Goal: Entertainment & Leisure: Consume media (video, audio)

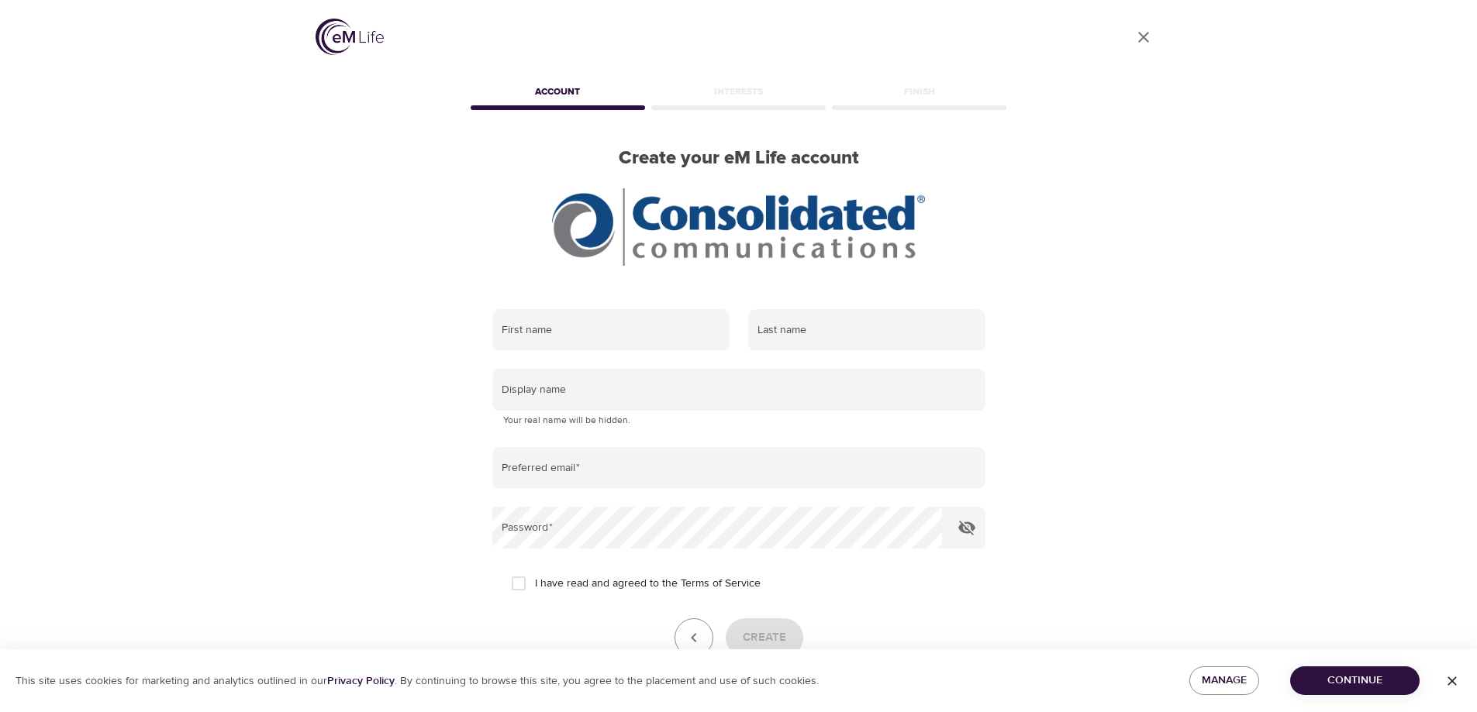
scroll to position [78, 0]
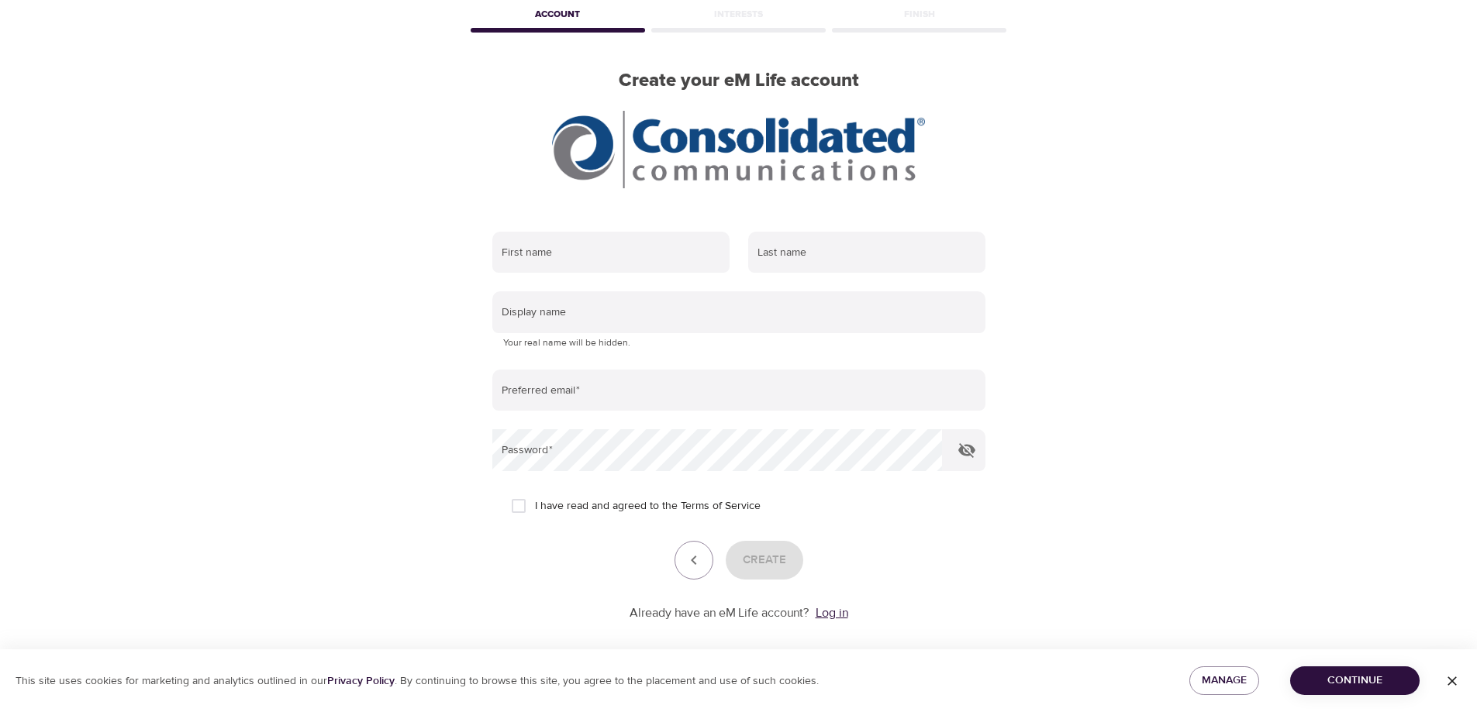
click at [839, 616] on link "Log in" at bounding box center [831, 613] width 33 height 16
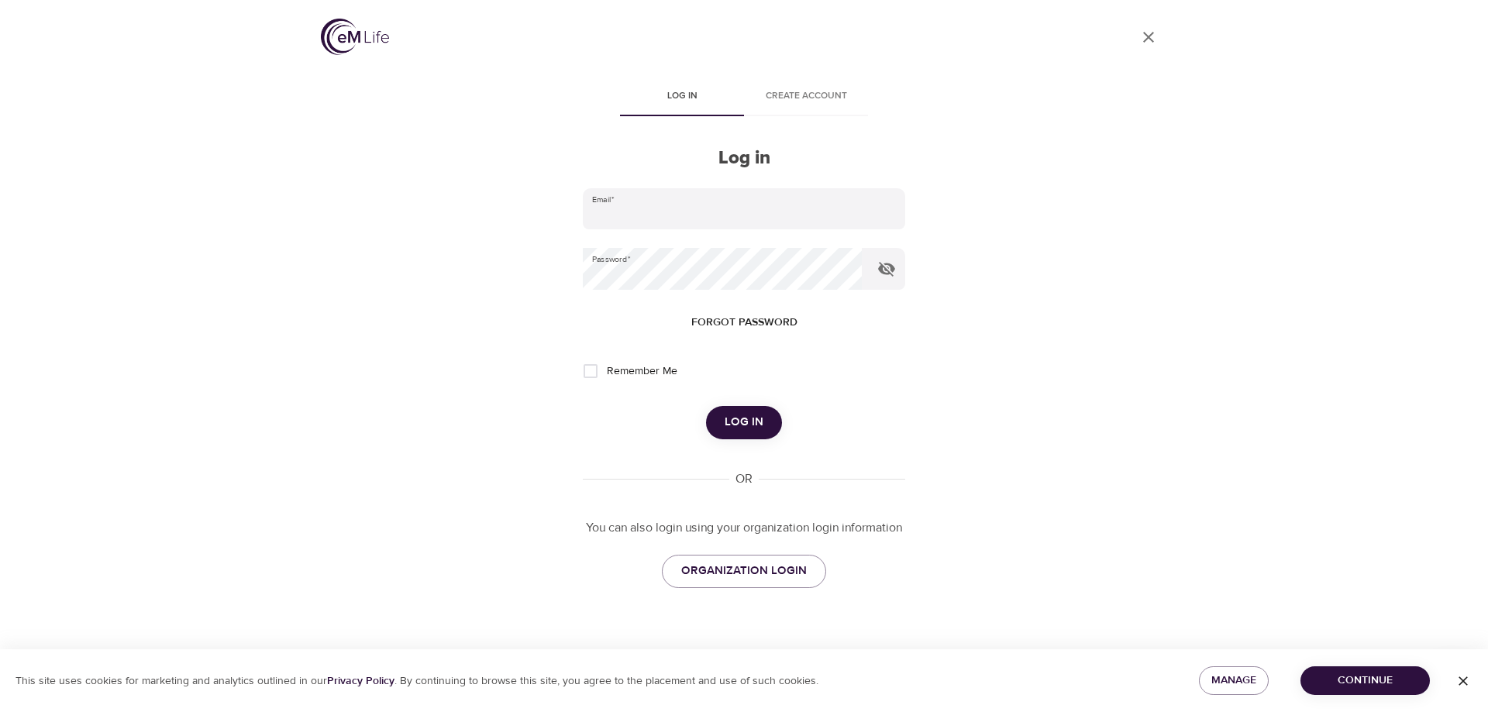
type input "[PERSON_NAME][EMAIL_ADDRESS][PERSON_NAME][DOMAIN_NAME]"
click at [743, 425] on span "Log in" at bounding box center [744, 422] width 39 height 20
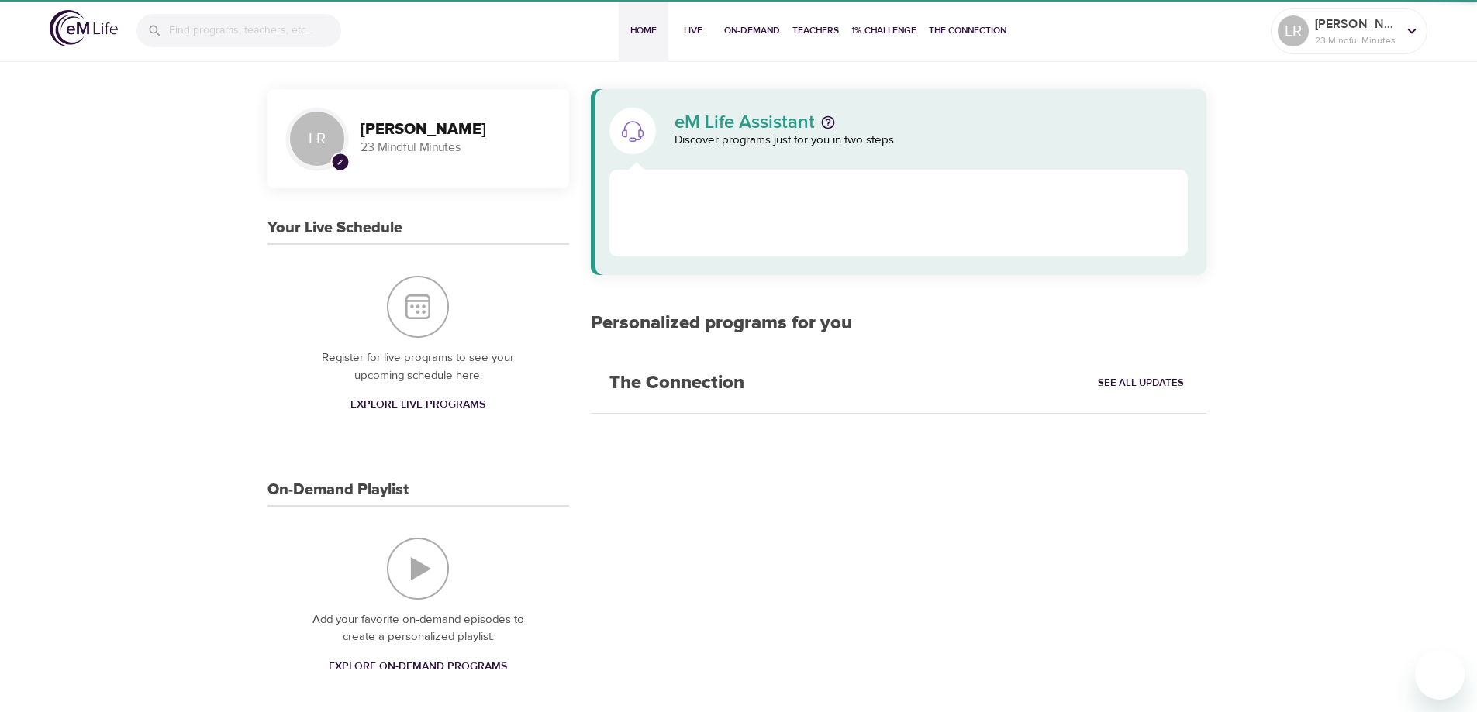
click at [589, 367] on div "eM Life Assistant Discover programs just for you in two steps Personalized prog…" at bounding box center [898, 660] width 641 height 1161
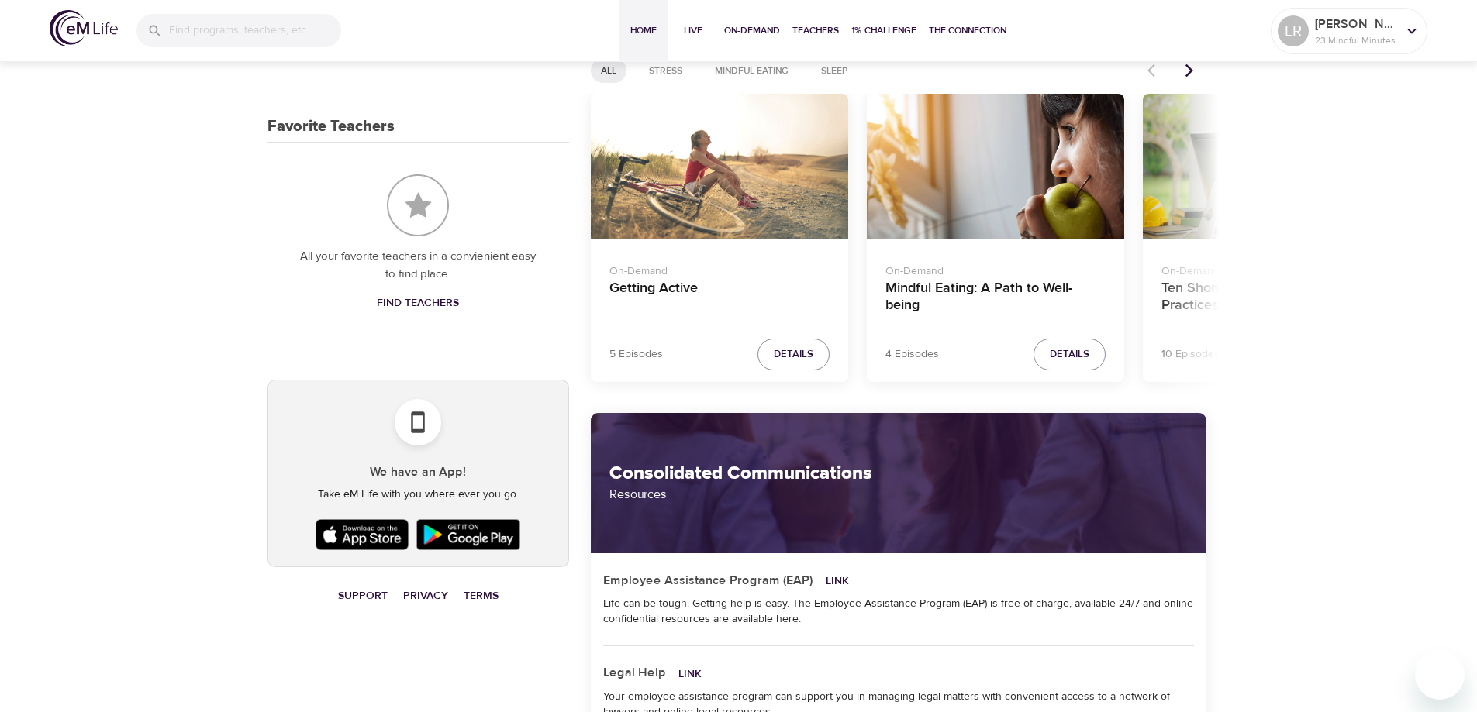
scroll to position [728, 0]
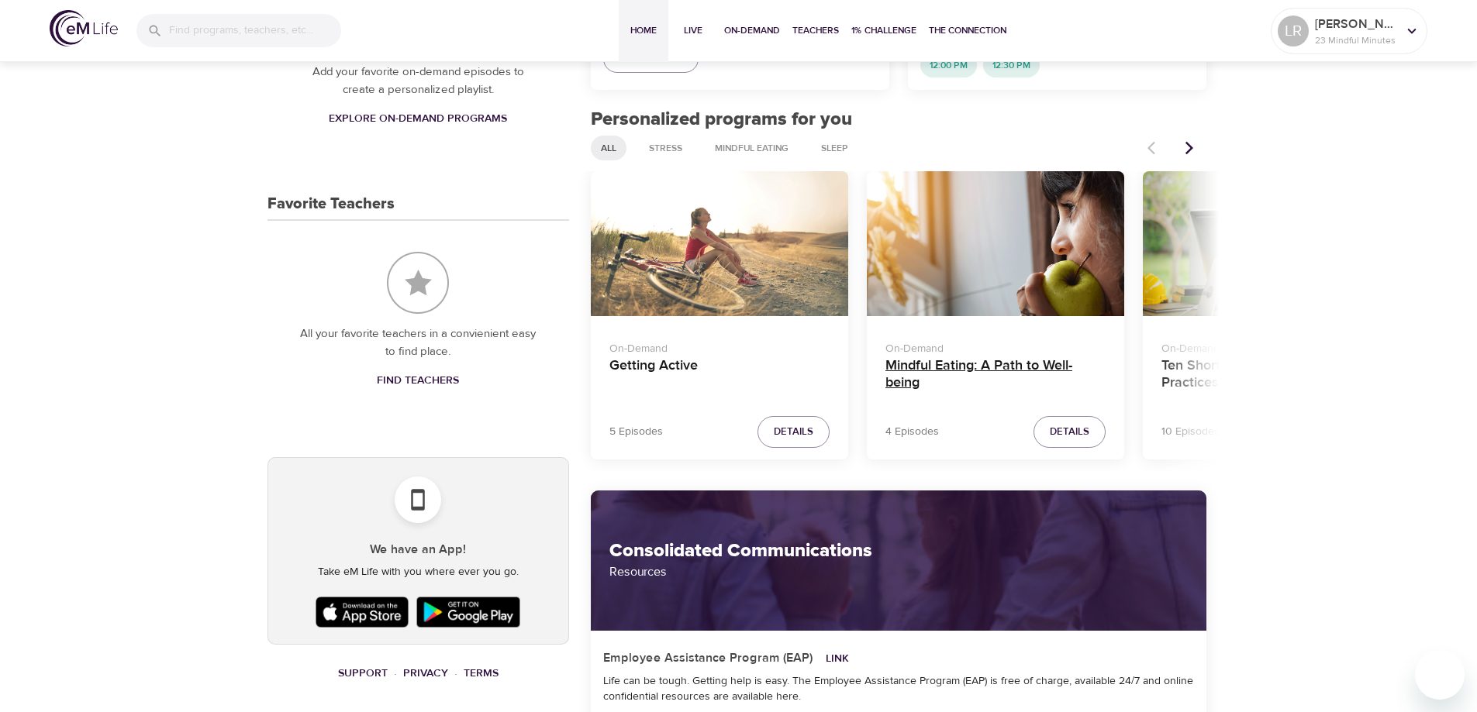
click at [946, 369] on h4 "Mindful Eating: A Path to Well-being" at bounding box center [995, 375] width 220 height 37
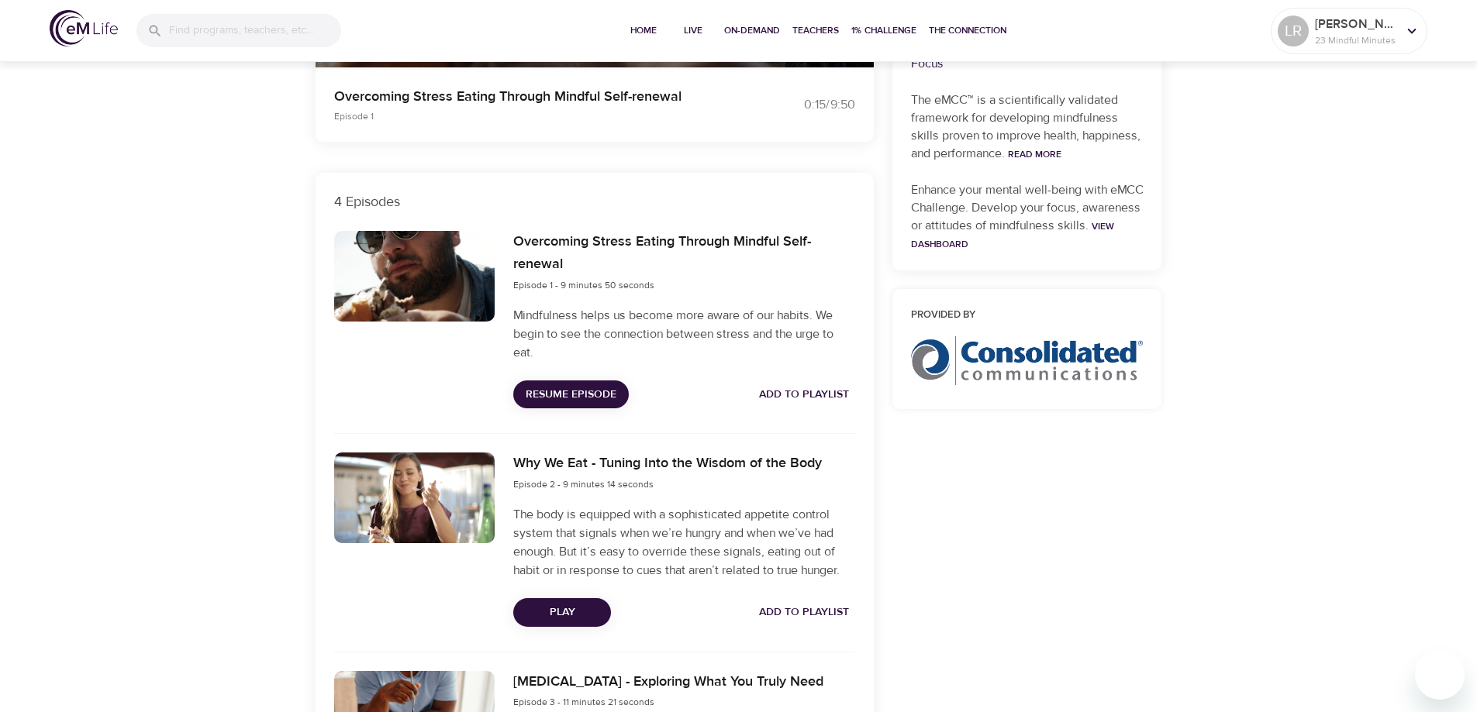
scroll to position [340, 0]
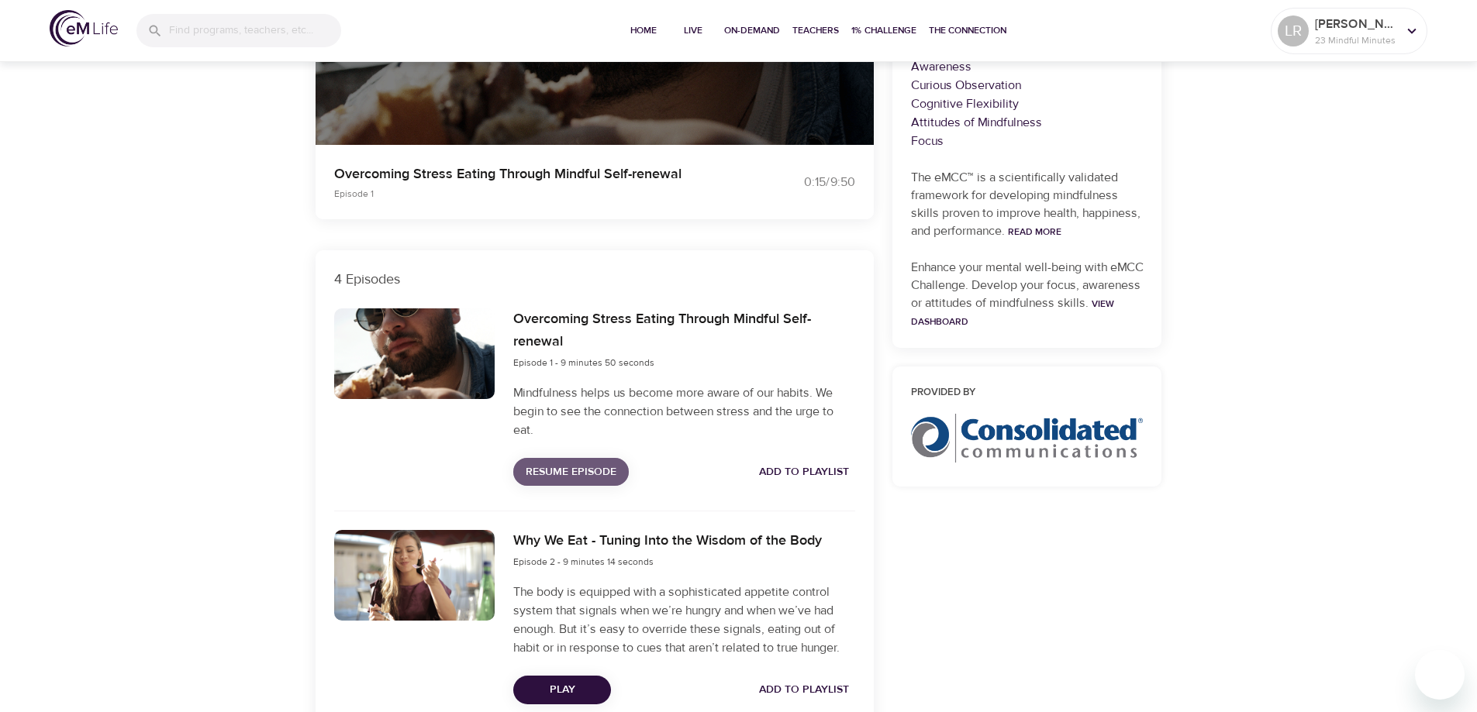
click at [570, 467] on span "Resume Episode" at bounding box center [571, 472] width 91 height 19
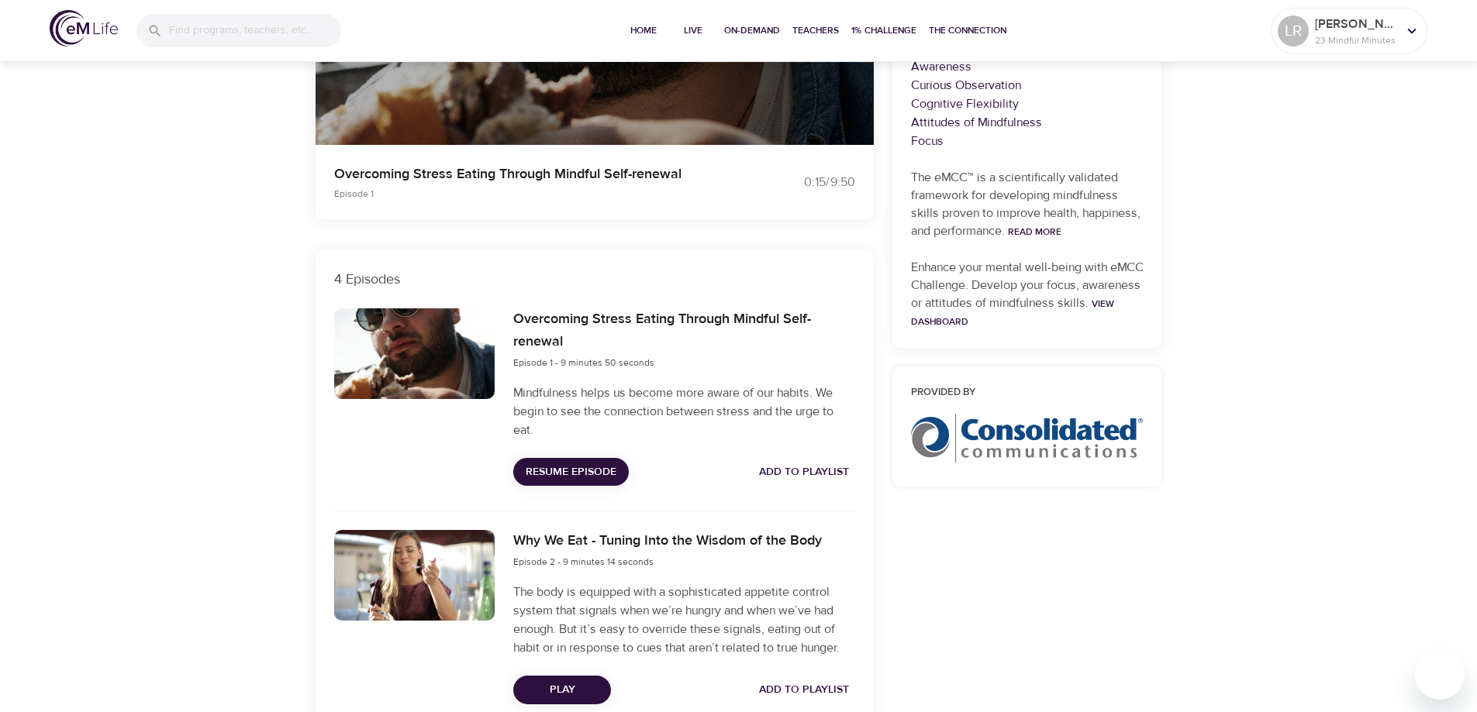
scroll to position [0, 0]
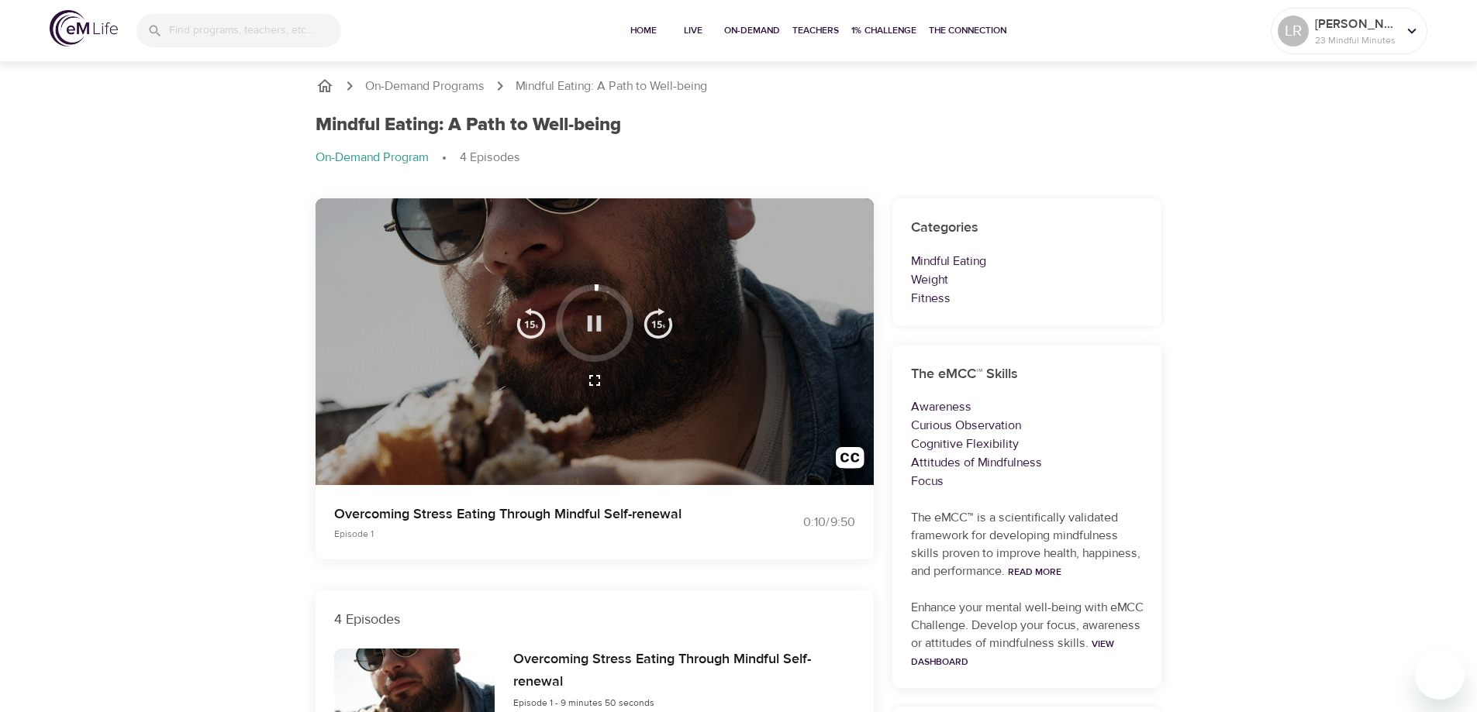
click at [586, 323] on icon "button" at bounding box center [594, 323] width 27 height 27
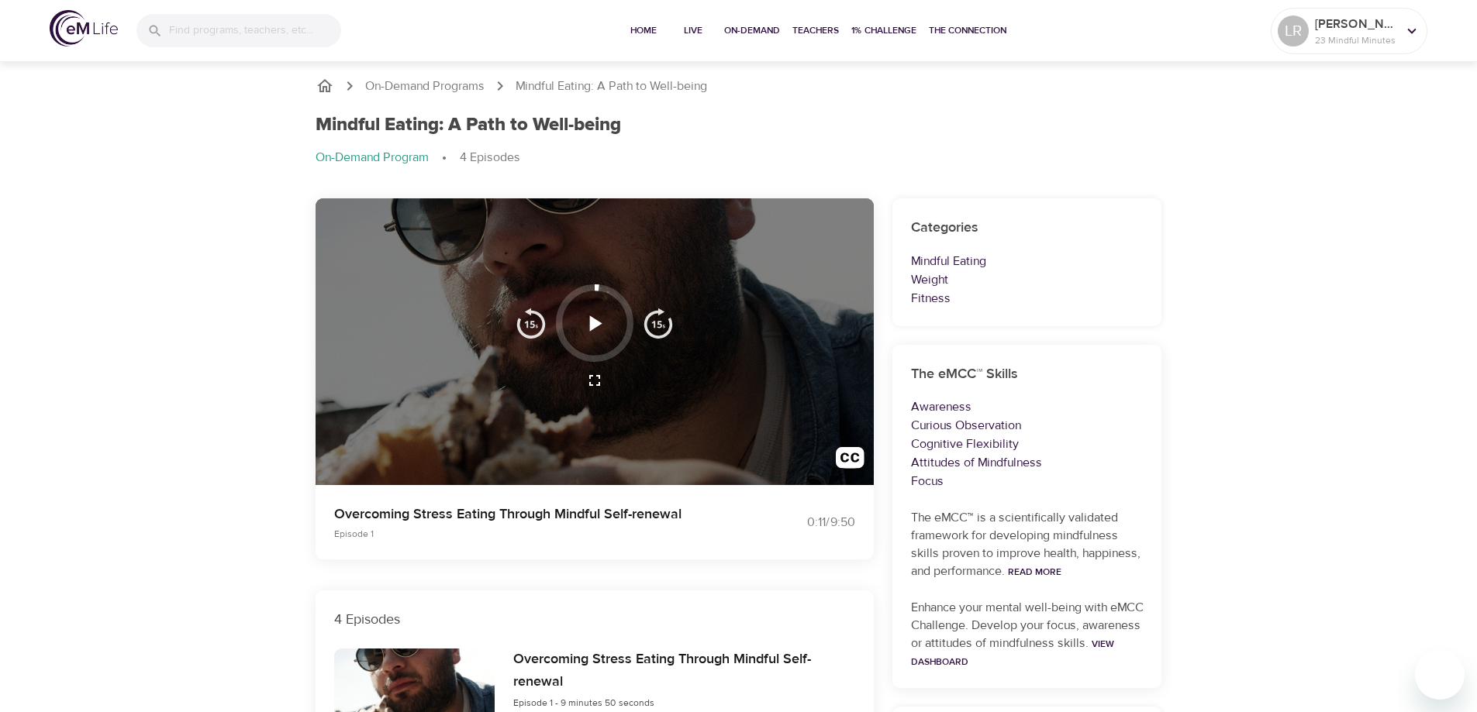
click at [597, 322] on icon "button" at bounding box center [596, 323] width 12 height 16
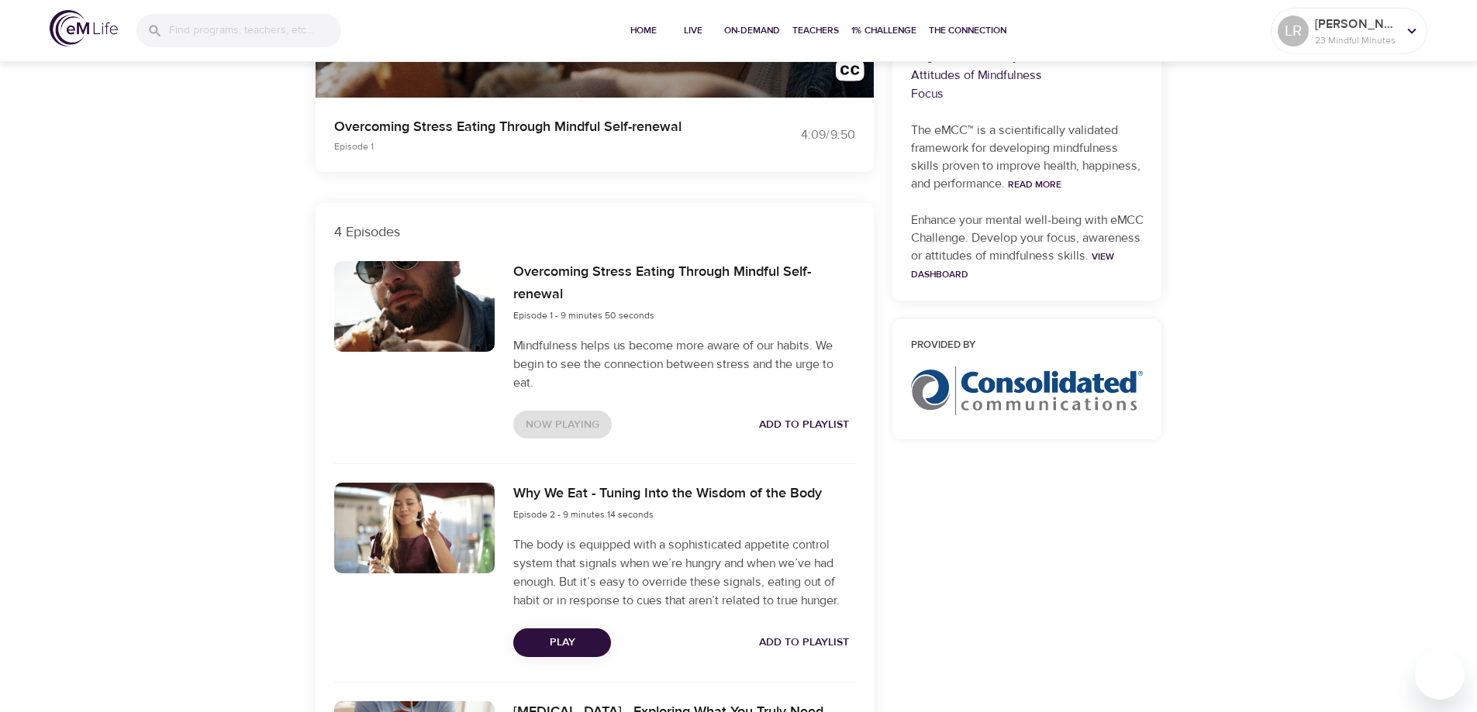
scroll to position [465, 0]
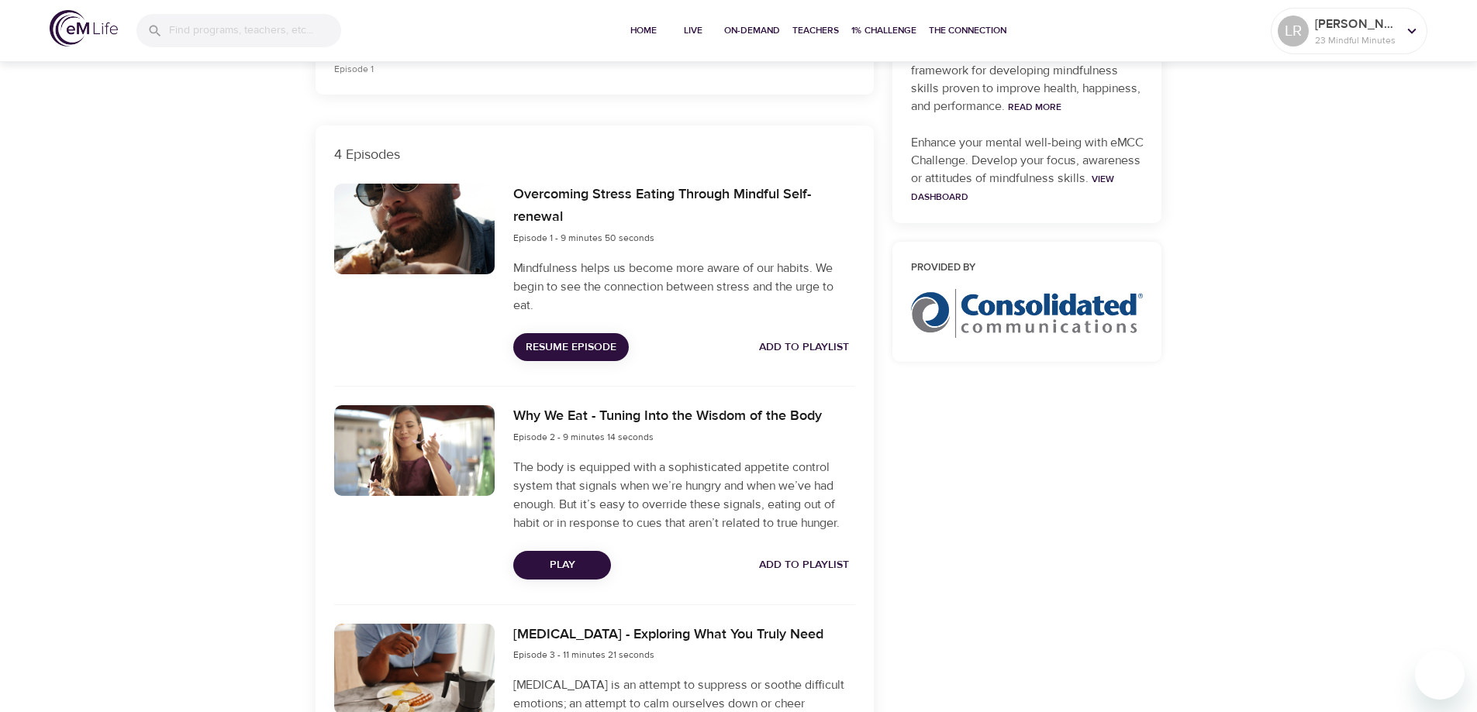
click at [551, 555] on button "Play" at bounding box center [562, 565] width 98 height 29
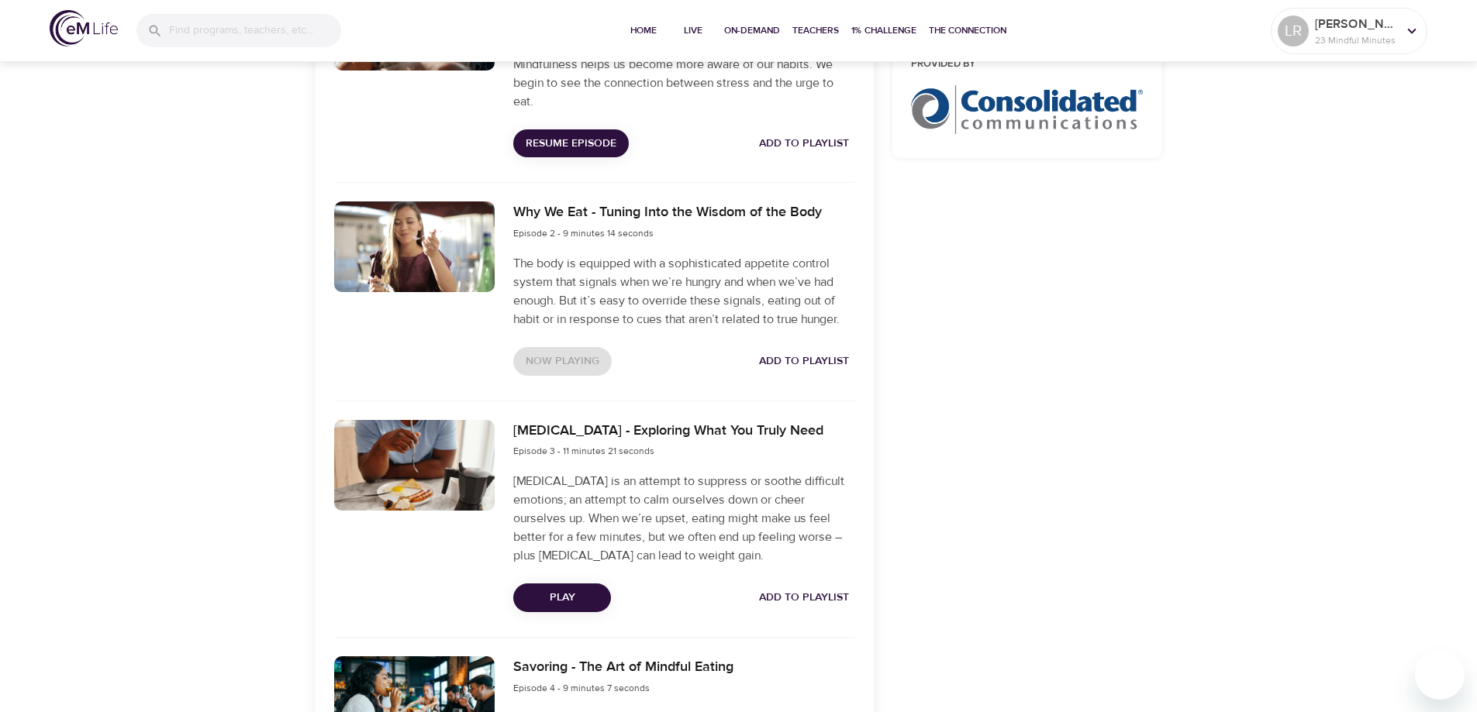
scroll to position [591, 0]
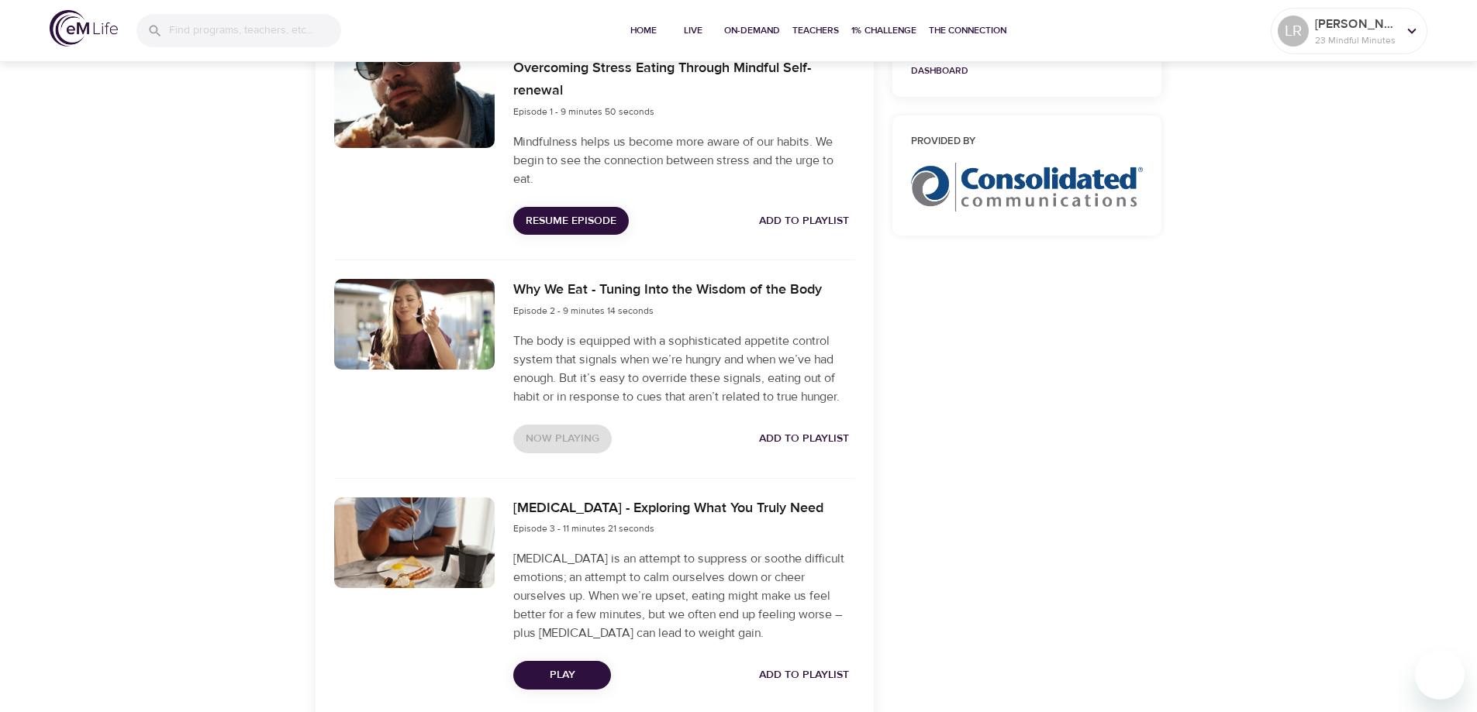
click at [402, 318] on div at bounding box center [414, 324] width 161 height 91
click at [409, 310] on div at bounding box center [414, 324] width 161 height 91
click at [545, 430] on div "Now Playing Add to Playlist" at bounding box center [683, 439] width 341 height 29
click at [553, 449] on div "Now Playing Add to Playlist" at bounding box center [683, 439] width 341 height 29
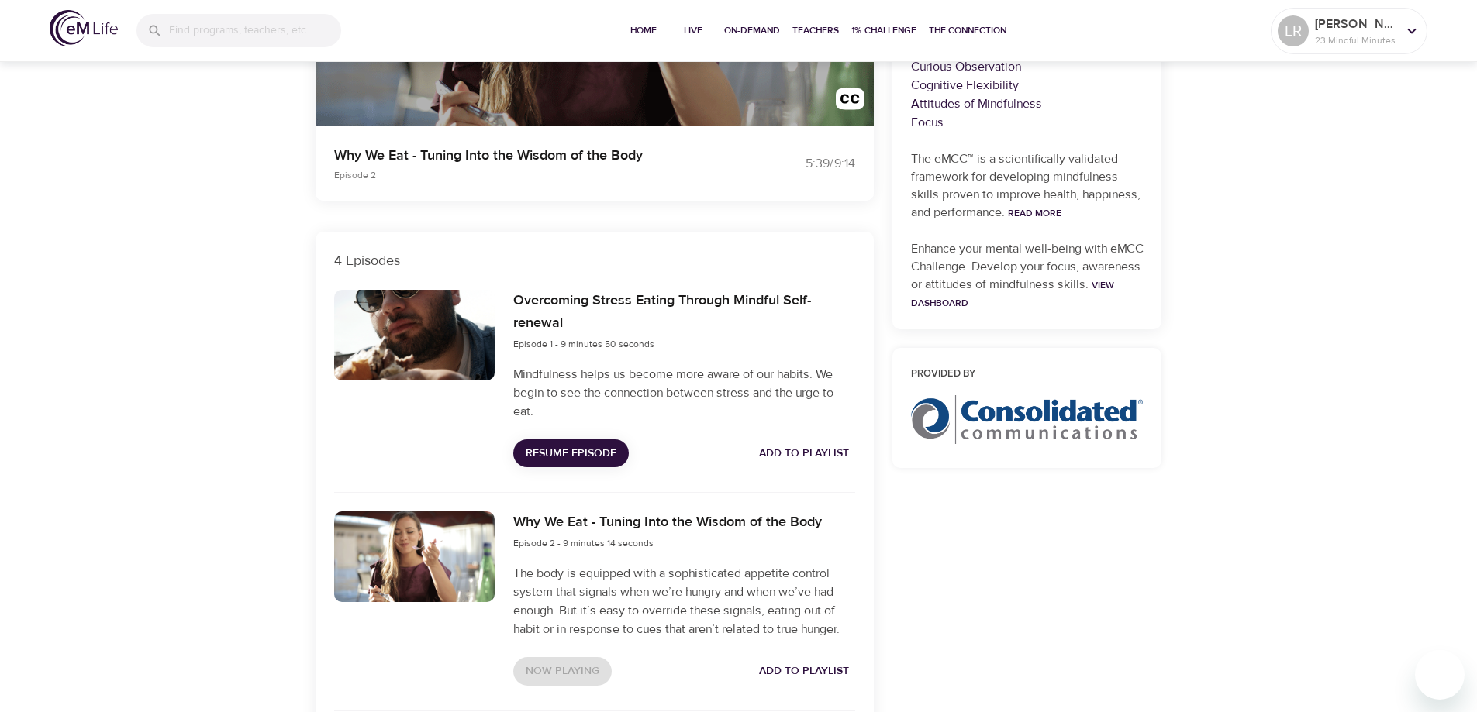
scroll to position [0, 0]
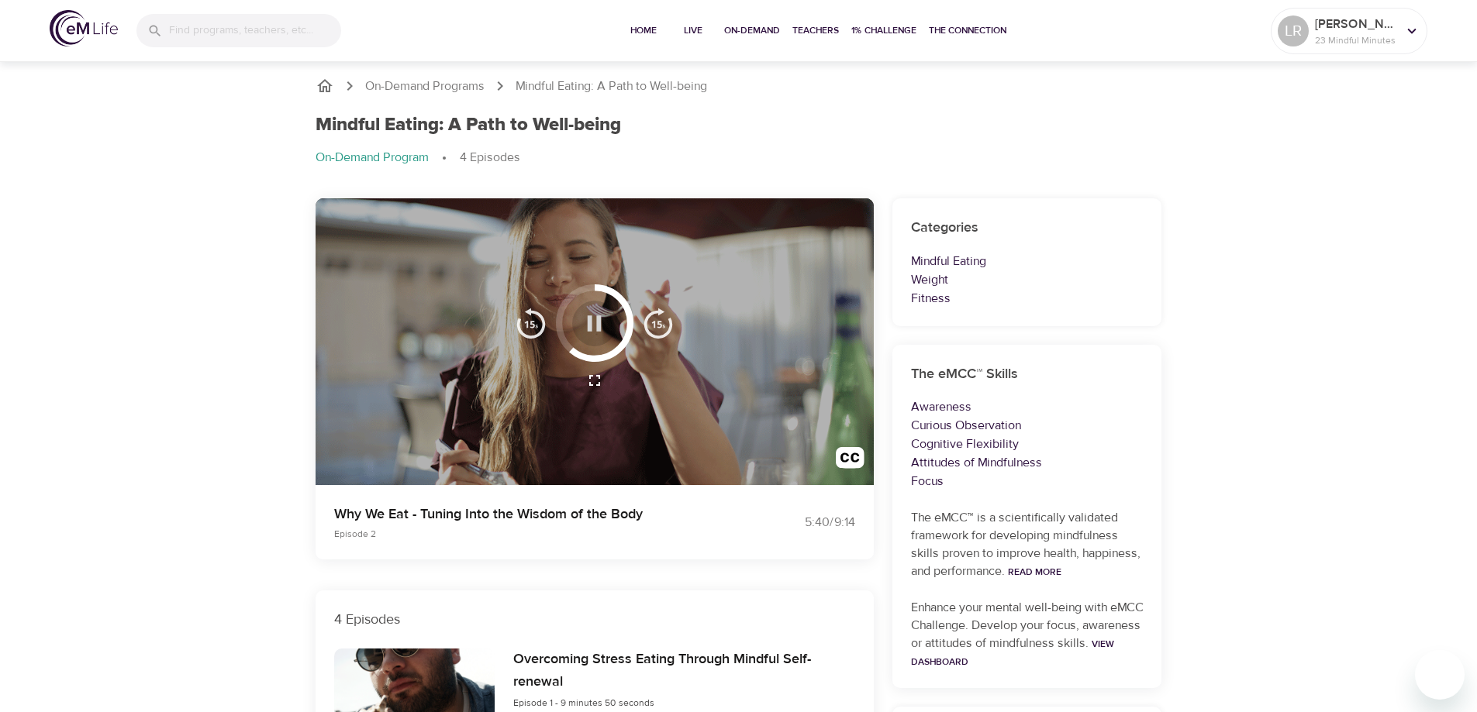
click at [594, 321] on icon "button" at bounding box center [594, 323] width 27 height 27
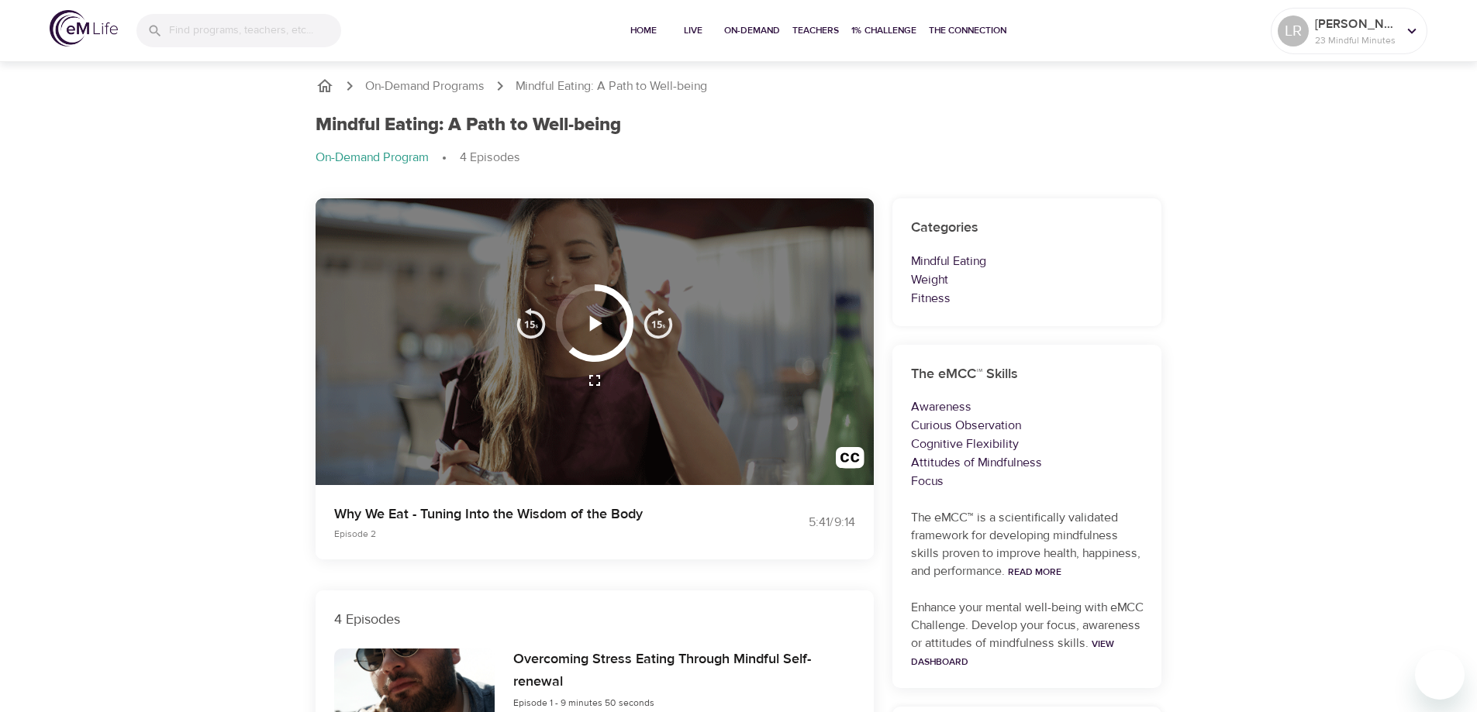
click at [588, 321] on icon "button" at bounding box center [594, 323] width 27 height 27
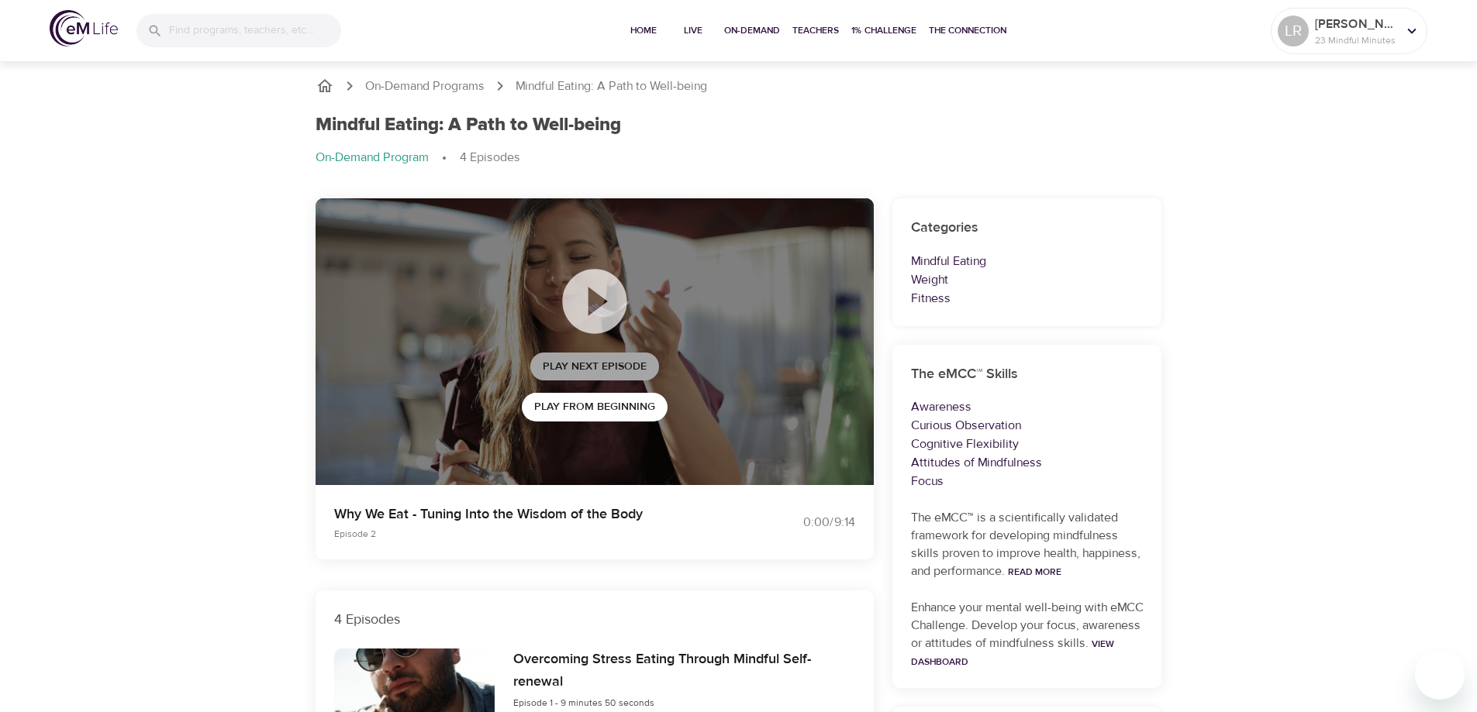
click at [595, 369] on span "Play Next Episode" at bounding box center [595, 366] width 104 height 19
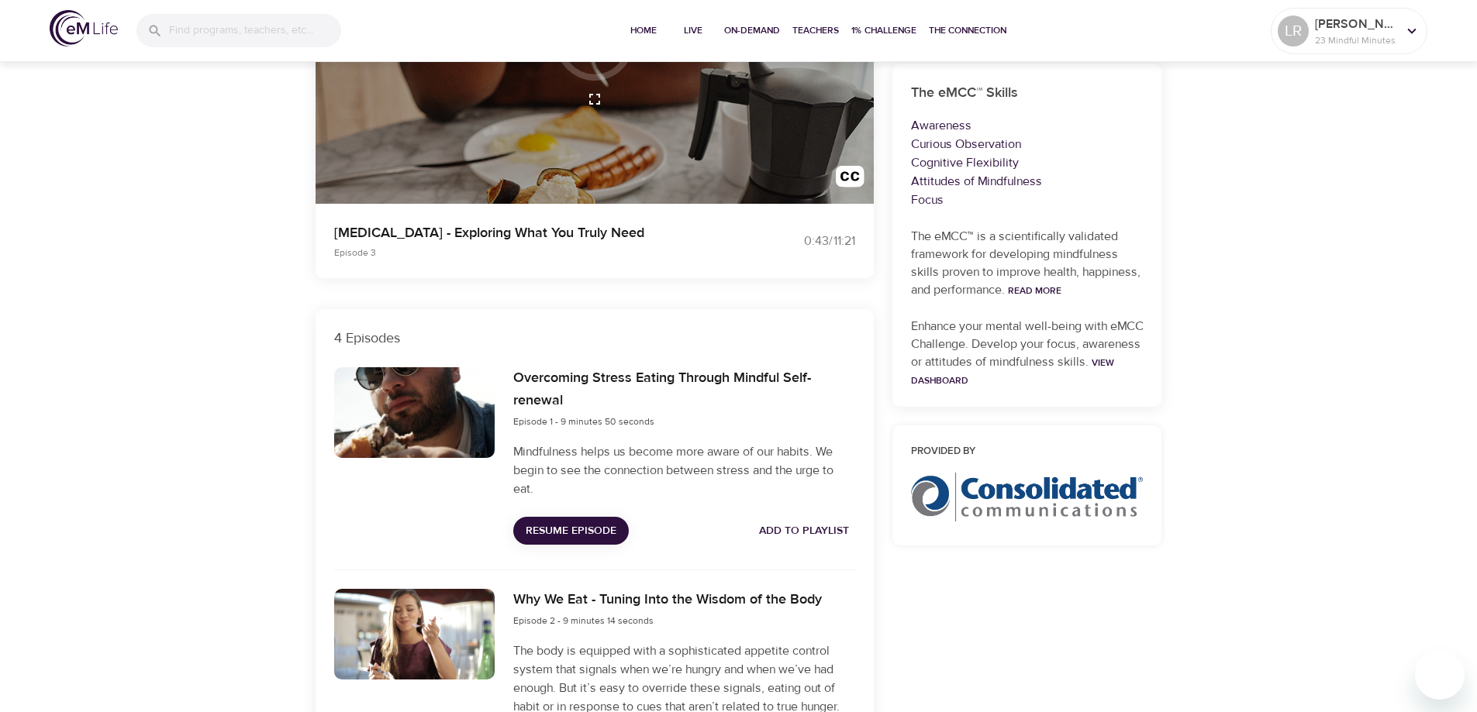
scroll to position [49, 0]
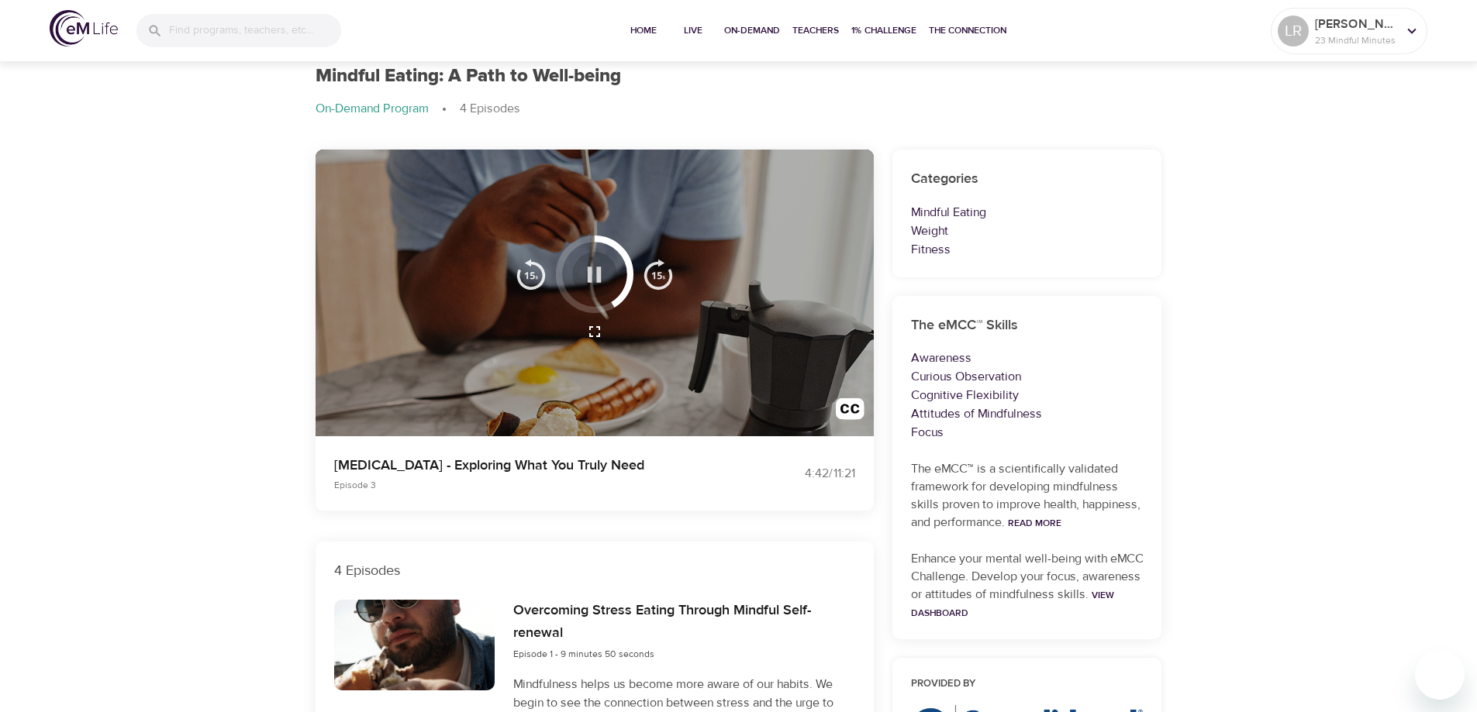
click at [595, 269] on icon "button" at bounding box center [594, 274] width 27 height 27
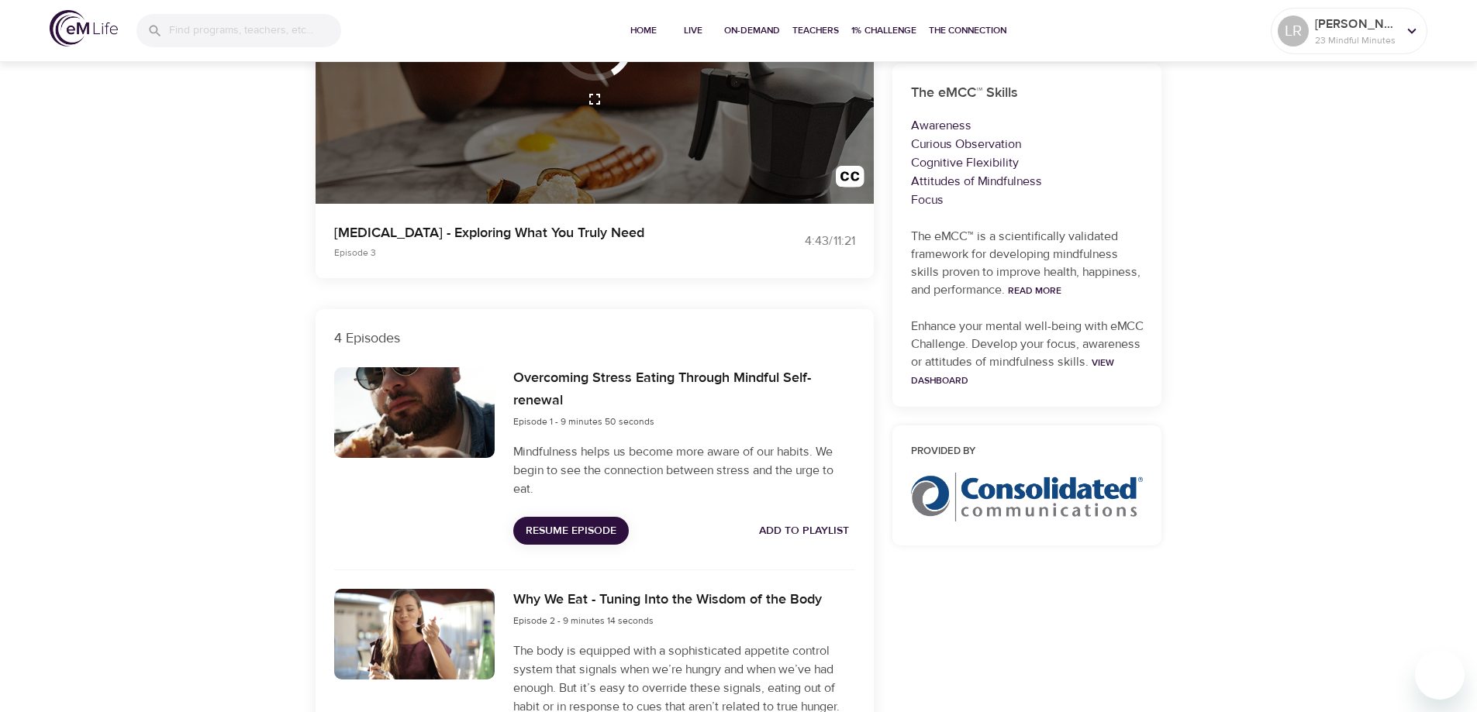
scroll to position [0, 0]
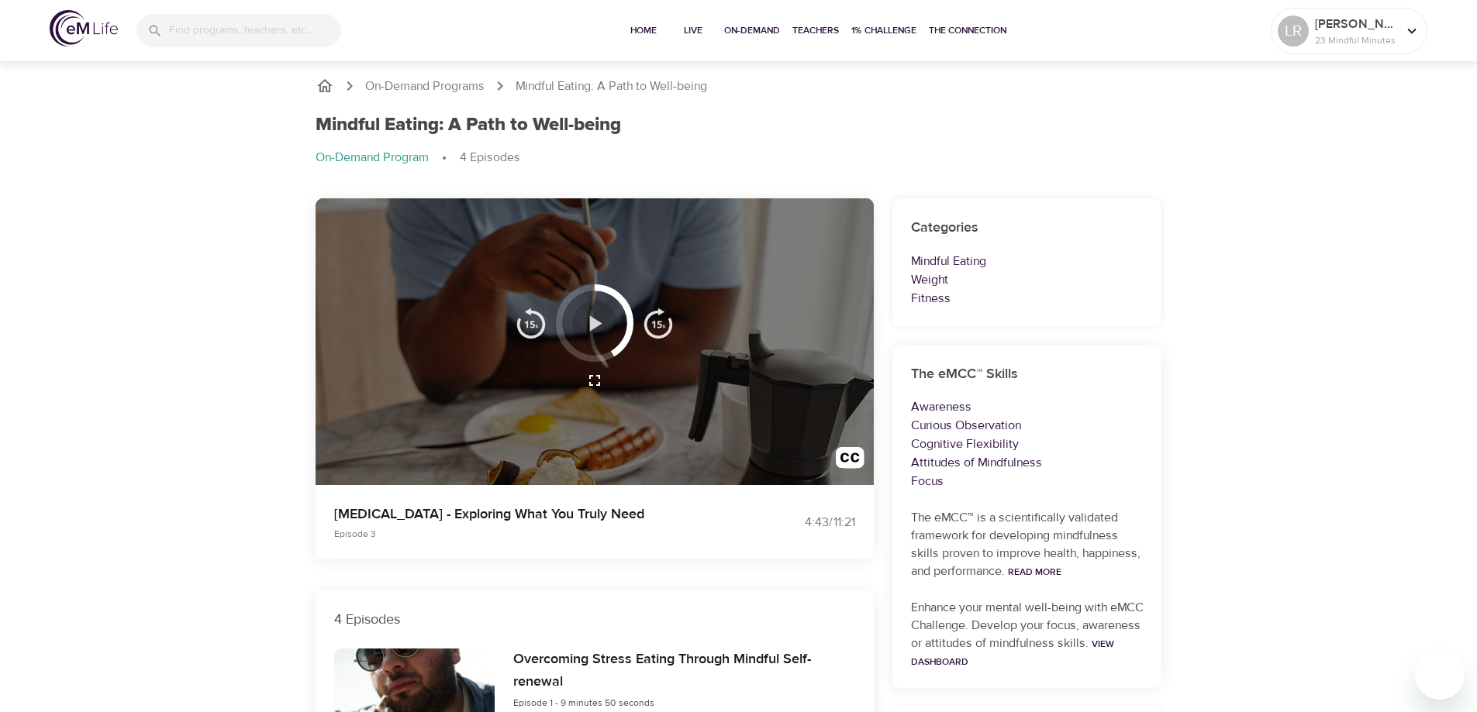
click at [593, 323] on icon "button" at bounding box center [596, 323] width 12 height 16
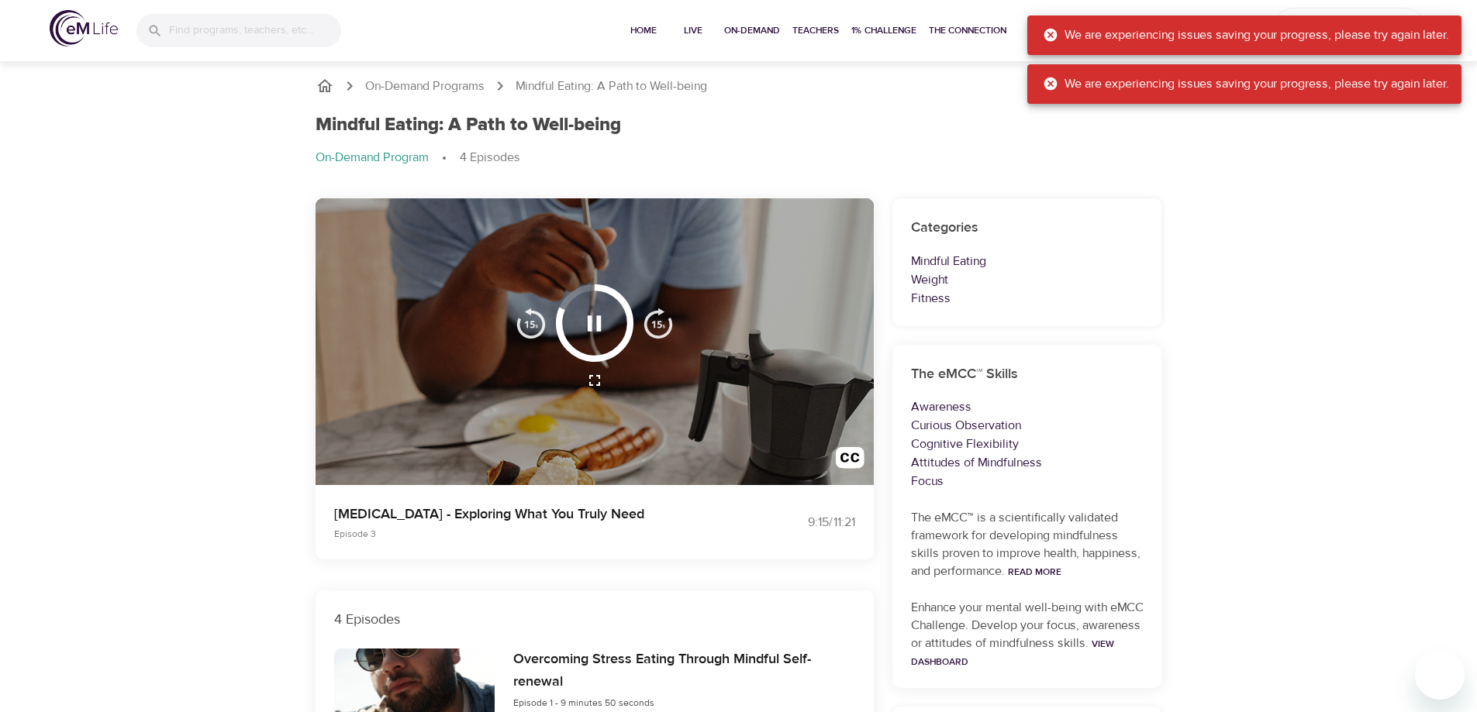
click at [1047, 43] on icon at bounding box center [1051, 35] width 16 height 16
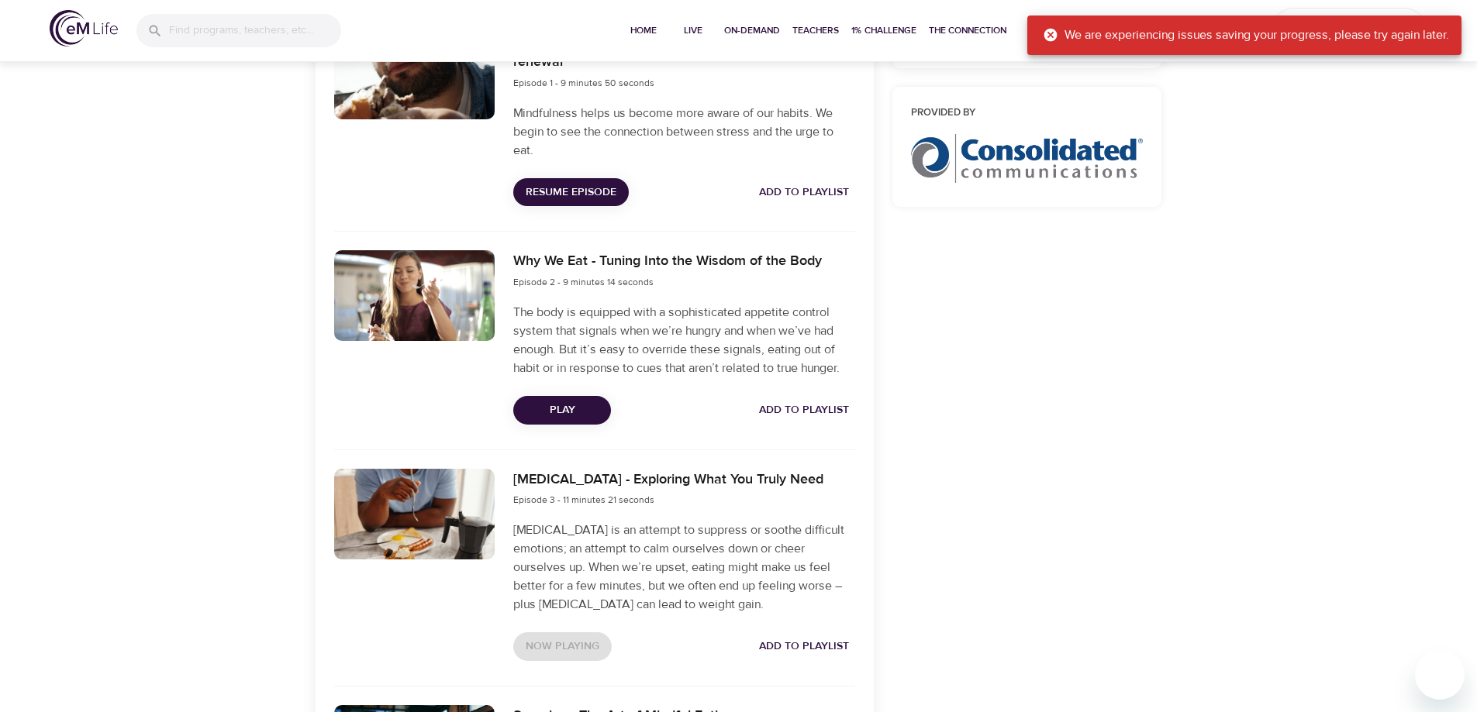
scroll to position [698, 0]
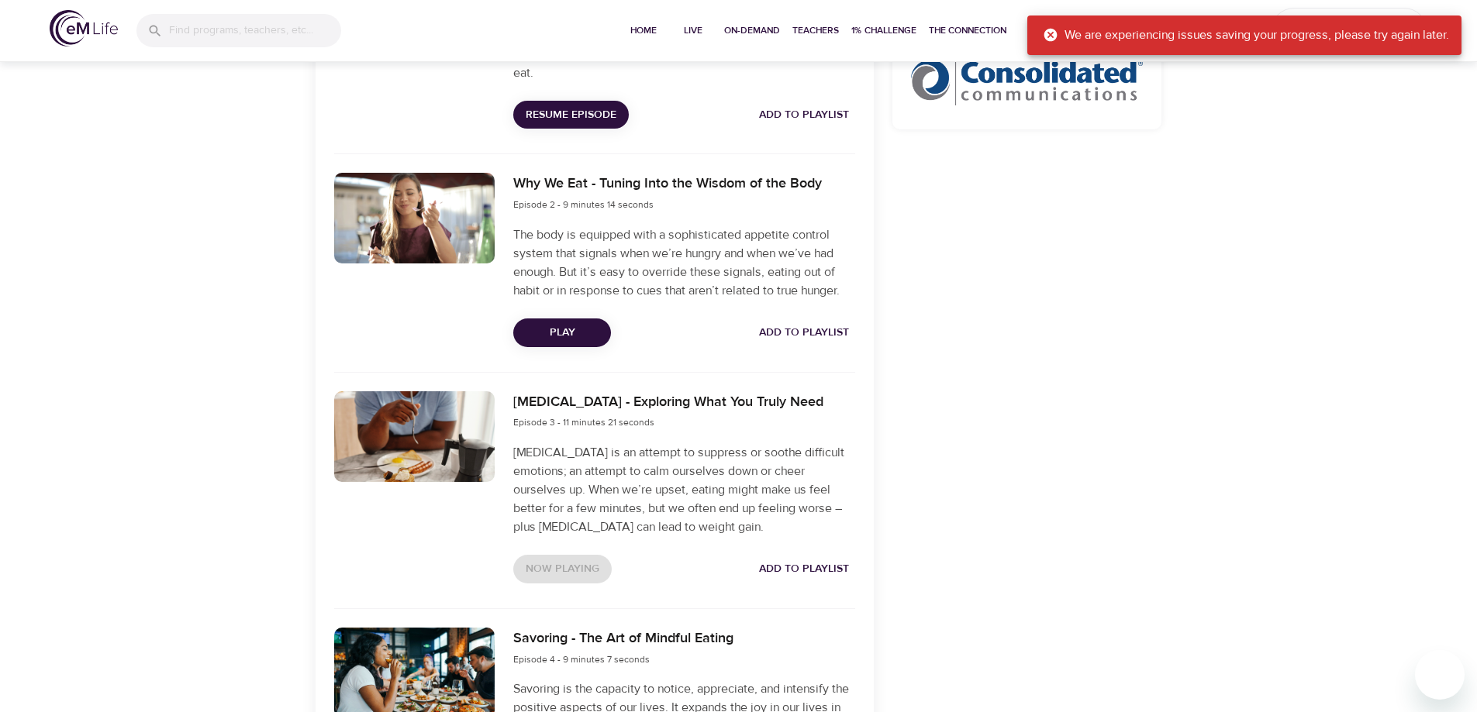
click at [1045, 34] on icon at bounding box center [1050, 35] width 13 height 13
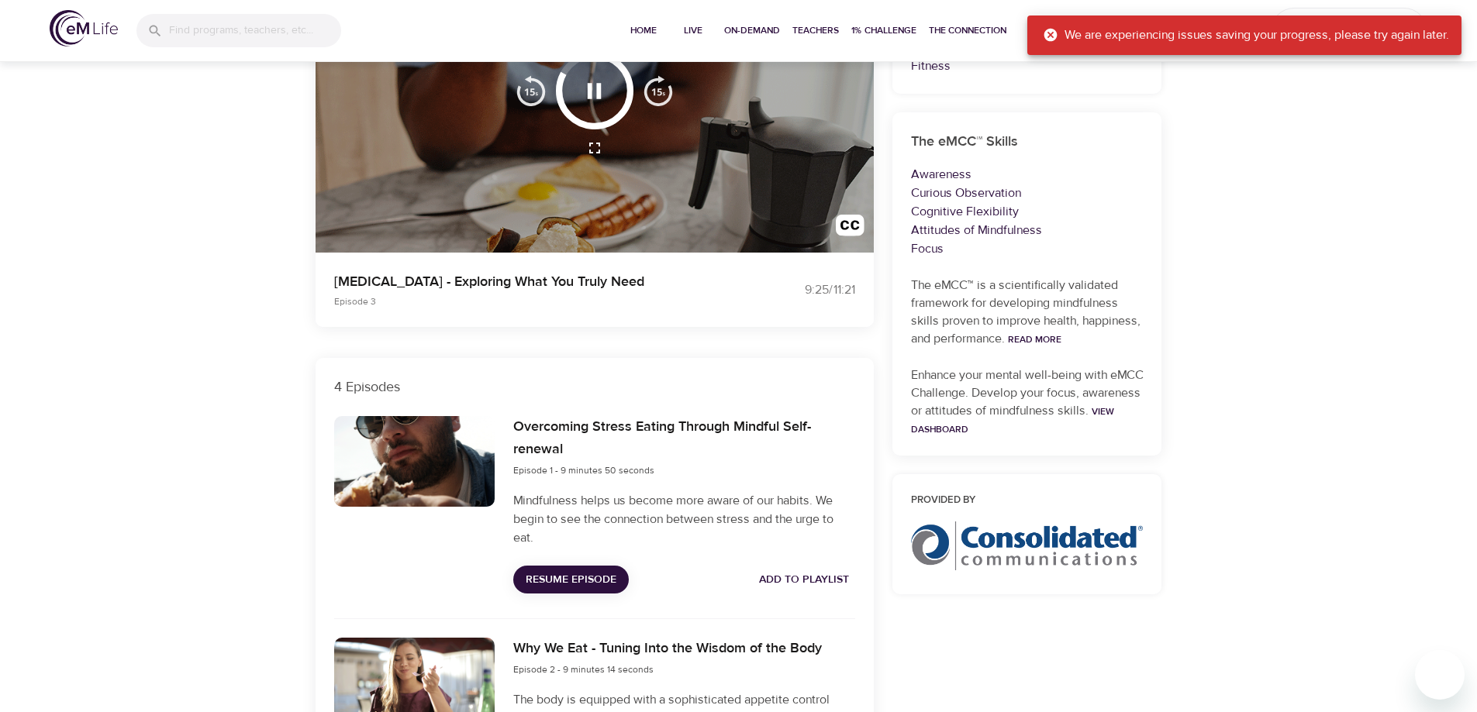
scroll to position [0, 0]
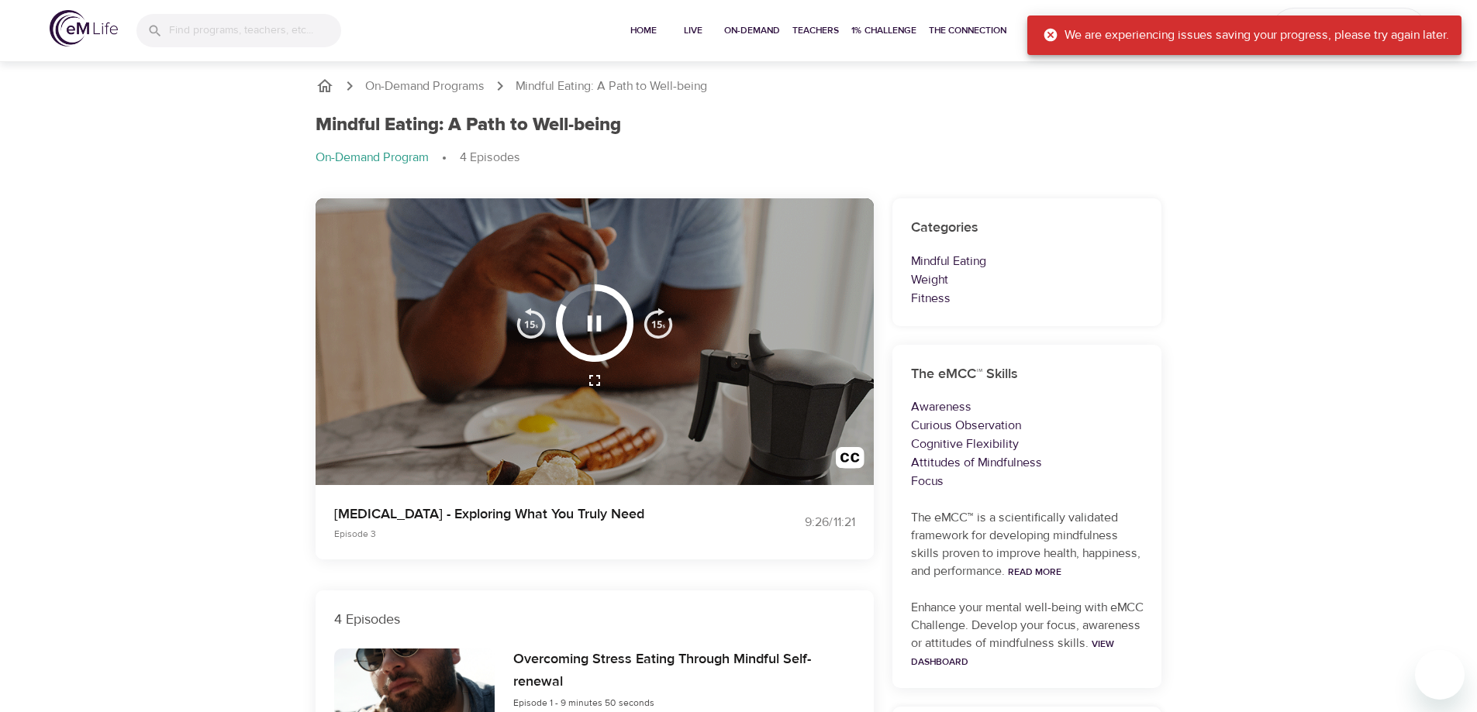
click at [593, 324] on icon "button" at bounding box center [594, 323] width 27 height 27
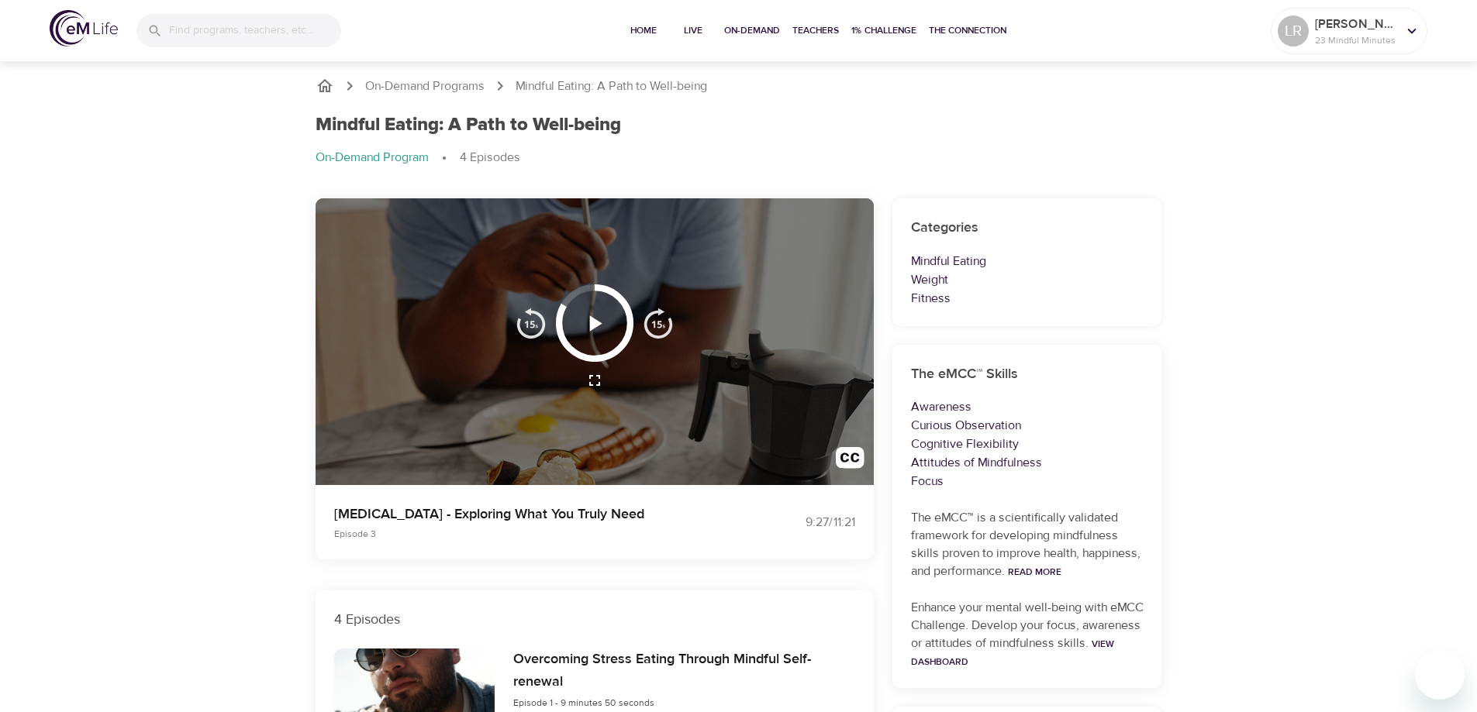
click at [593, 324] on icon "button" at bounding box center [596, 323] width 12 height 16
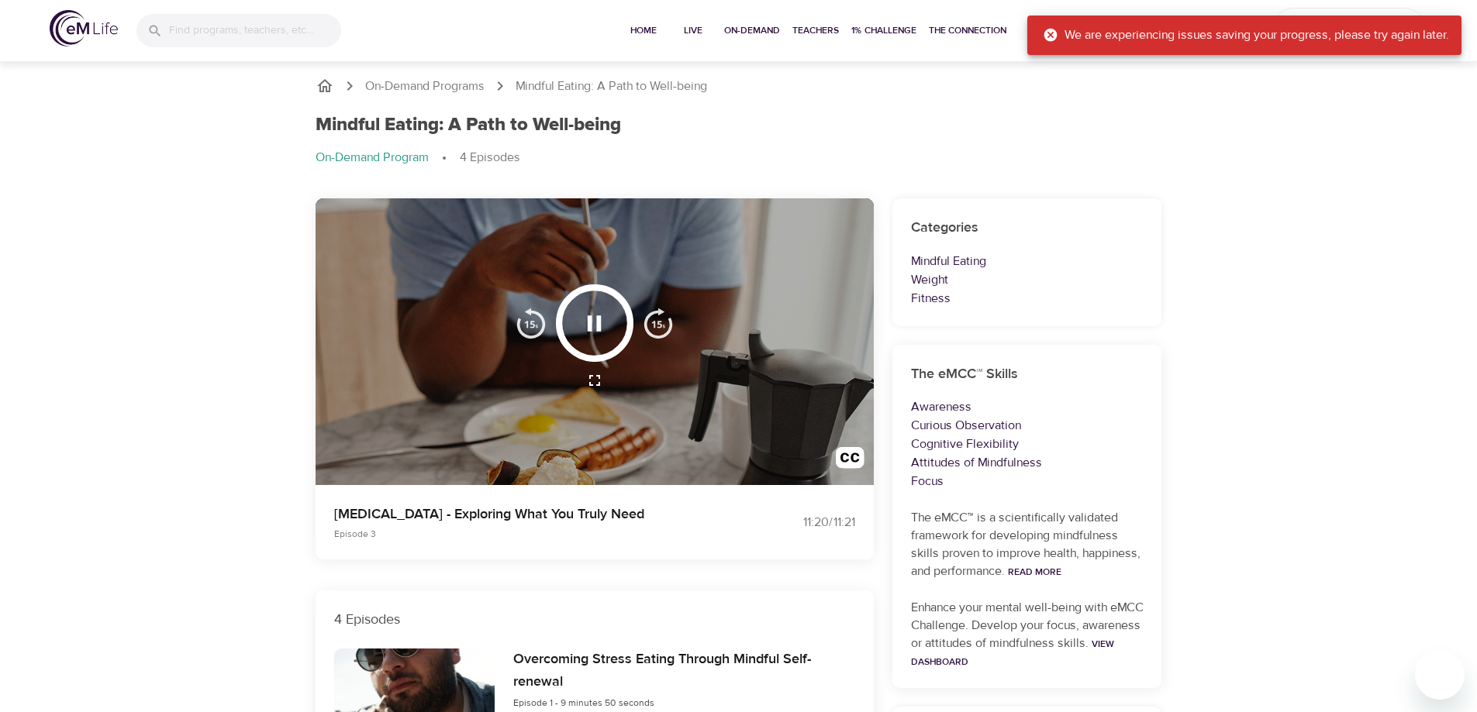
click at [328, 82] on icon "breadcrumb" at bounding box center [324, 86] width 19 height 19
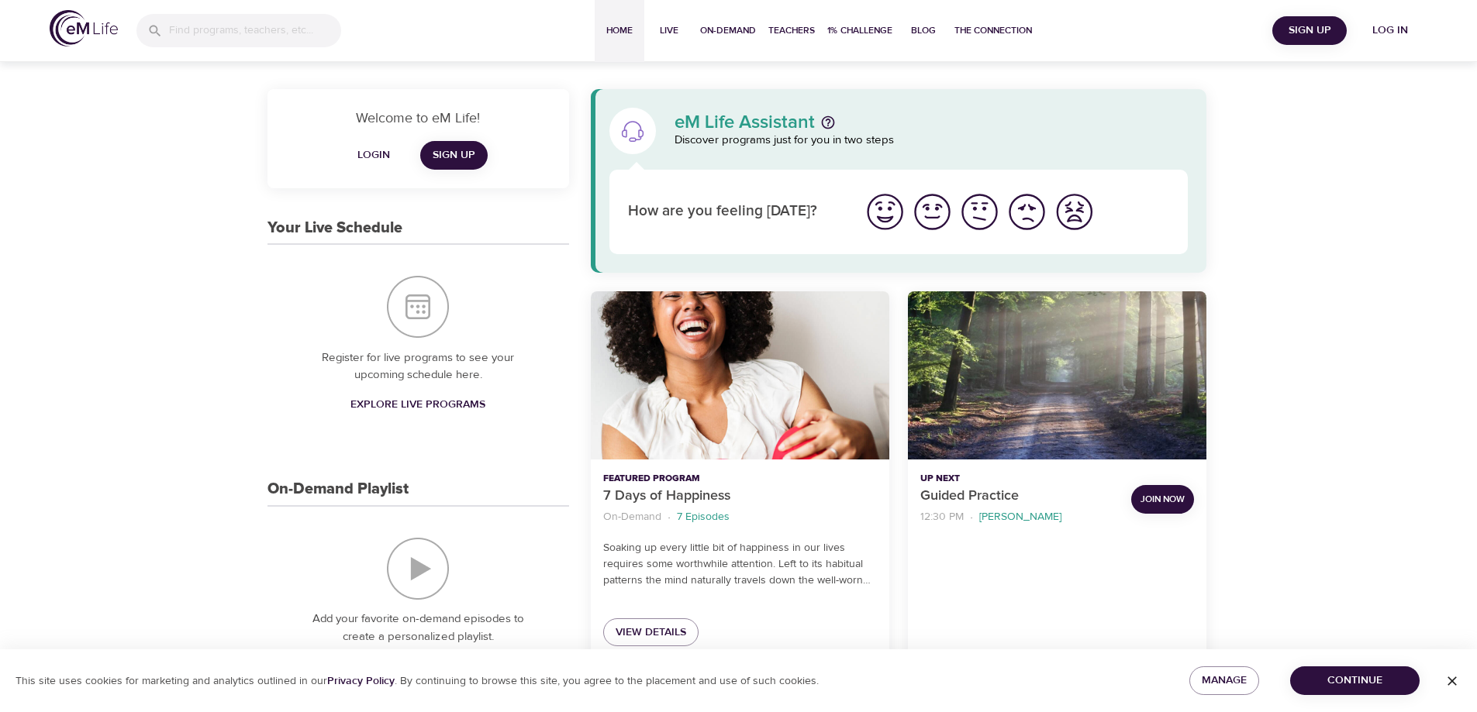
click at [612, 26] on span "Home" at bounding box center [619, 30] width 37 height 16
click at [1392, 20] on button "Log in" at bounding box center [1390, 30] width 74 height 29
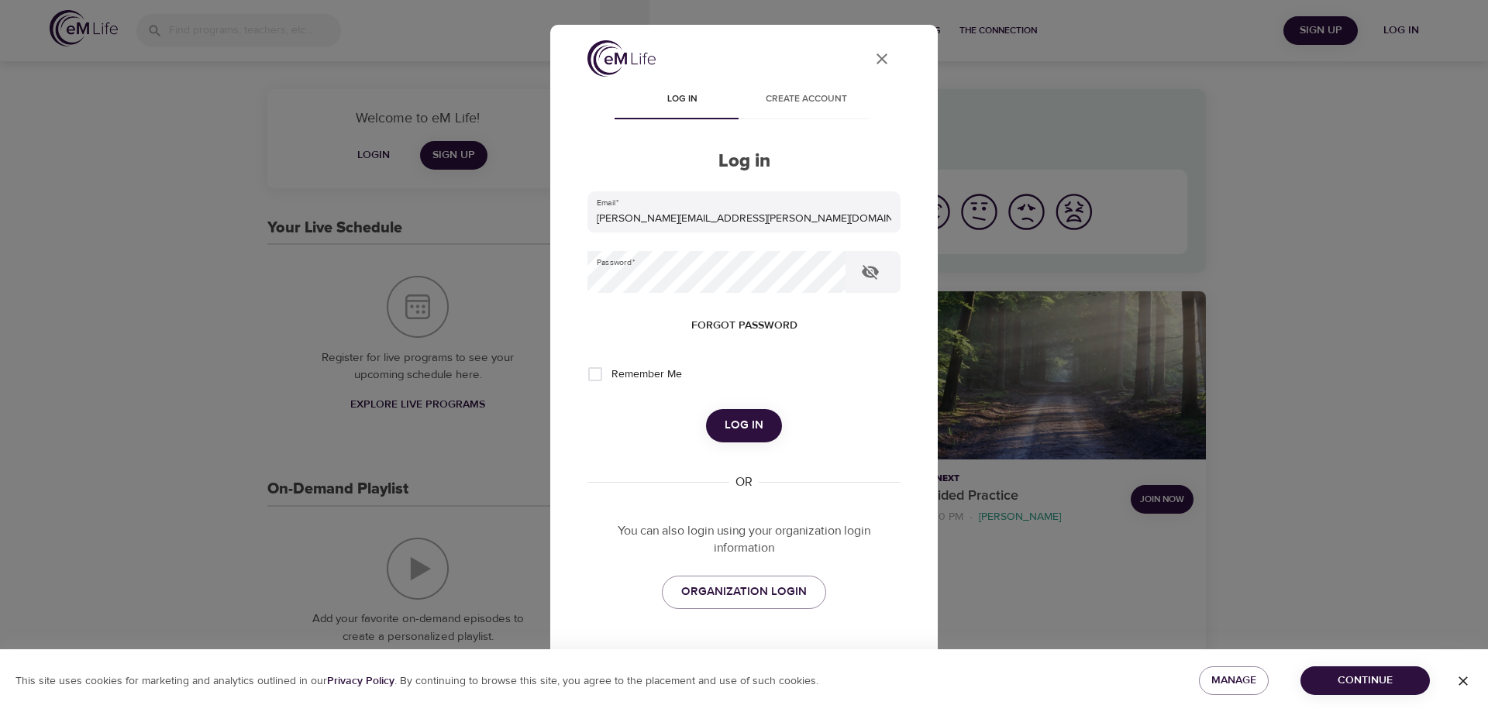
click at [736, 429] on span "Log in" at bounding box center [744, 425] width 39 height 20
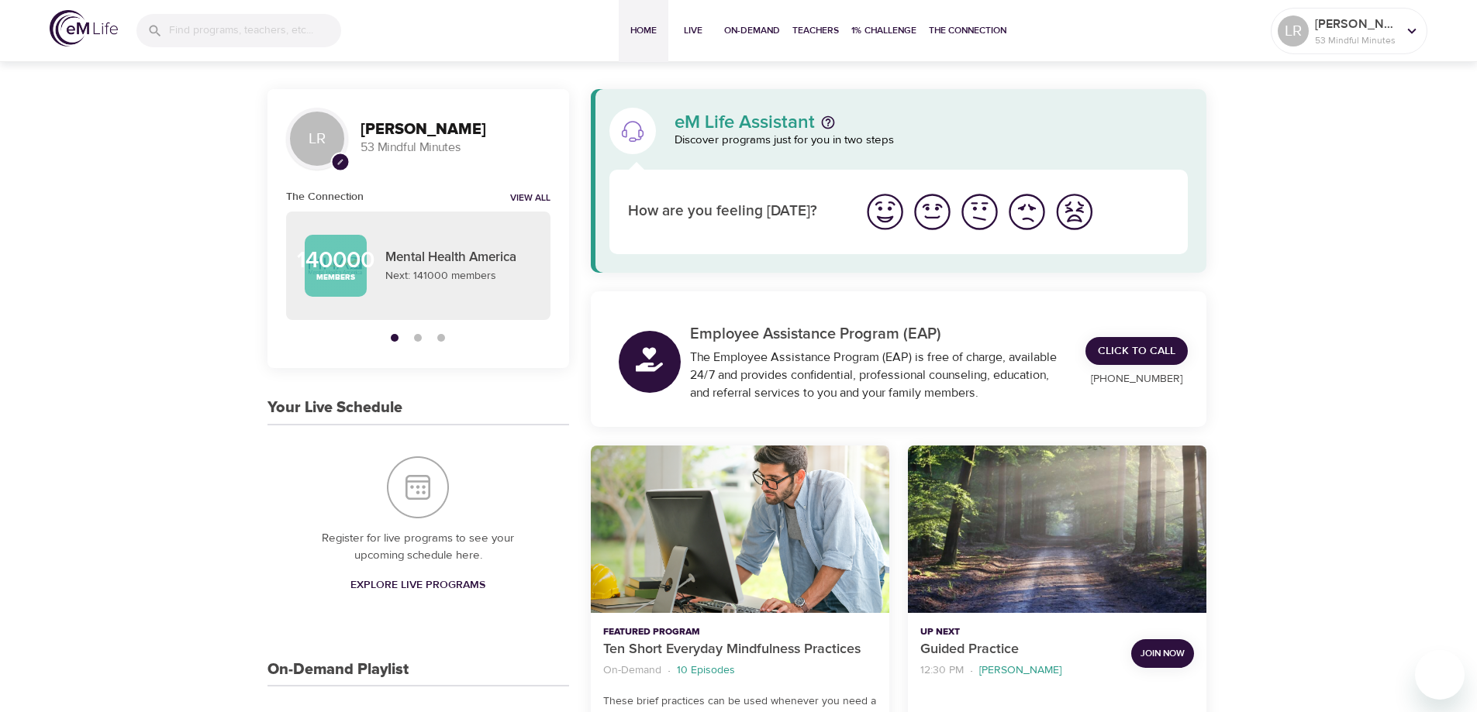
click at [388, 133] on h3 "[PERSON_NAME]" at bounding box center [455, 130] width 190 height 18
click at [637, 25] on span "Home" at bounding box center [643, 30] width 37 height 16
click at [1415, 30] on icon at bounding box center [1411, 30] width 17 height 17
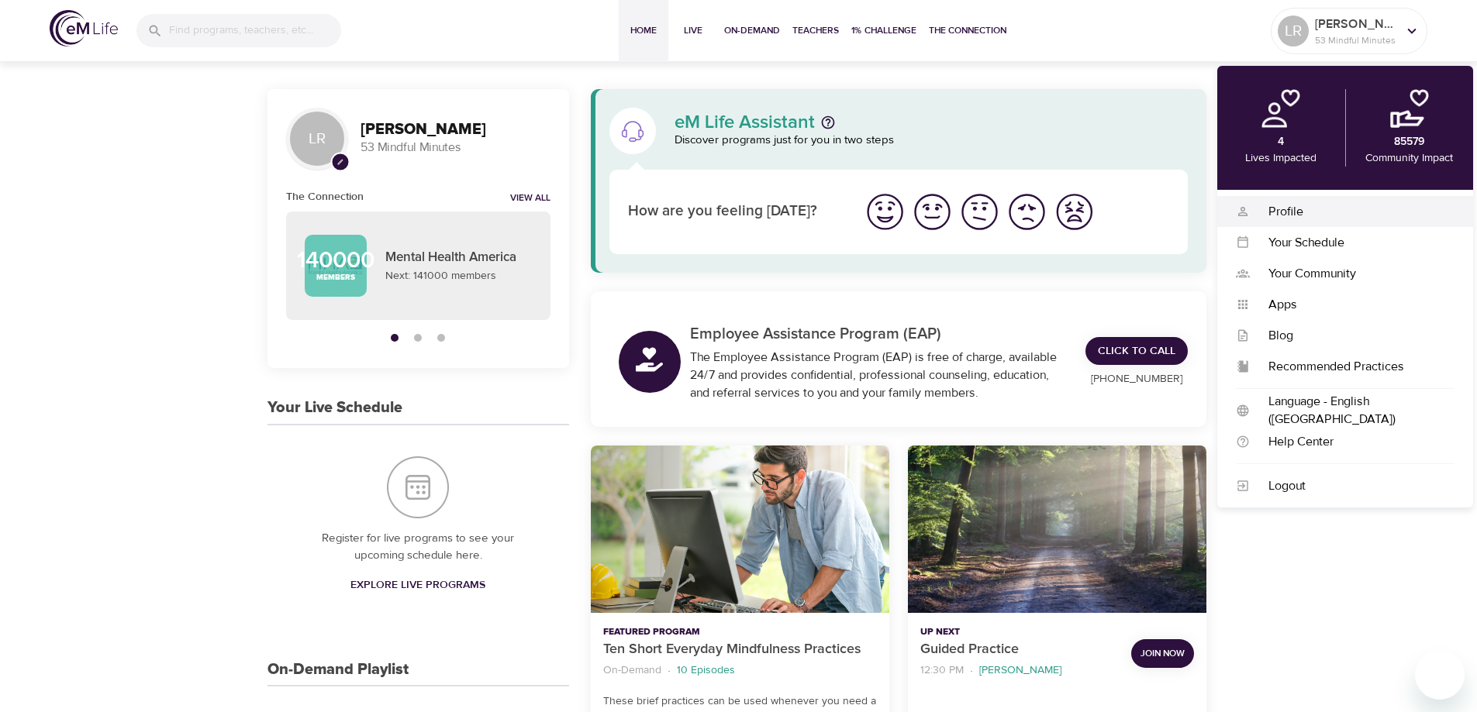
click at [1276, 211] on div "Profile" at bounding box center [1352, 212] width 205 height 18
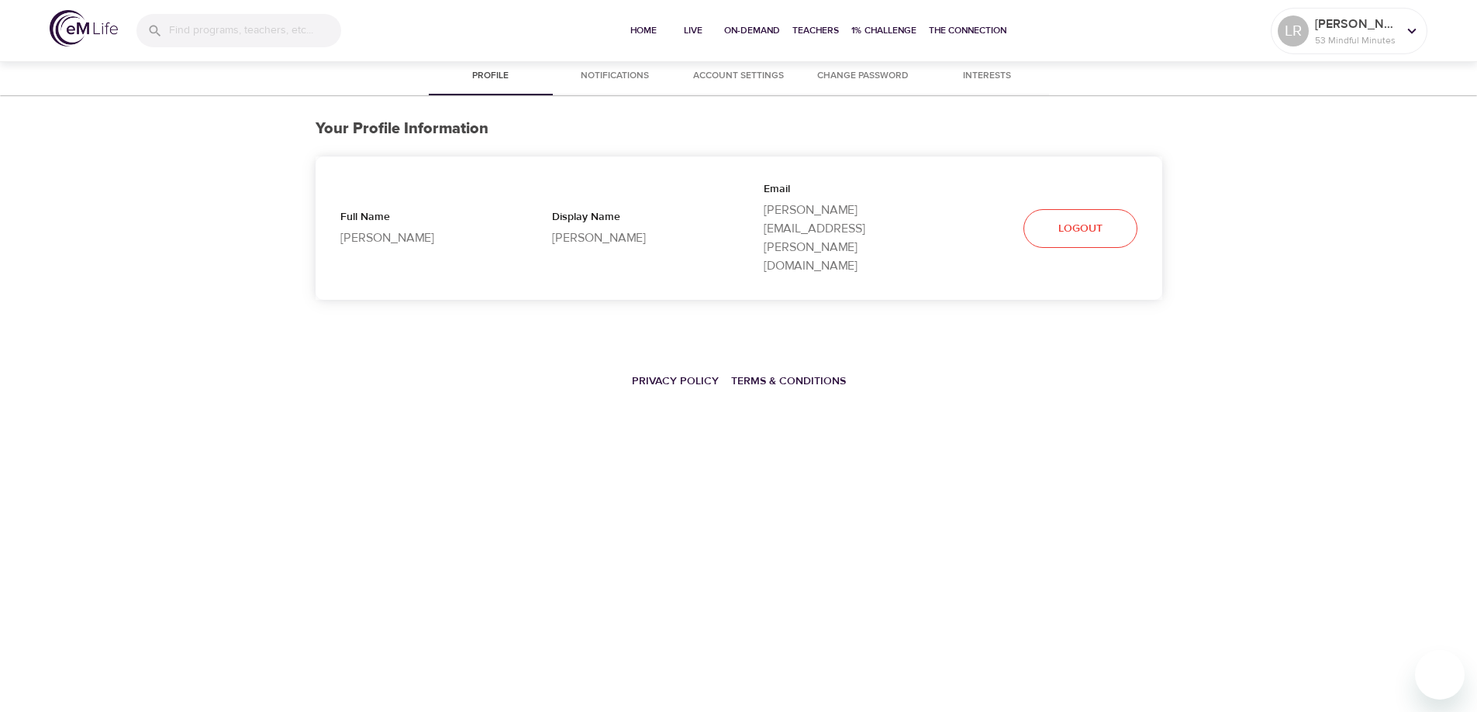
select select "10"
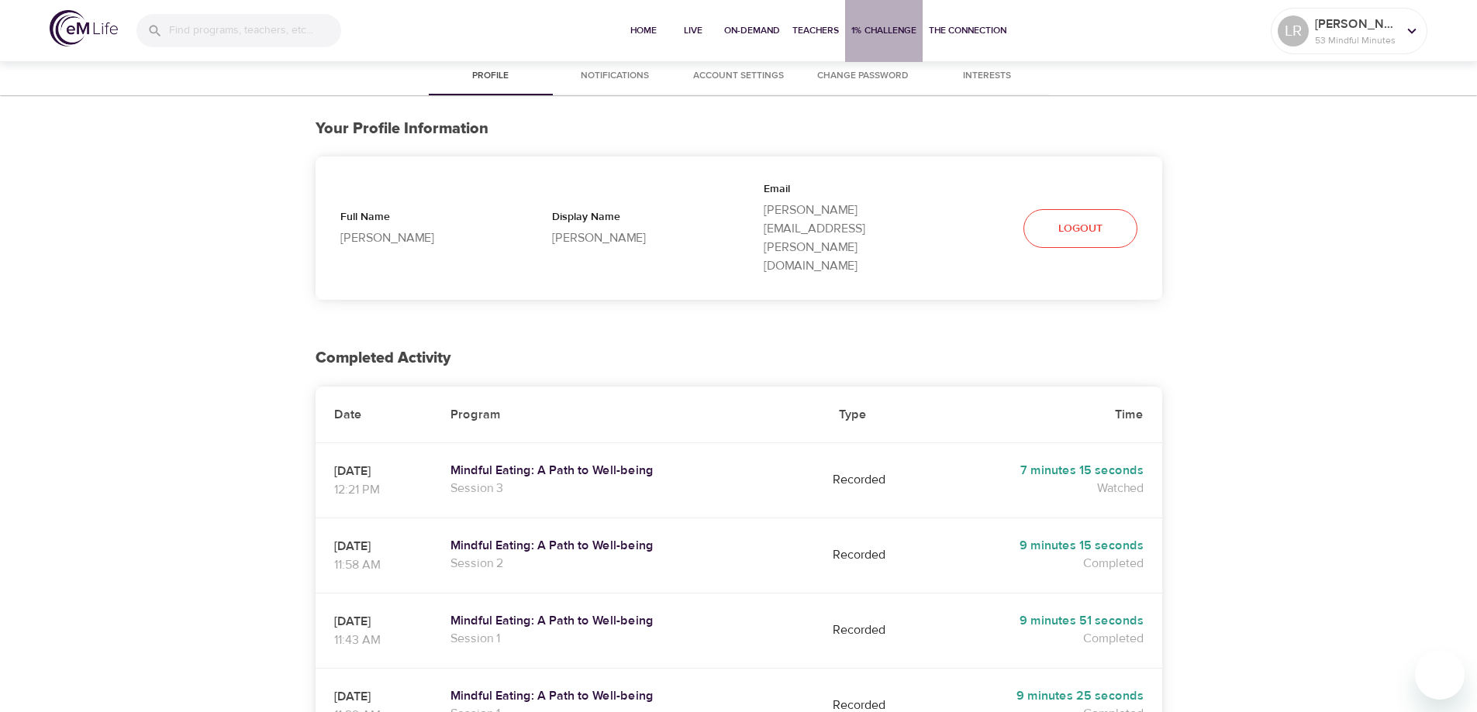
click at [887, 26] on span "1% Challenge" at bounding box center [883, 30] width 65 height 16
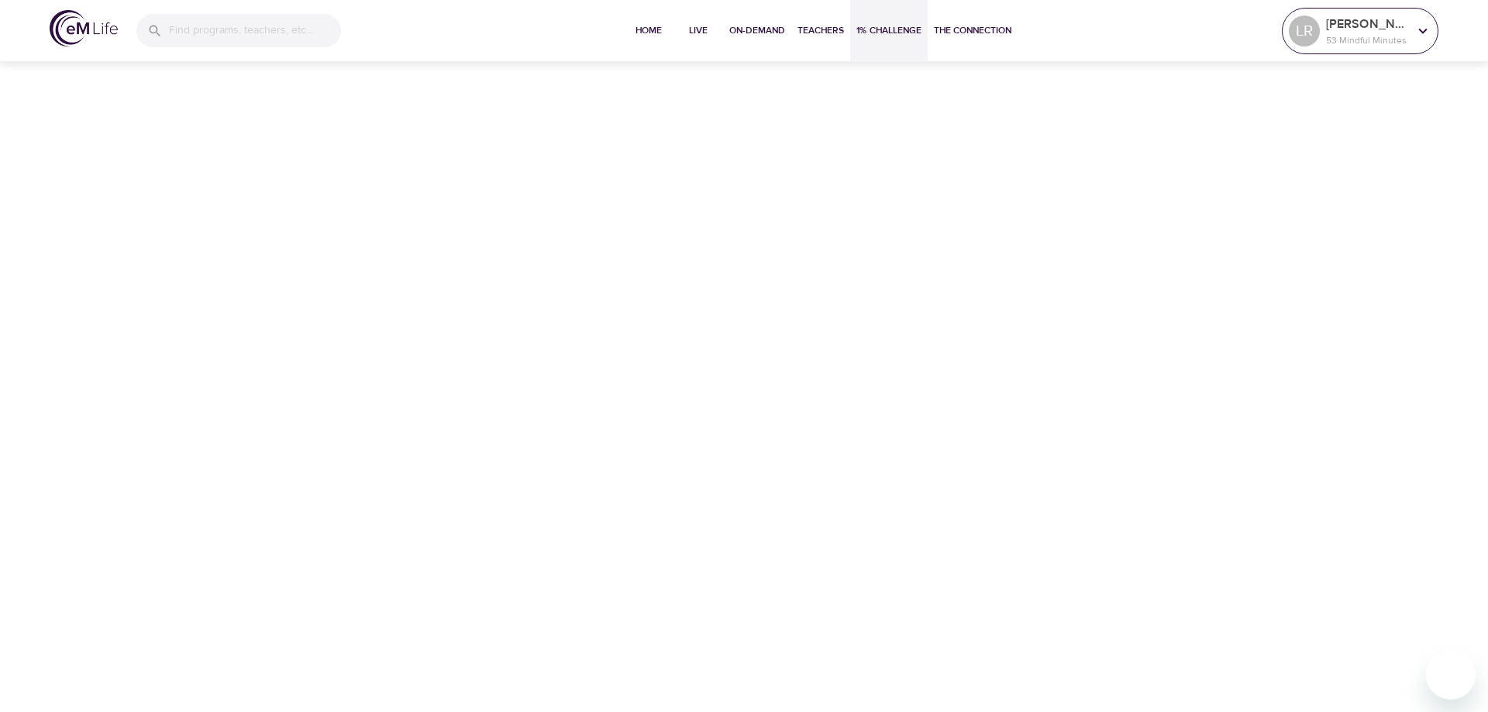
click at [1350, 22] on p "[PERSON_NAME]" at bounding box center [1367, 24] width 82 height 19
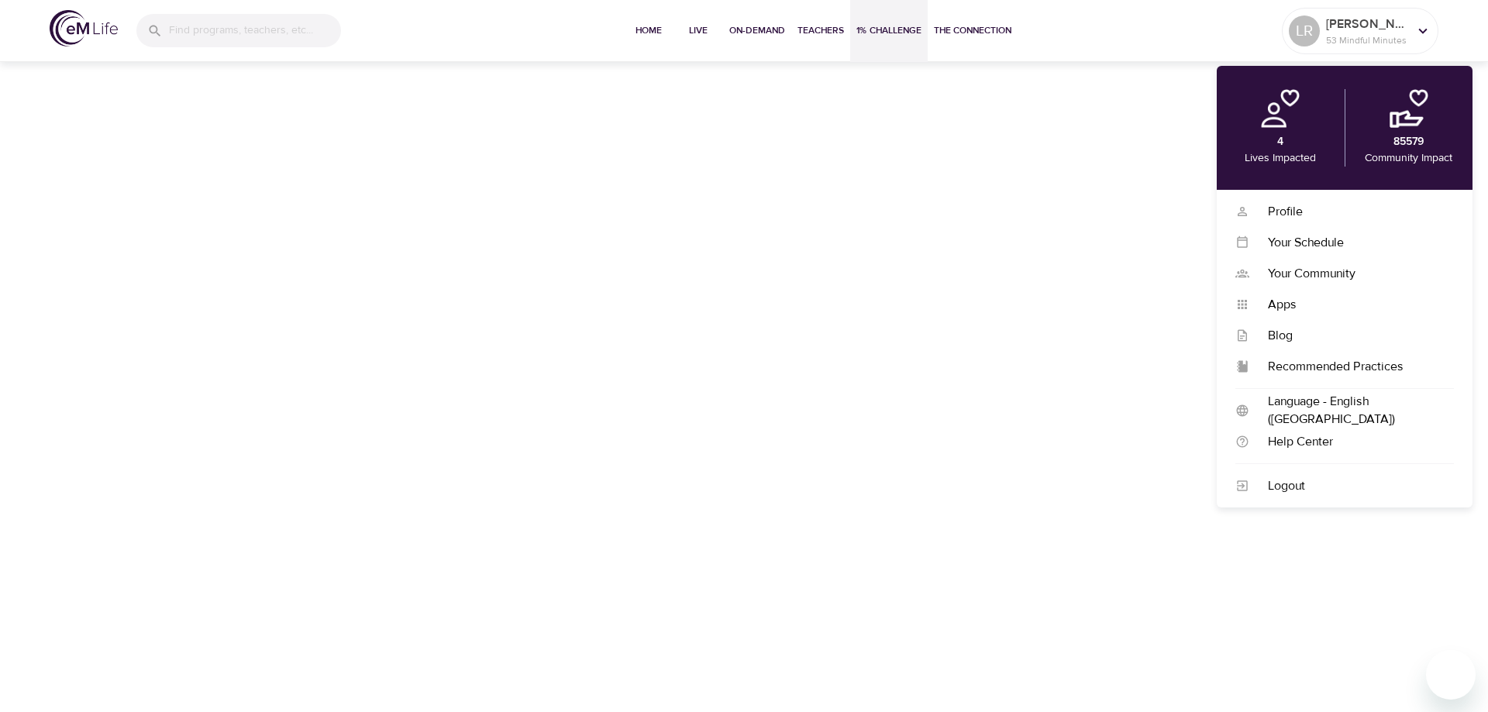
click at [1286, 136] on div "4 Lives Impacted" at bounding box center [1281, 128] width 128 height 78
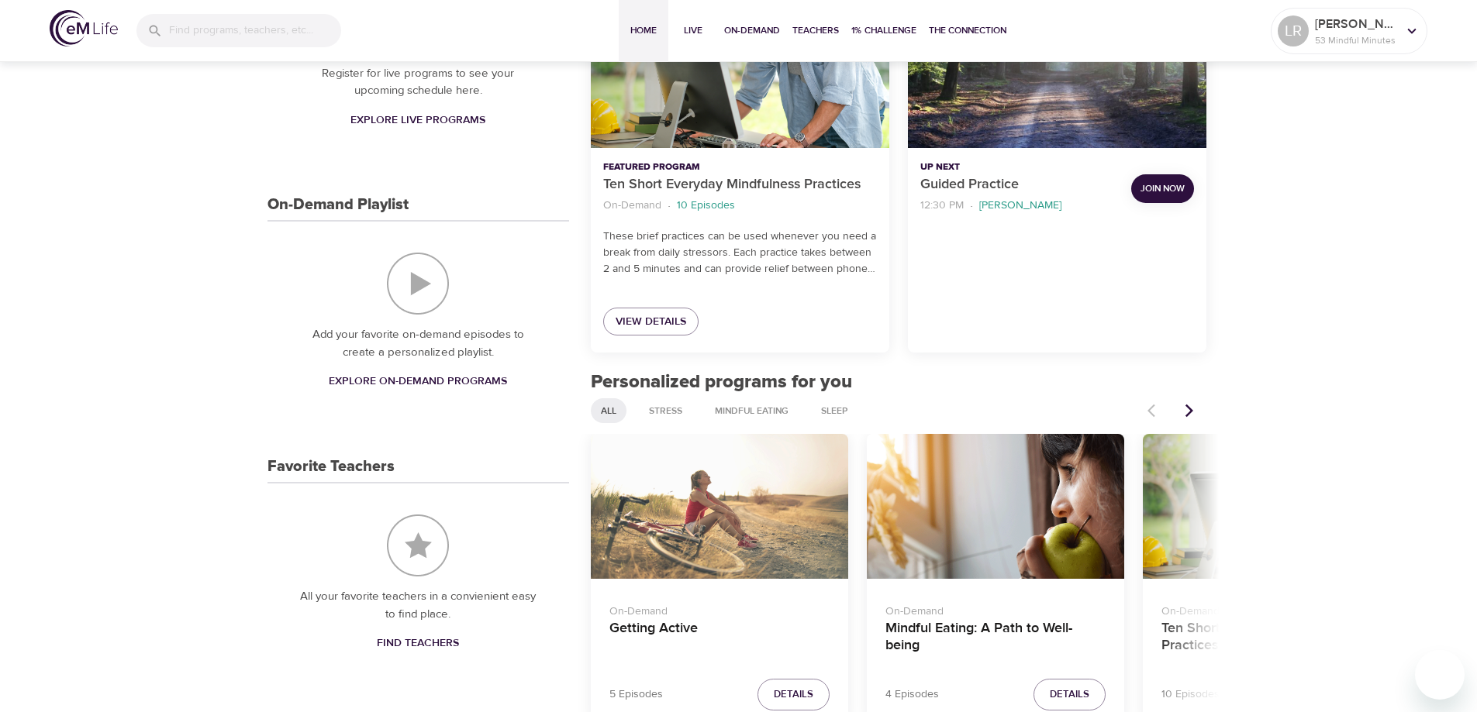
scroll to position [543, 0]
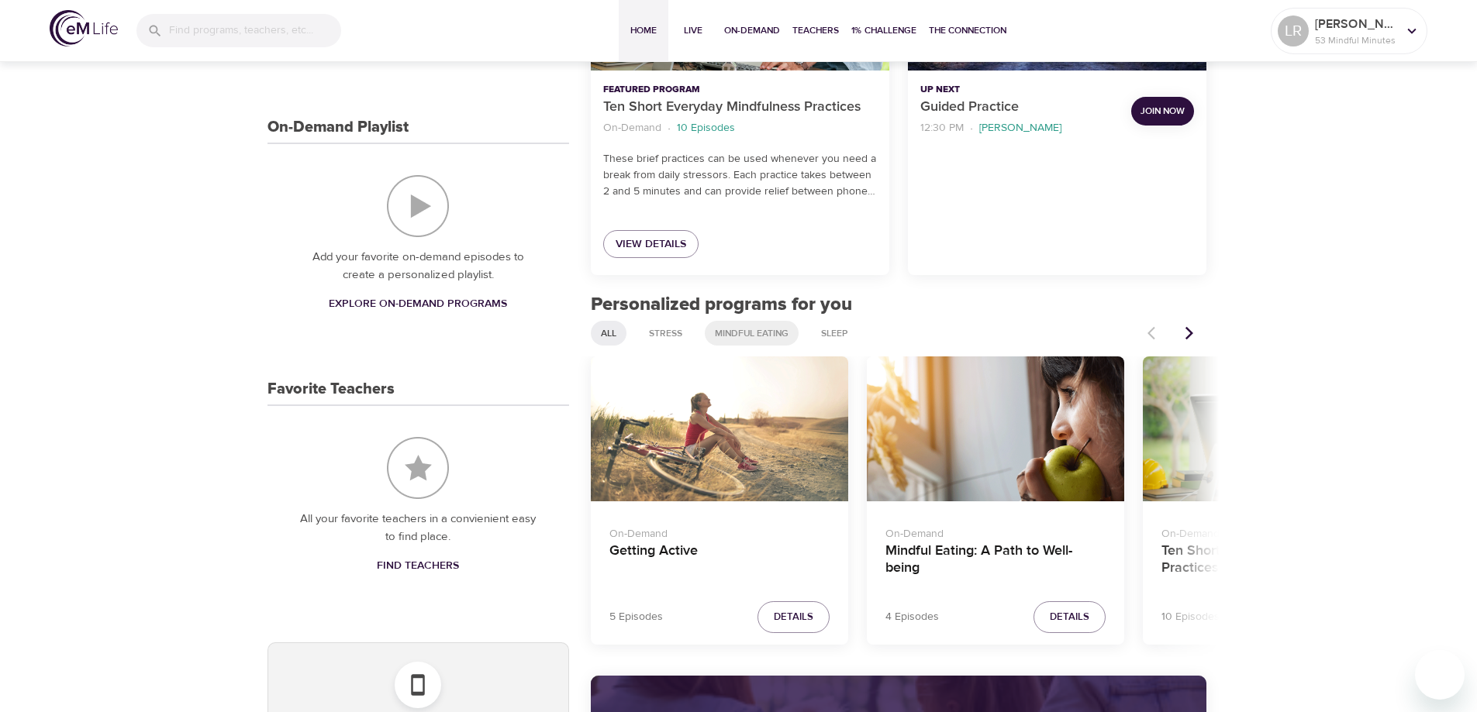
click at [740, 331] on span "Mindful Eating" at bounding box center [751, 333] width 92 height 13
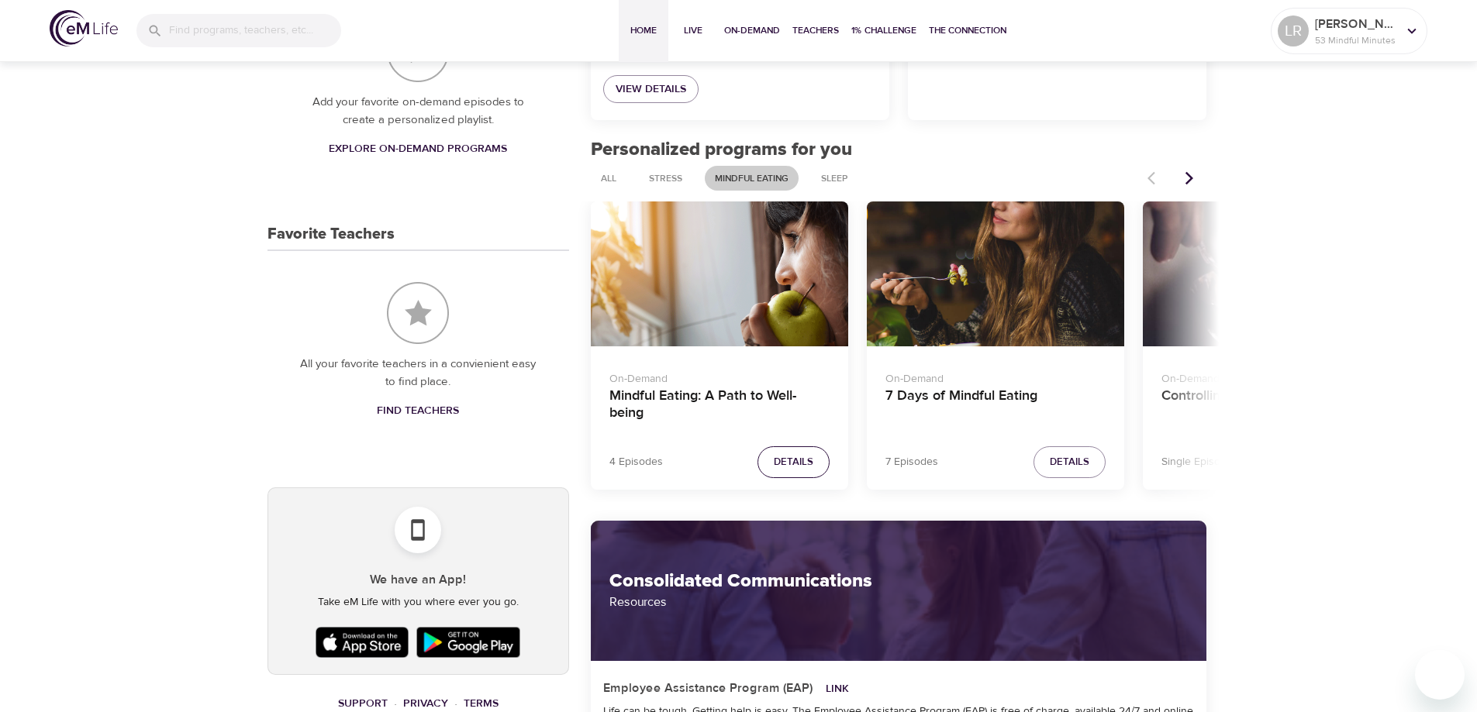
scroll to position [775, 0]
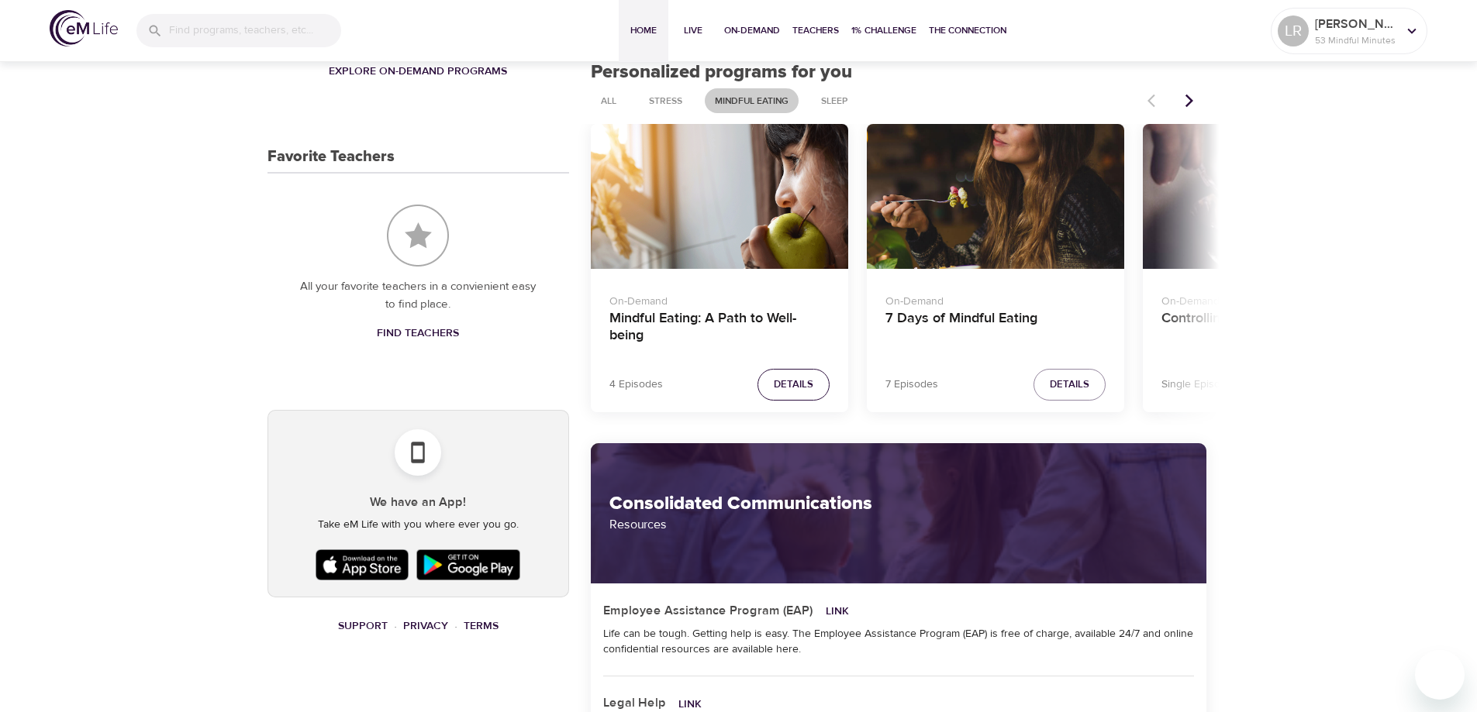
click at [775, 387] on span "Details" at bounding box center [794, 385] width 40 height 18
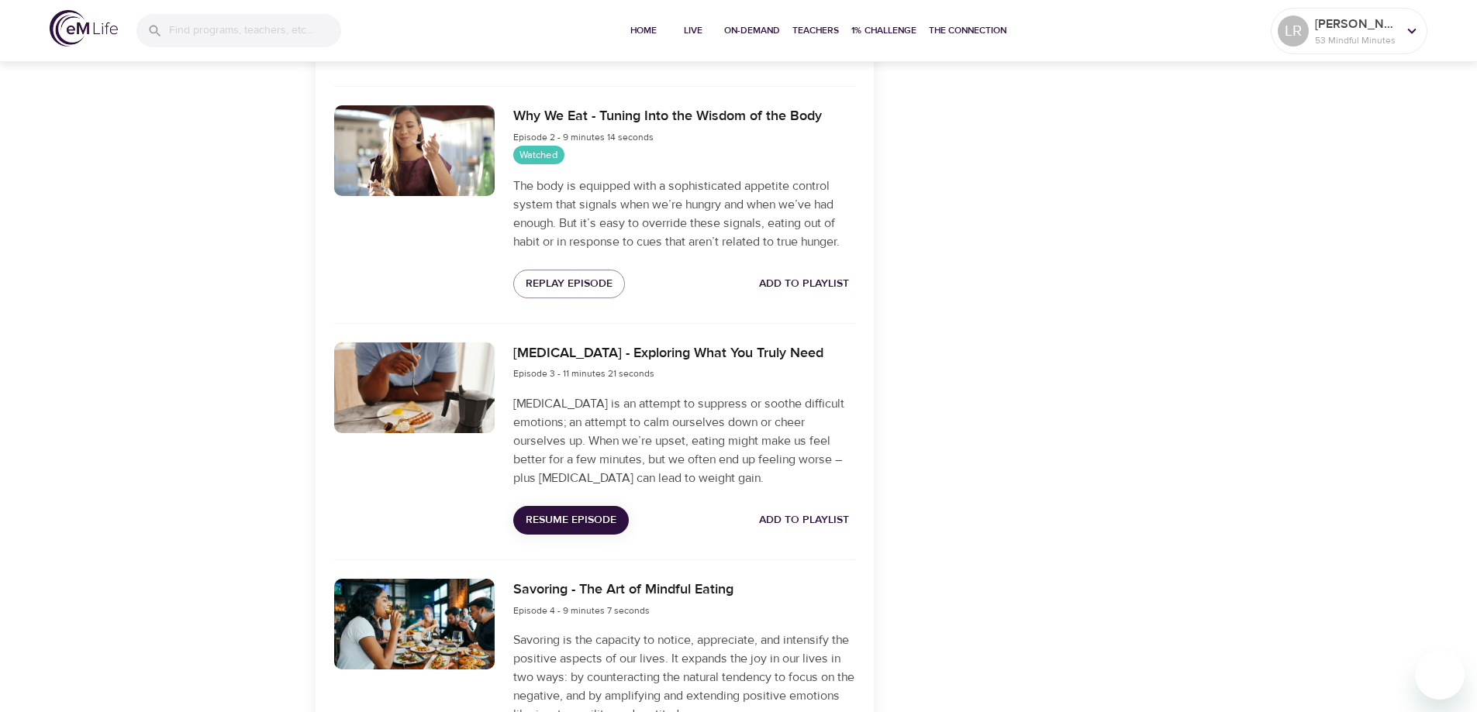
scroll to position [939, 0]
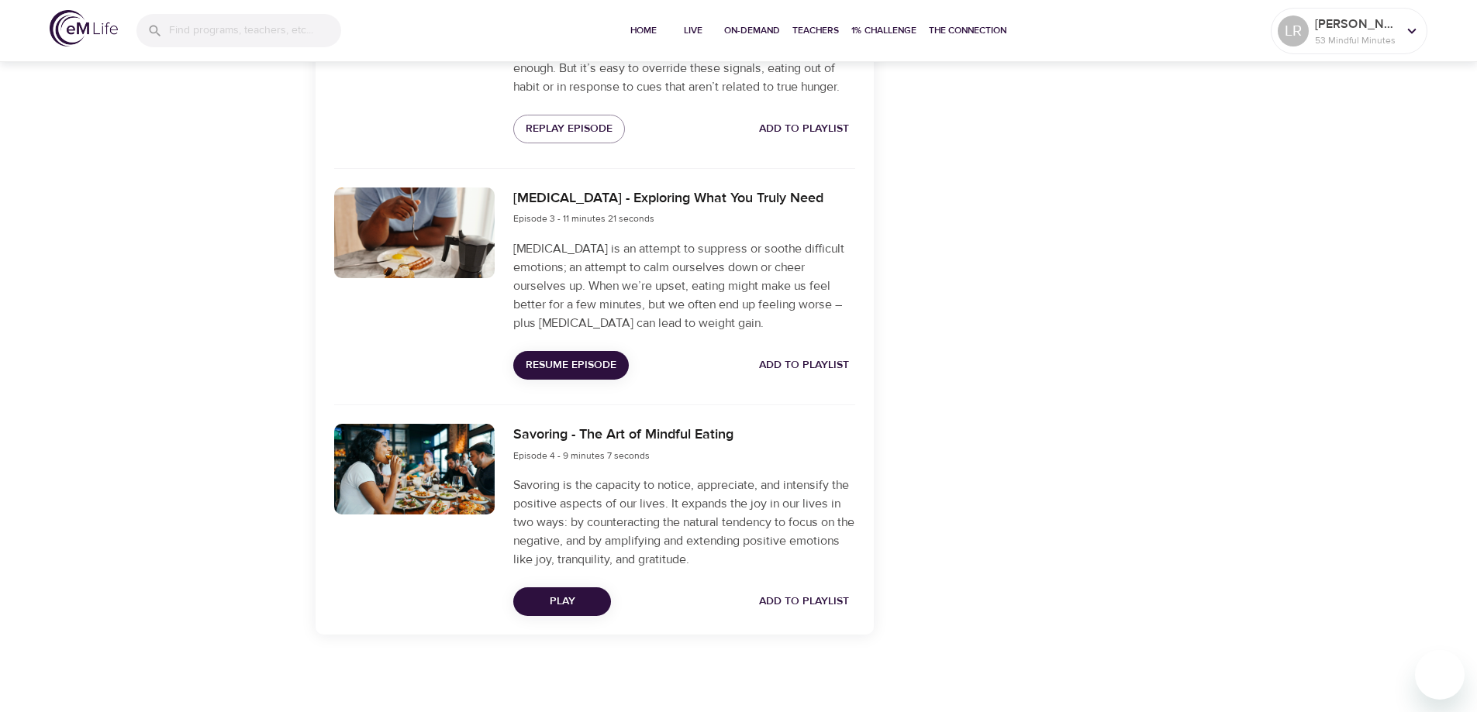
click at [554, 603] on span "Play" at bounding box center [562, 601] width 73 height 19
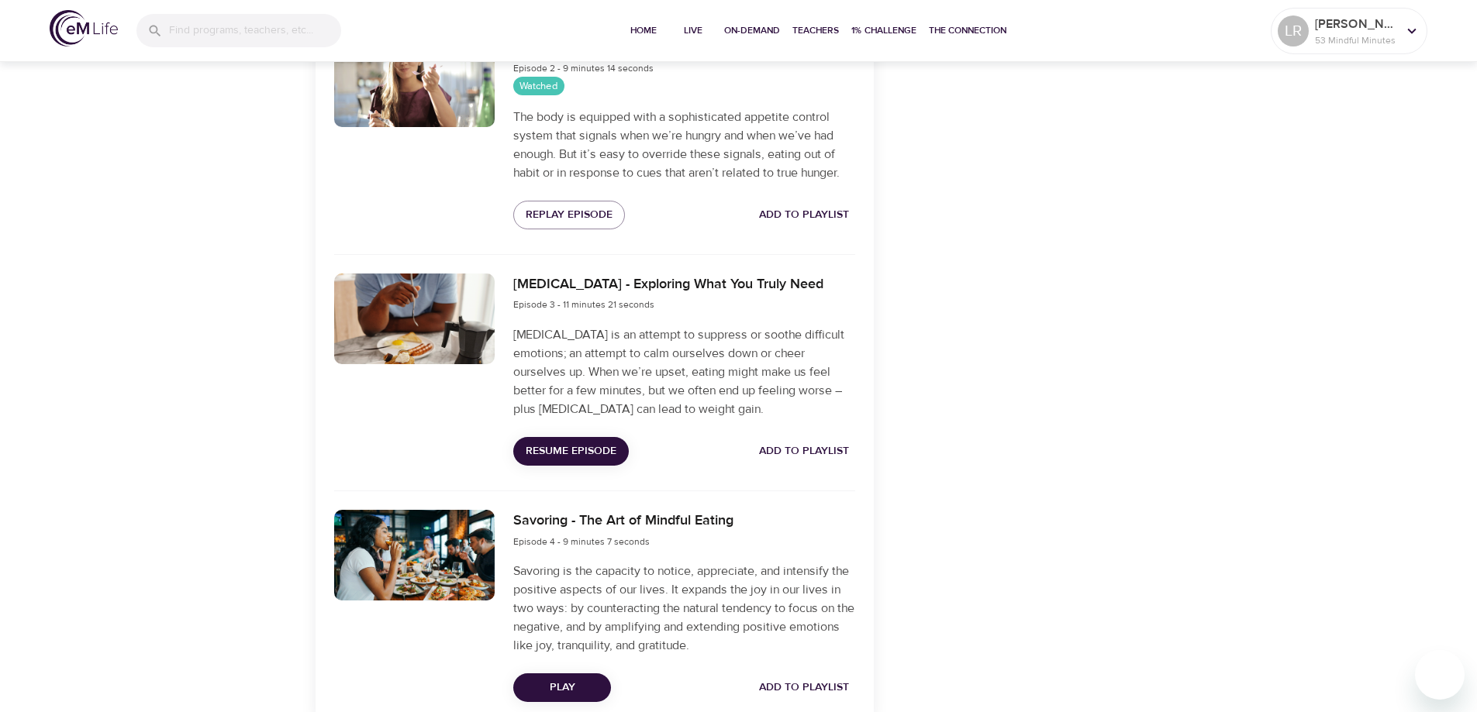
scroll to position [930, 0]
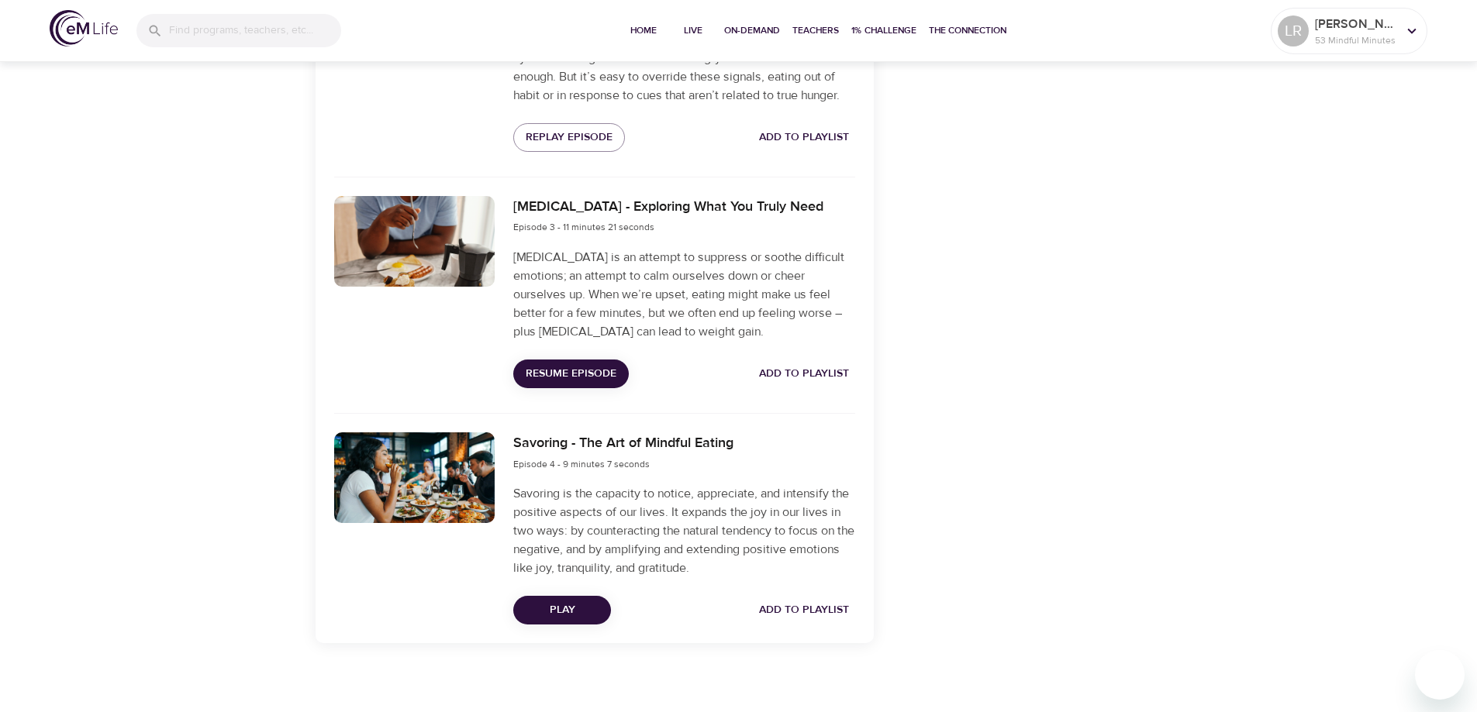
click at [562, 375] on span "Resume Episode" at bounding box center [571, 373] width 91 height 19
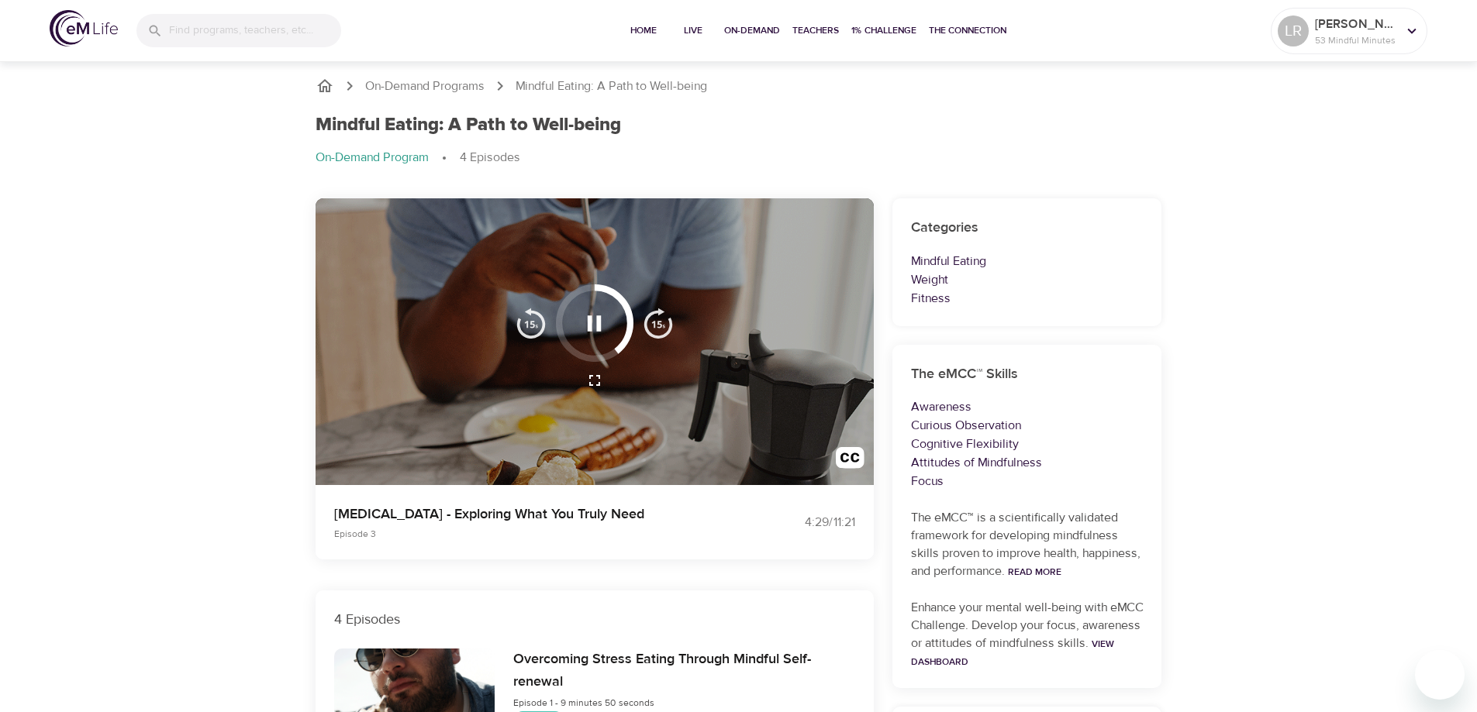
click at [602, 321] on icon "button" at bounding box center [594, 323] width 27 height 27
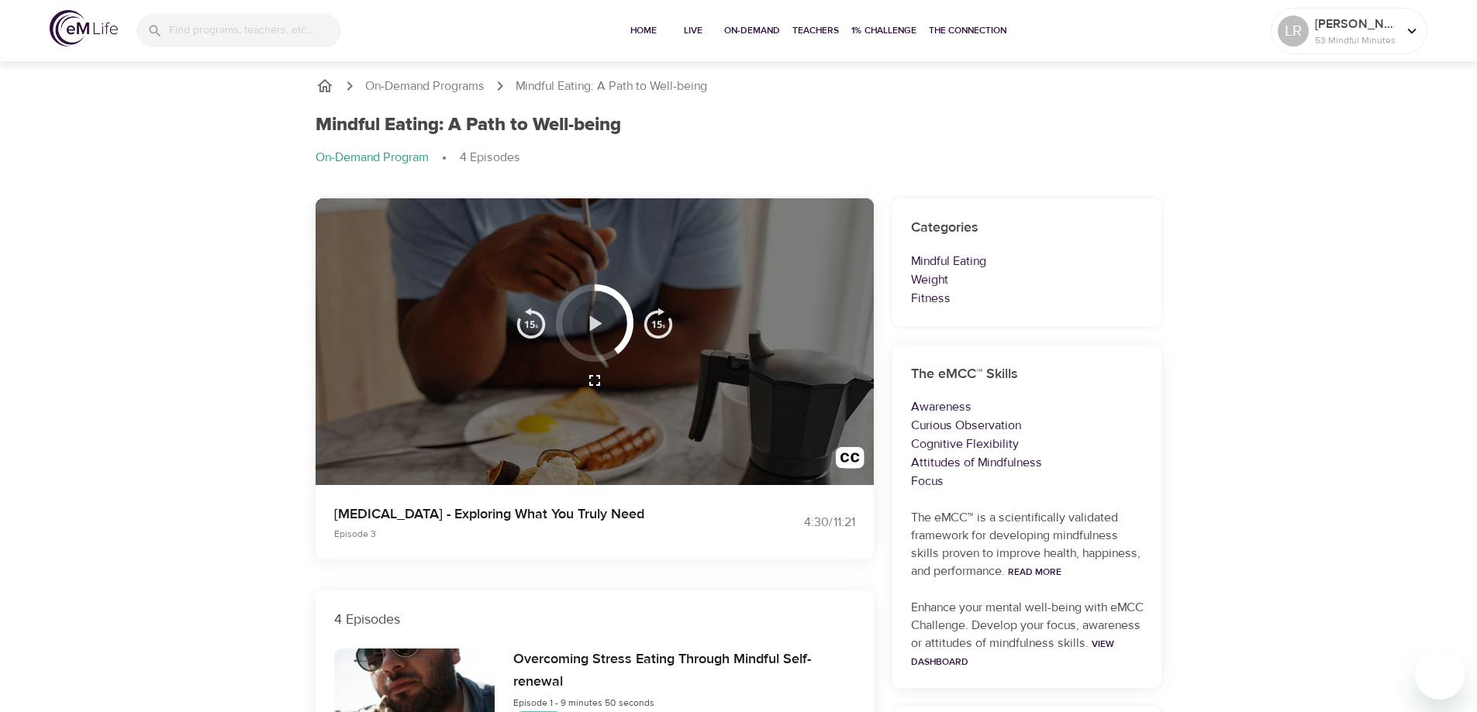
click at [594, 323] on icon "button" at bounding box center [596, 323] width 12 height 16
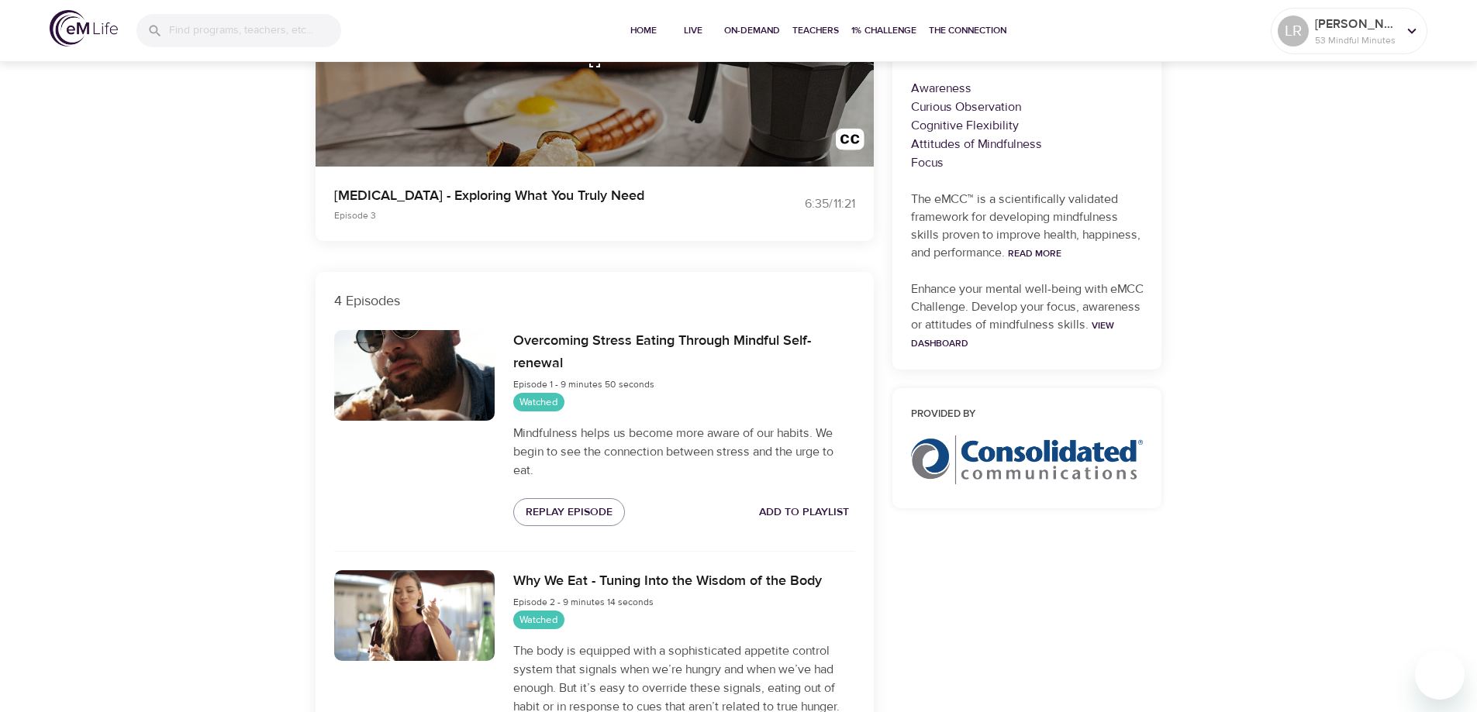
scroll to position [164, 0]
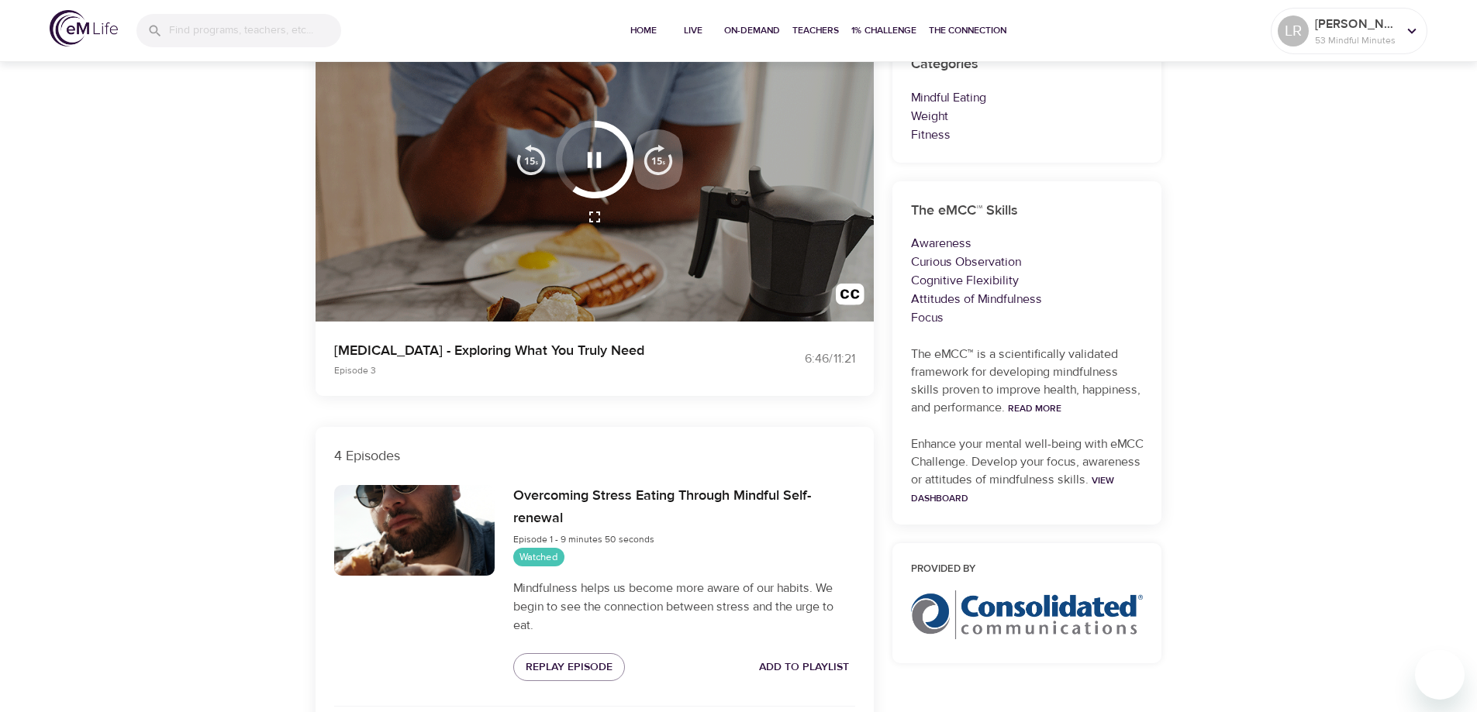
click at [653, 158] on img "button" at bounding box center [658, 159] width 31 height 31
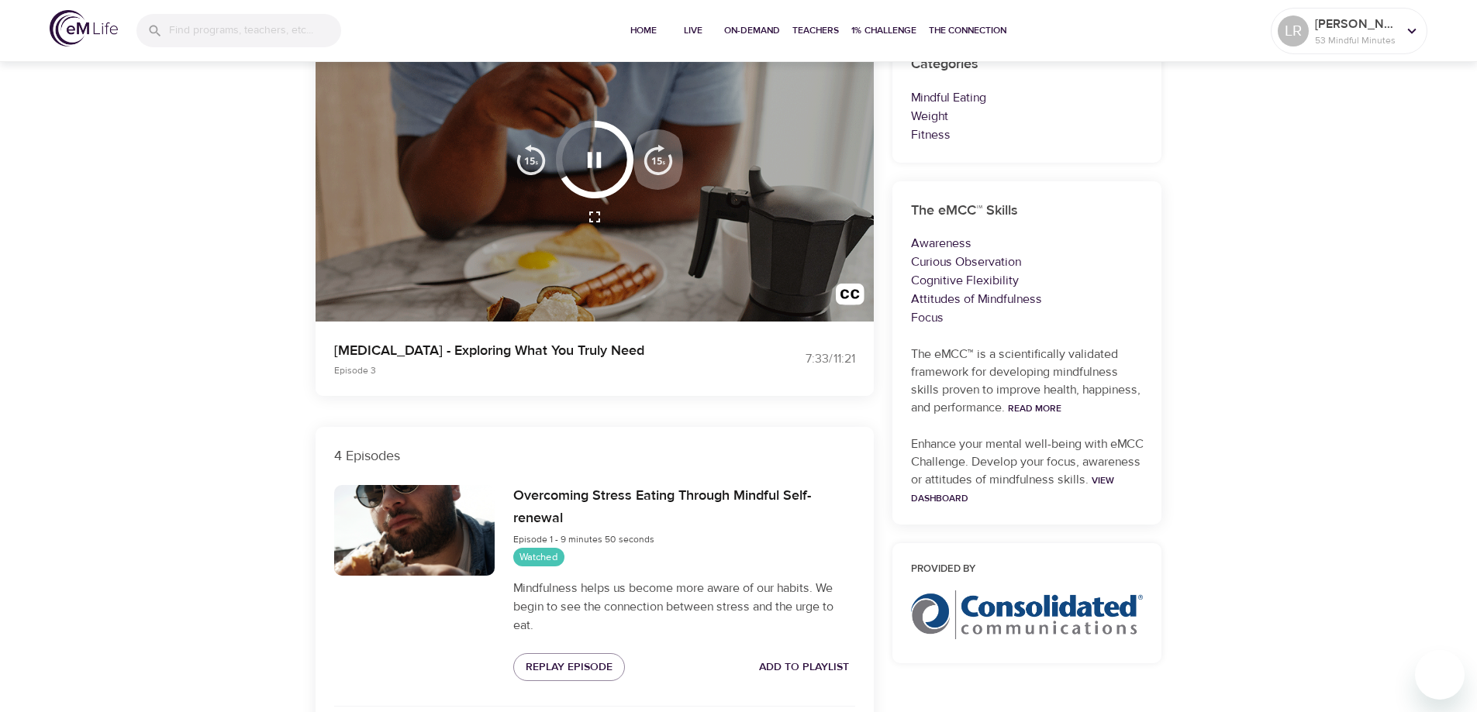
click at [653, 158] on img "button" at bounding box center [658, 159] width 31 height 31
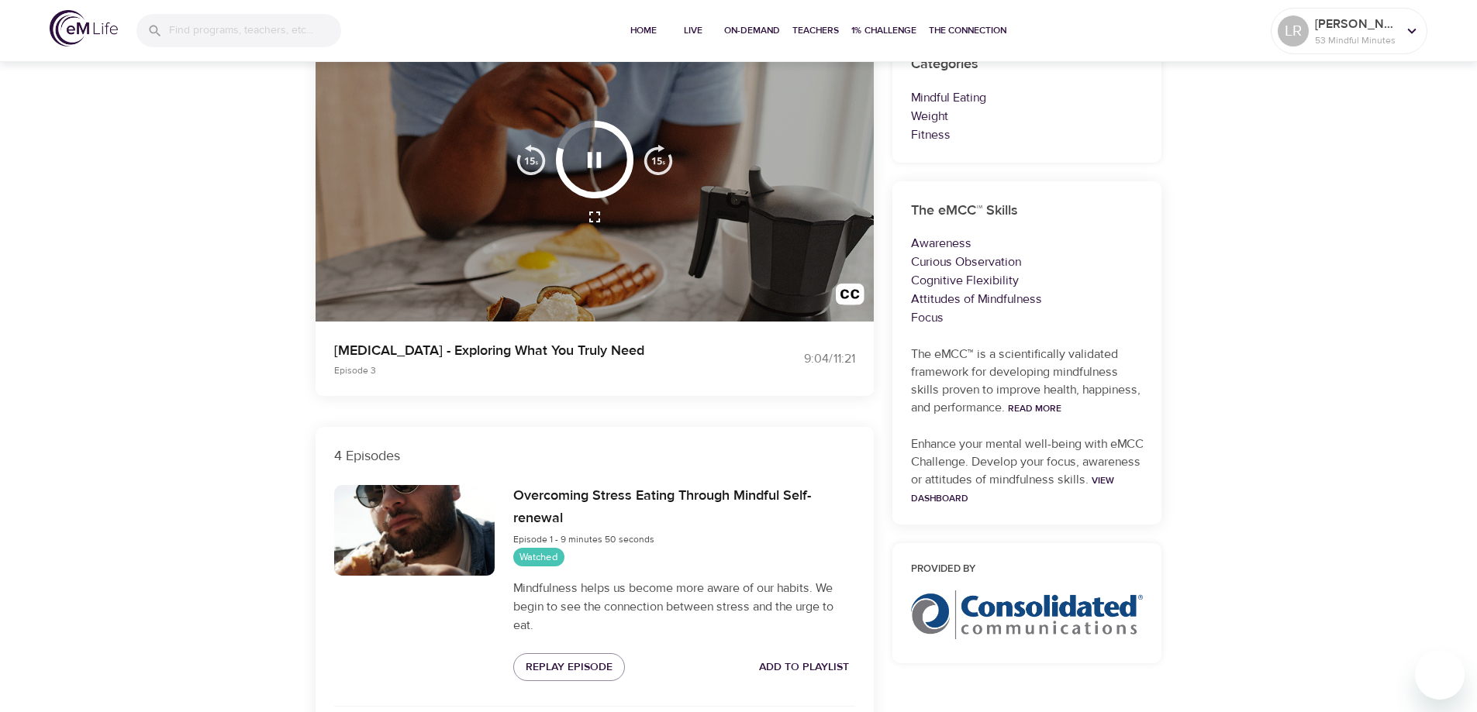
click at [653, 158] on img "button" at bounding box center [658, 159] width 31 height 31
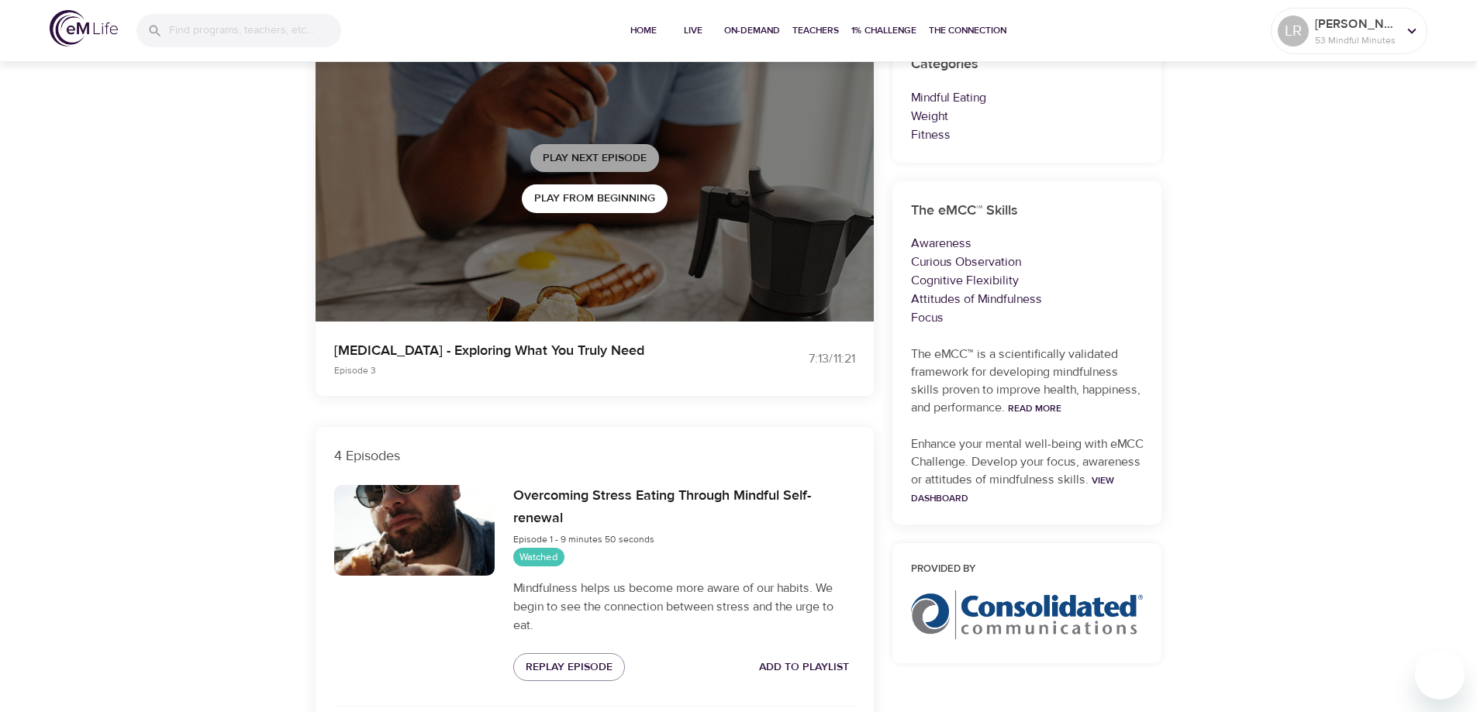
click at [597, 155] on span "Play Next Episode" at bounding box center [595, 158] width 104 height 19
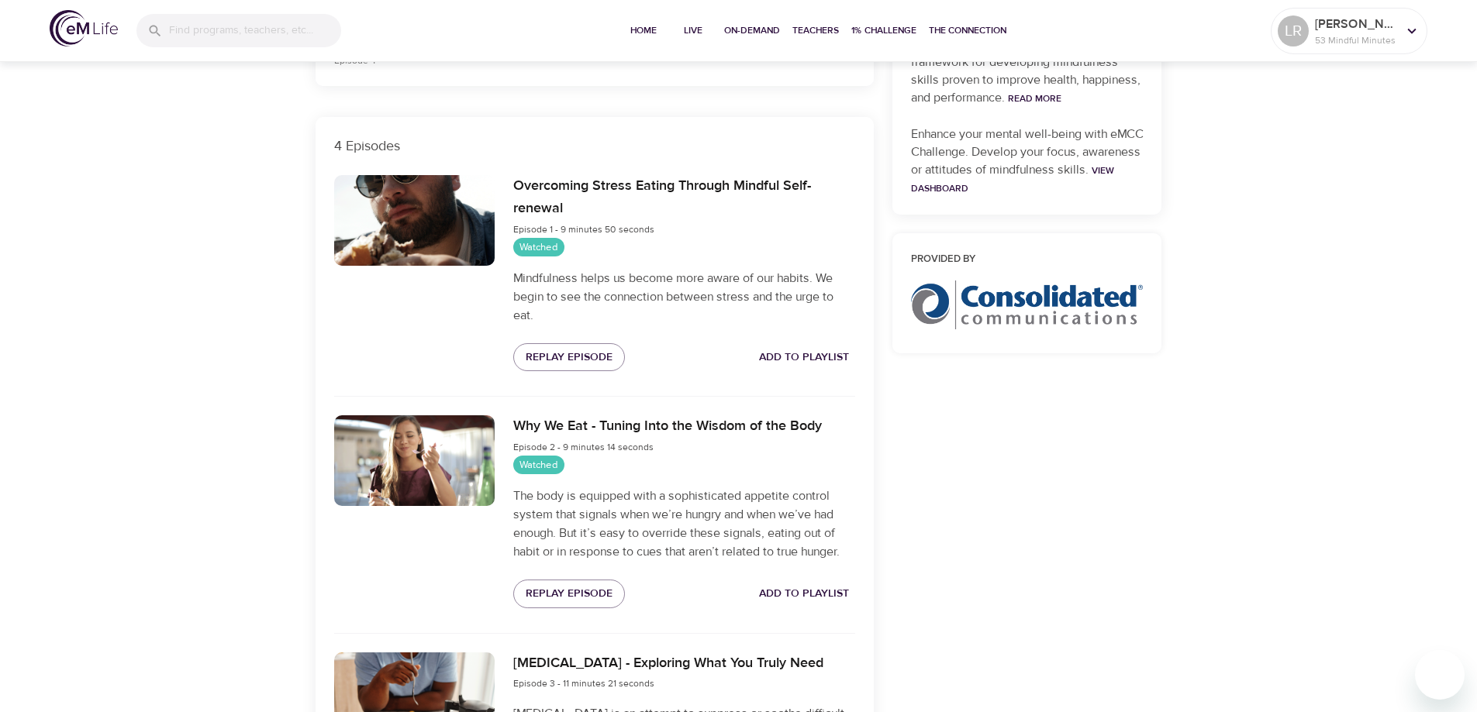
scroll to position [86, 0]
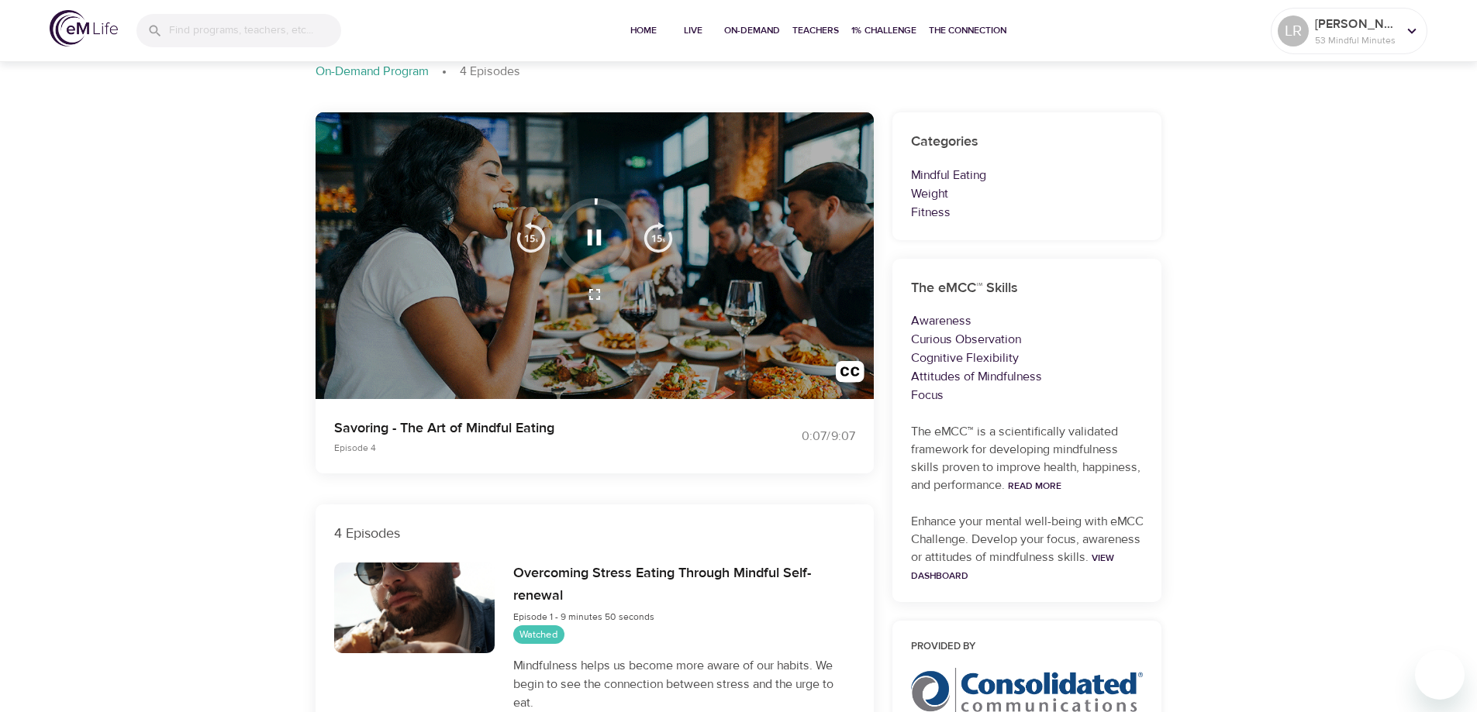
click at [657, 235] on img "button" at bounding box center [658, 237] width 31 height 31
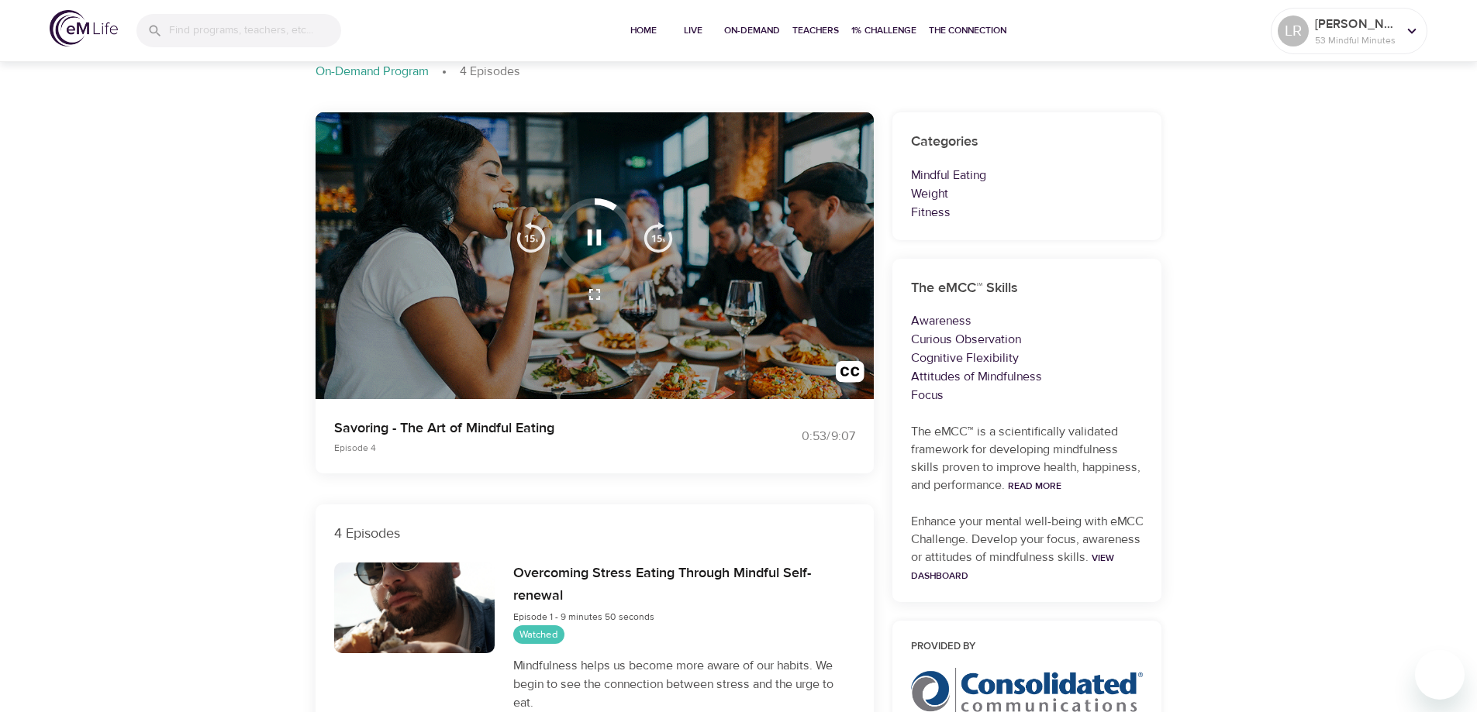
click at [657, 235] on img "button" at bounding box center [658, 237] width 31 height 31
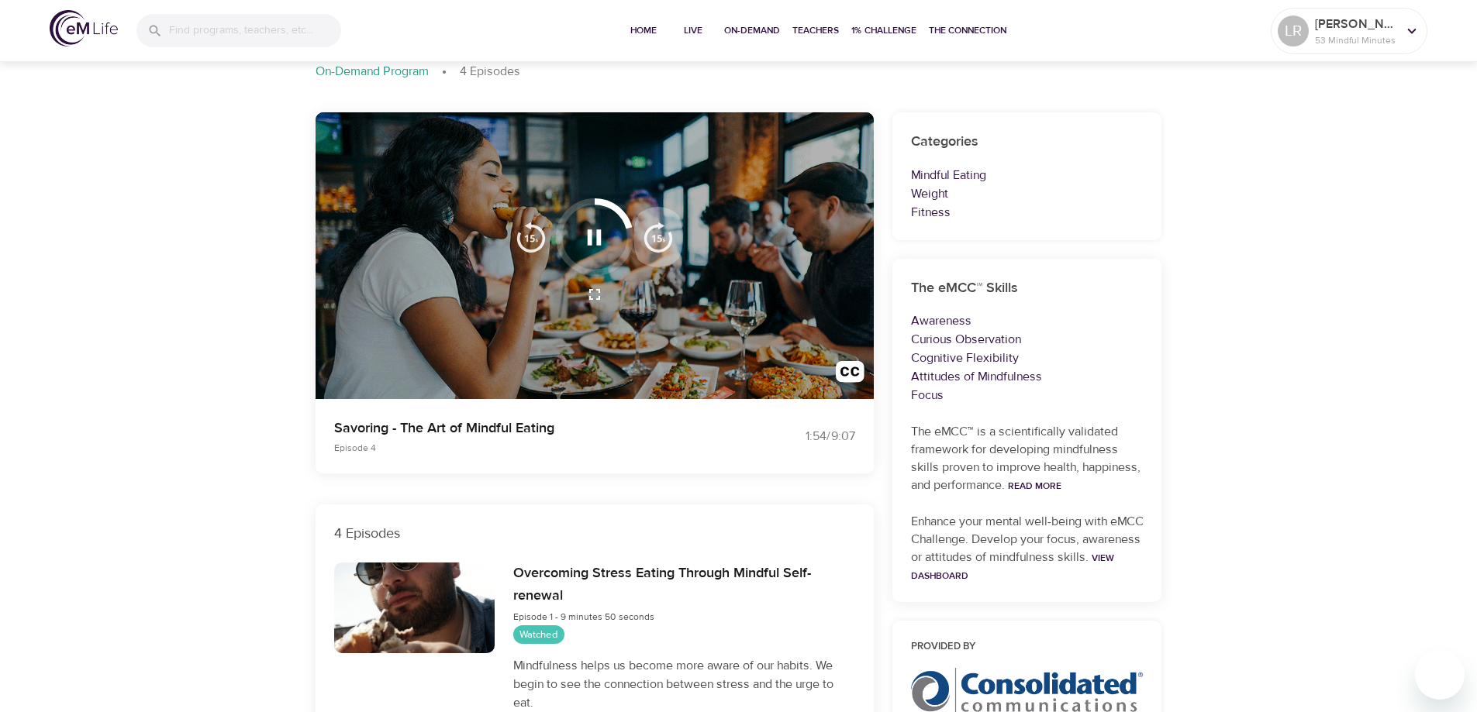
click at [657, 235] on img "button" at bounding box center [658, 237] width 31 height 31
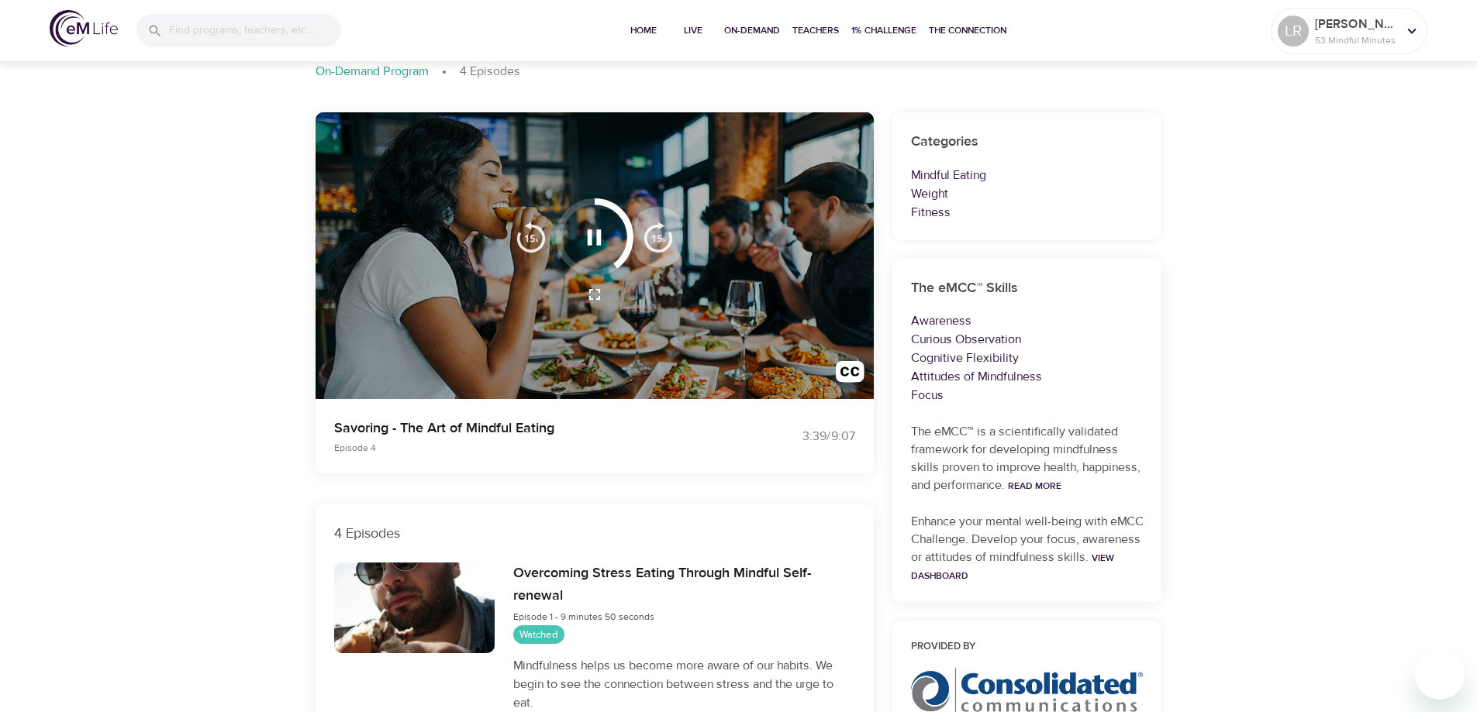
click at [657, 235] on img "button" at bounding box center [658, 237] width 31 height 31
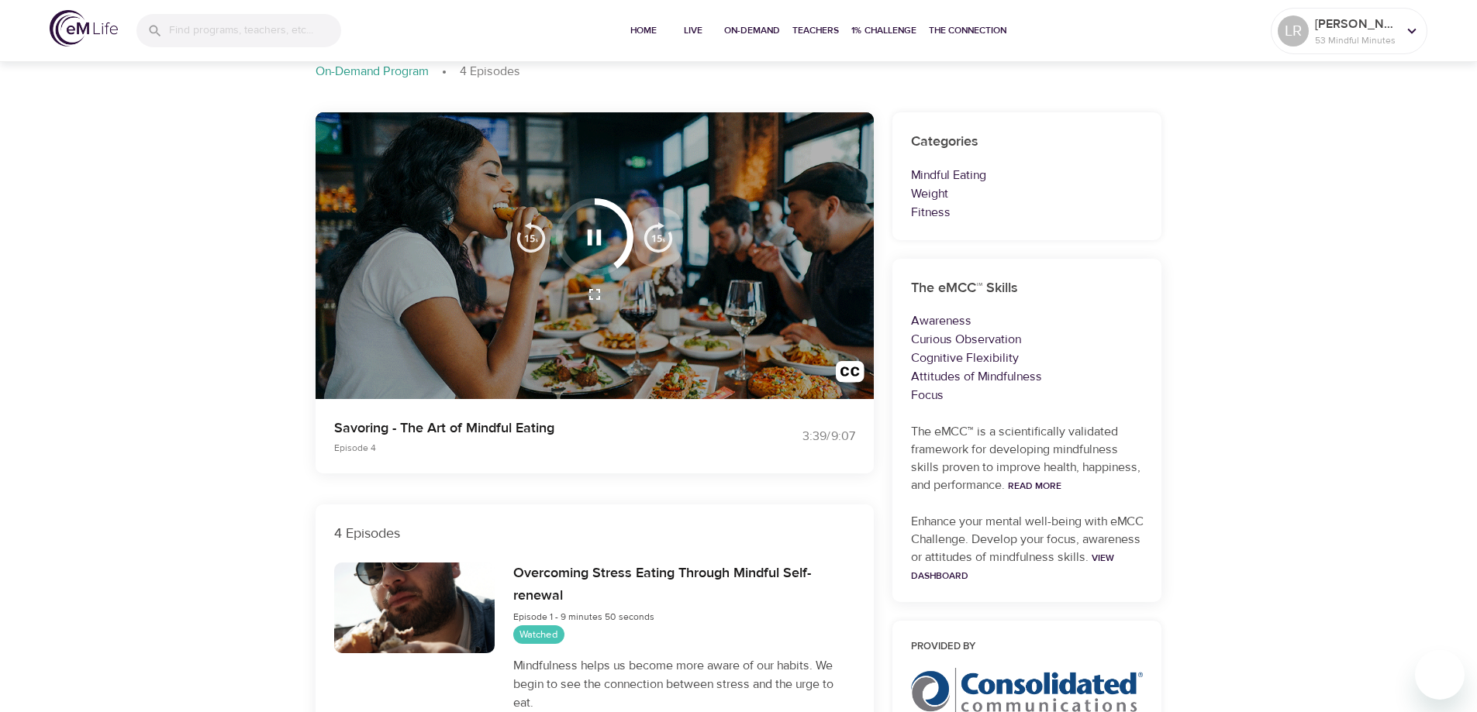
click at [657, 235] on img "button" at bounding box center [658, 237] width 31 height 31
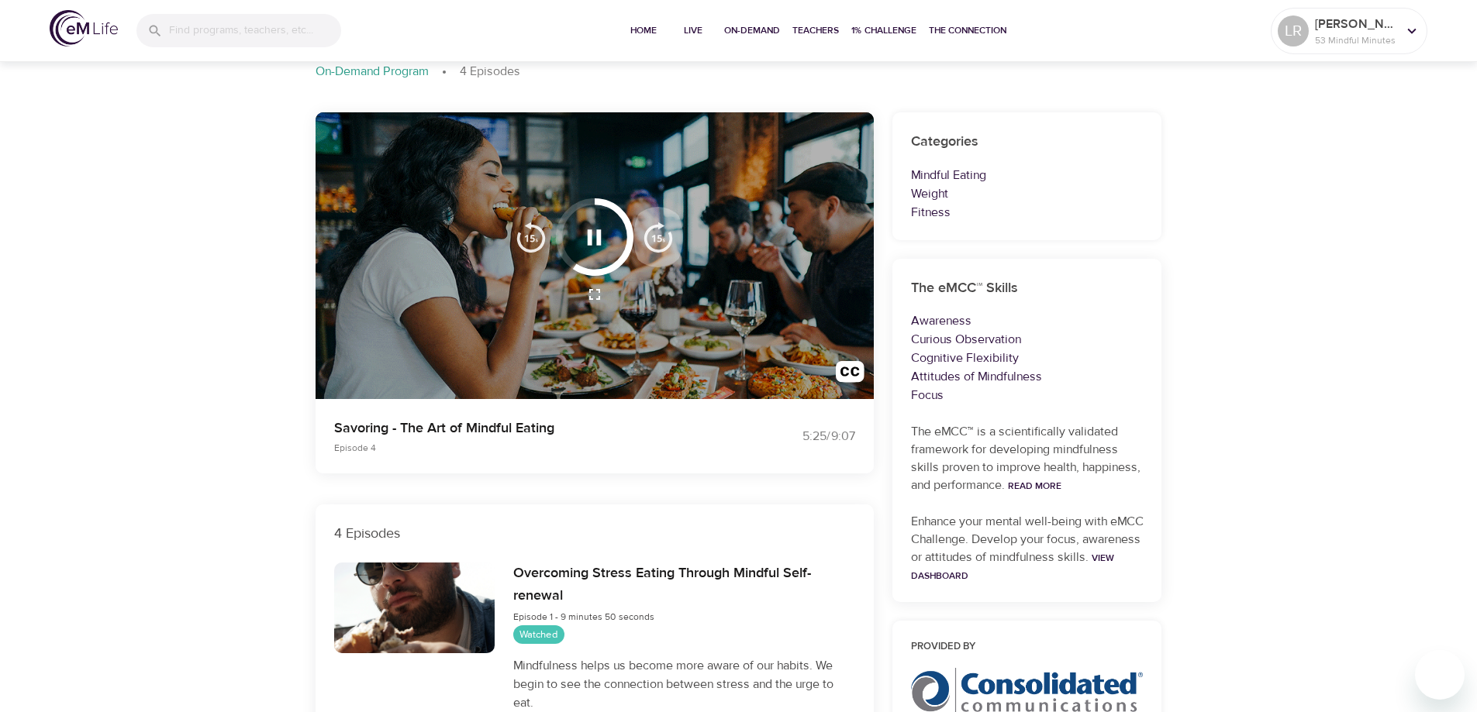
click at [657, 235] on img "button" at bounding box center [658, 237] width 31 height 31
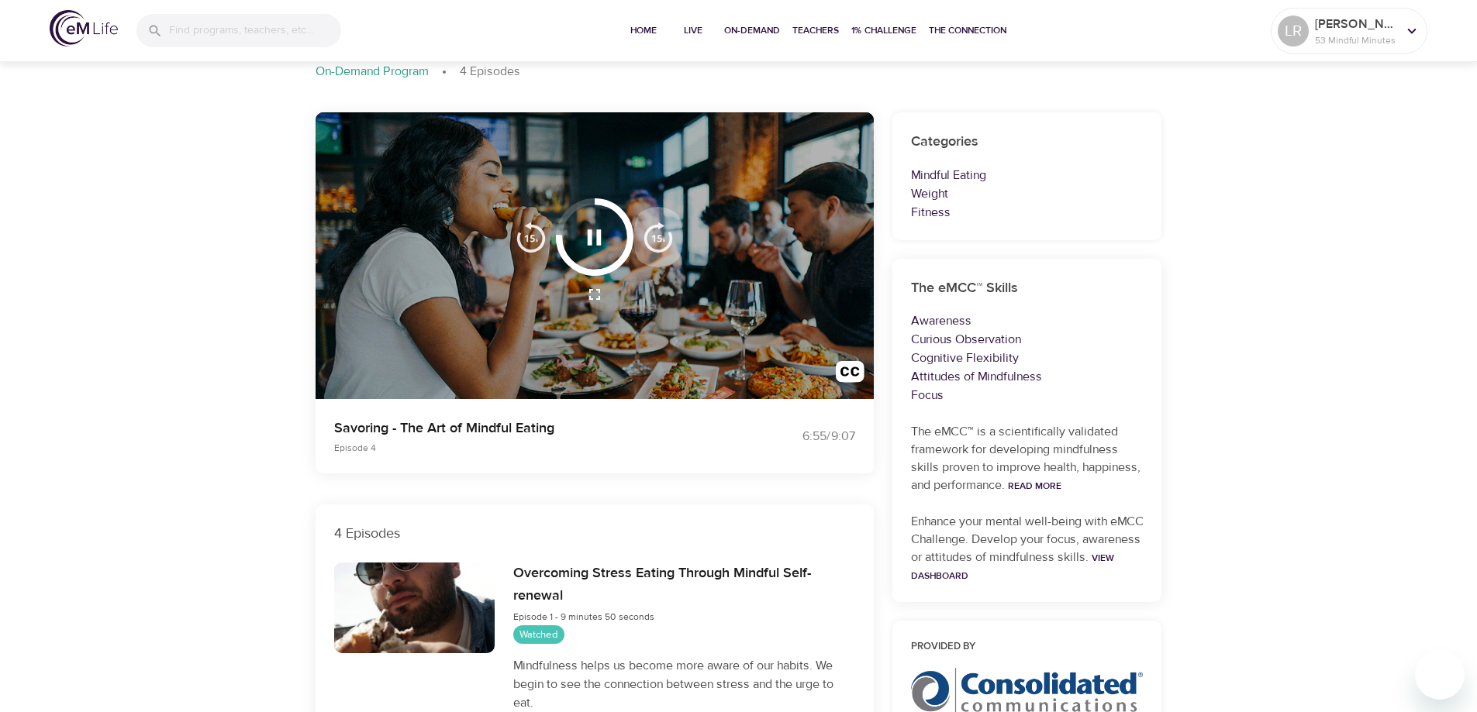
click at [657, 235] on img "button" at bounding box center [658, 237] width 31 height 31
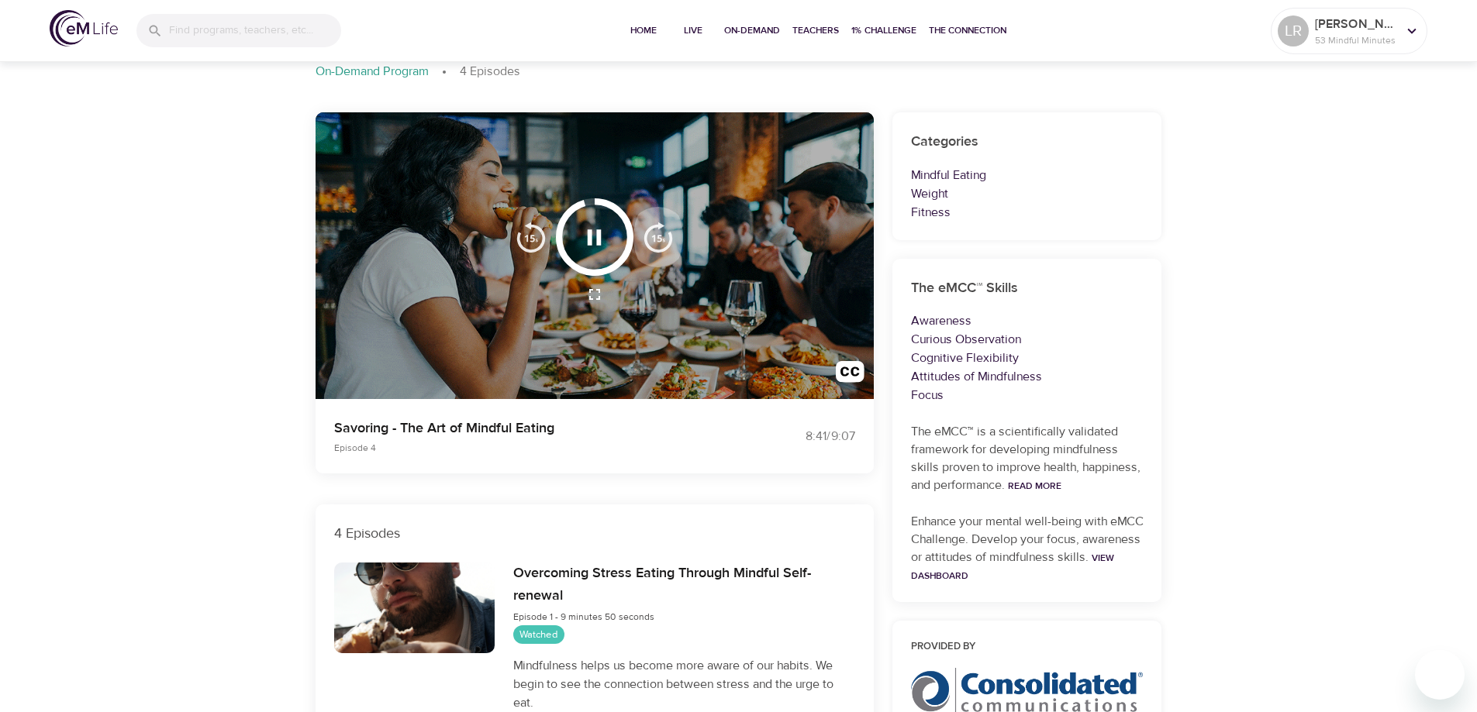
click at [657, 235] on img "button" at bounding box center [658, 237] width 31 height 31
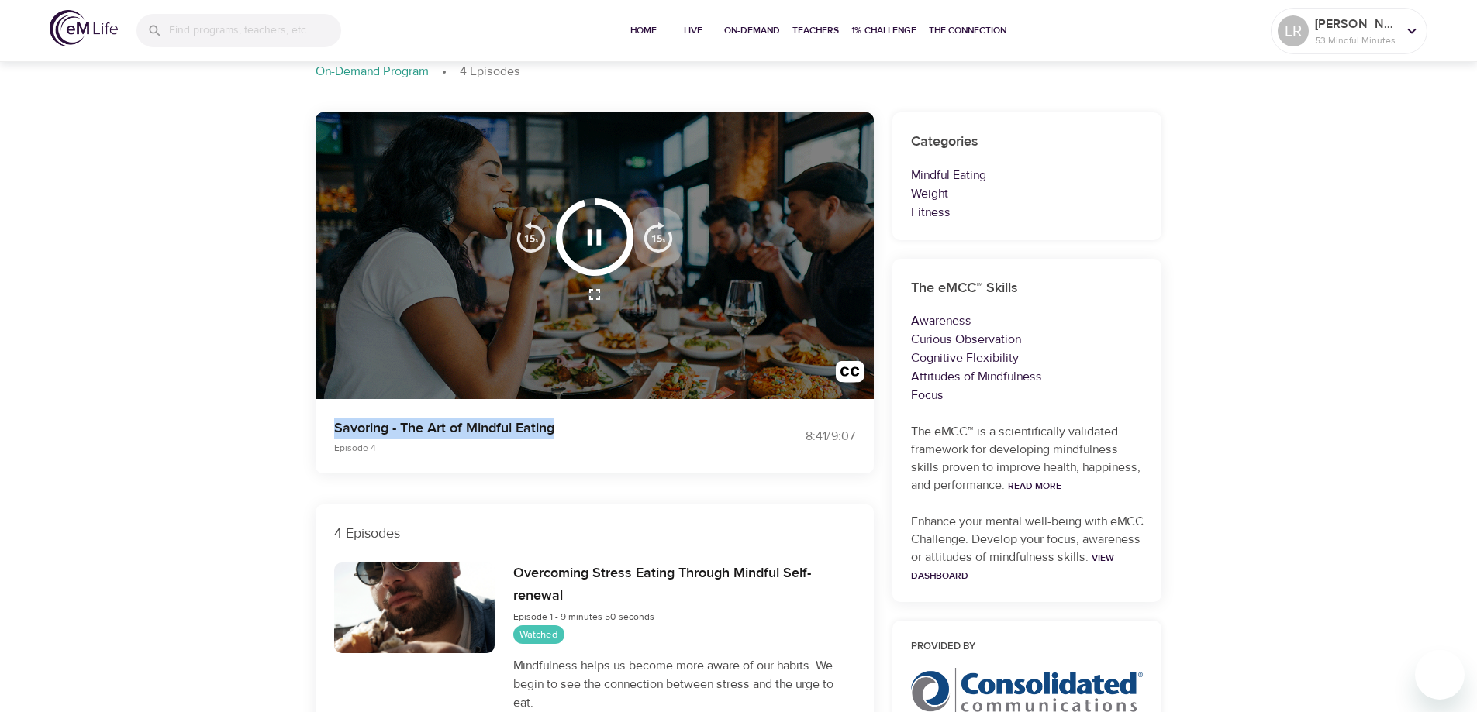
click at [657, 235] on div at bounding box center [594, 256] width 558 height 288
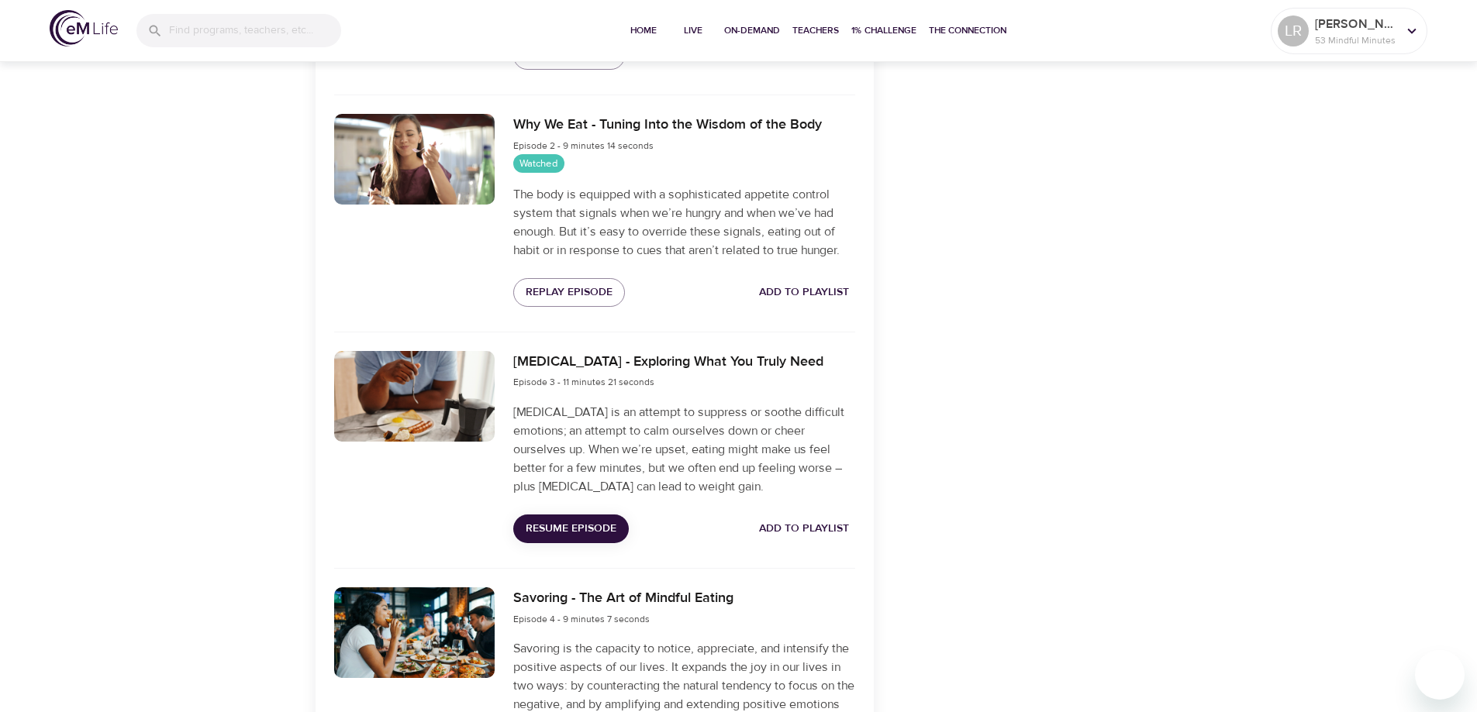
scroll to position [853, 0]
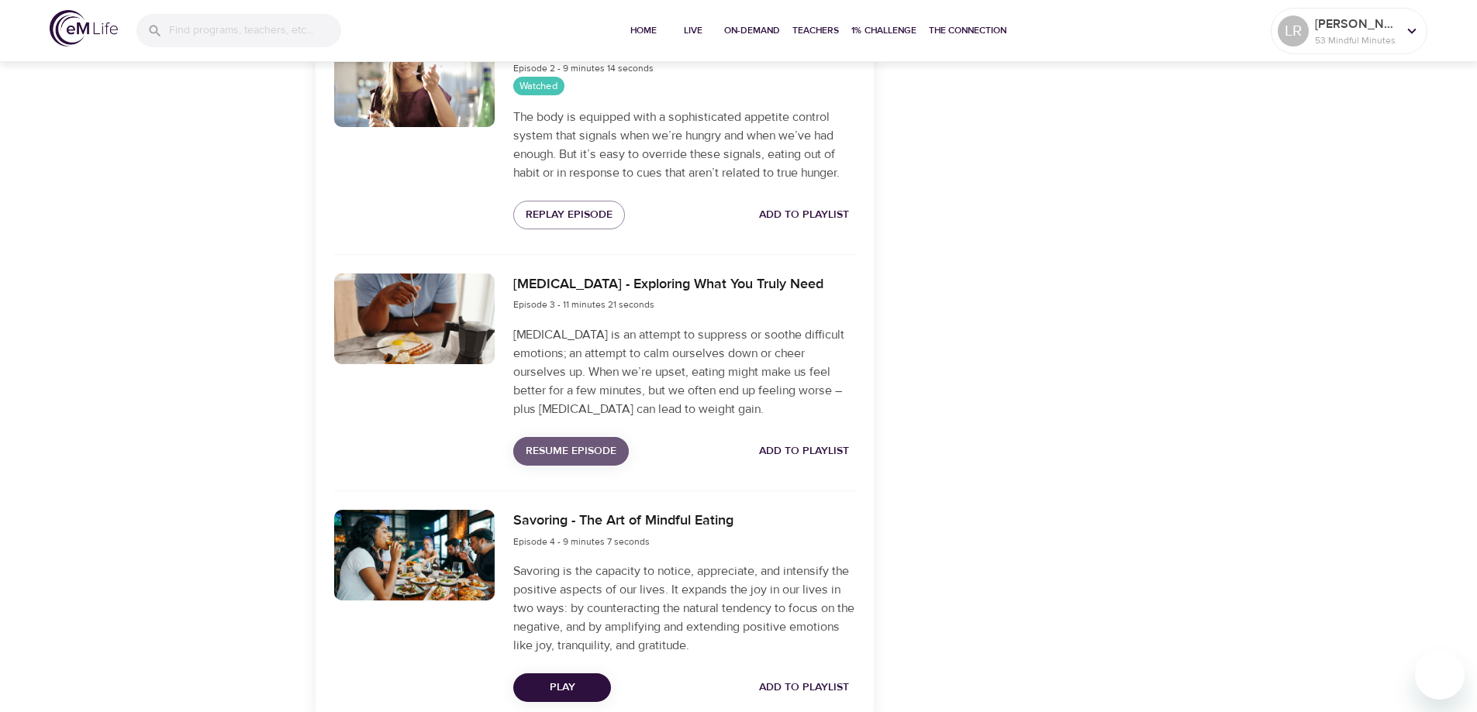
click at [542, 444] on span "Resume Episode" at bounding box center [571, 451] width 91 height 19
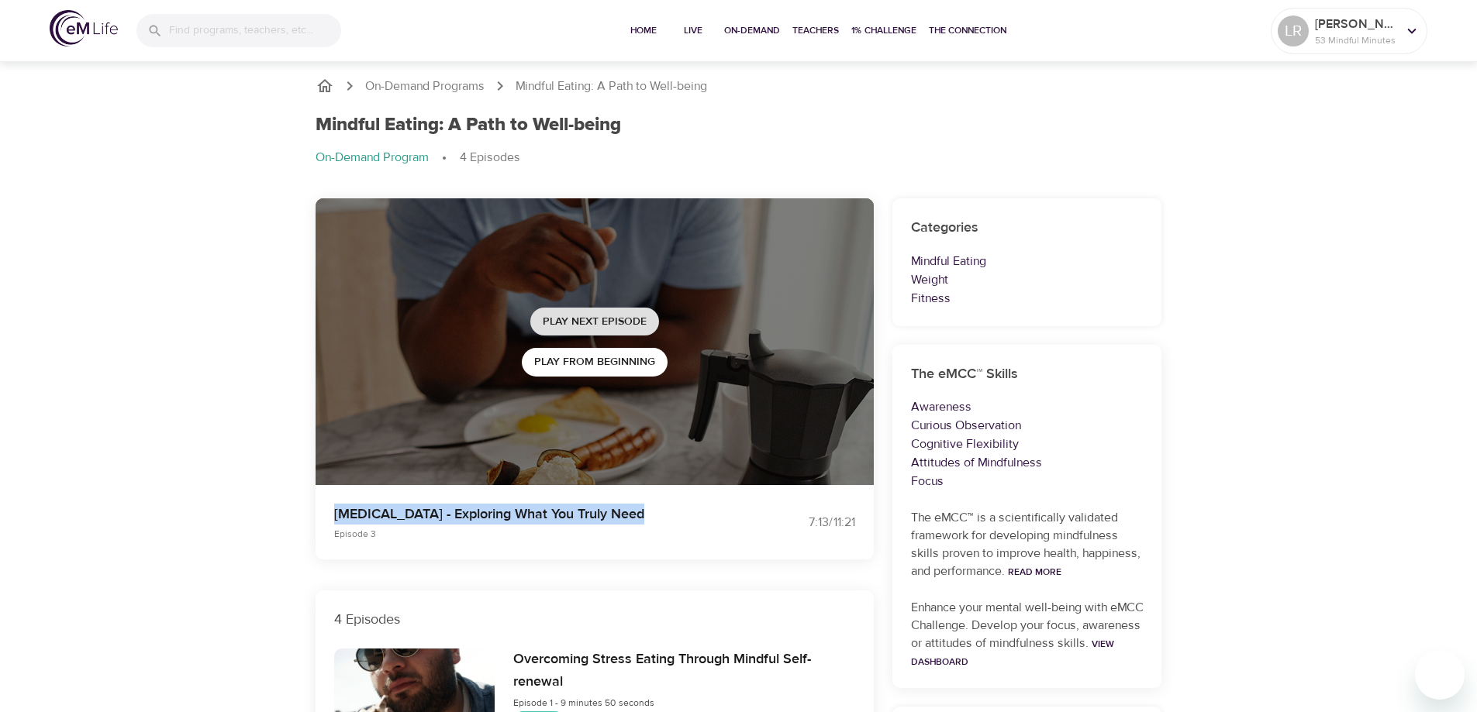
click at [594, 319] on span "Play Next Episode" at bounding box center [595, 321] width 104 height 19
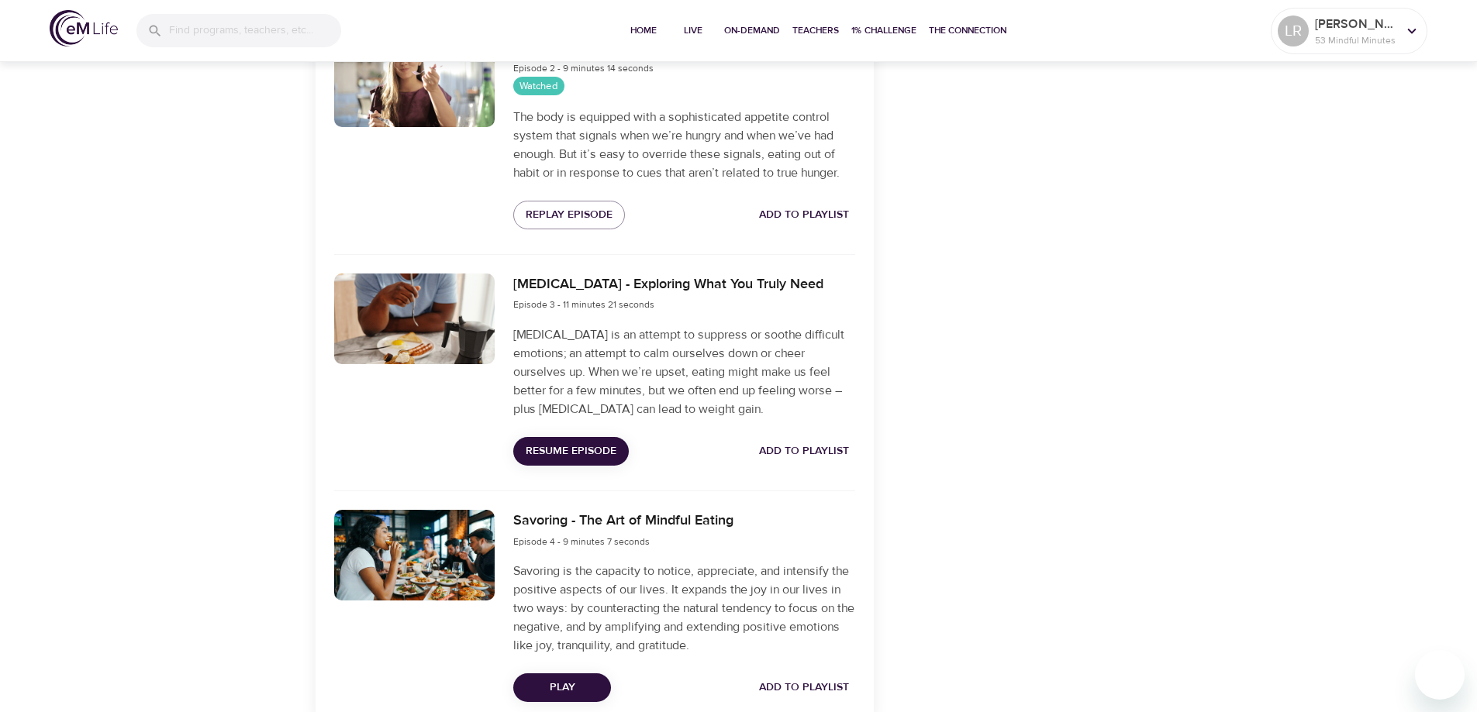
scroll to position [930, 0]
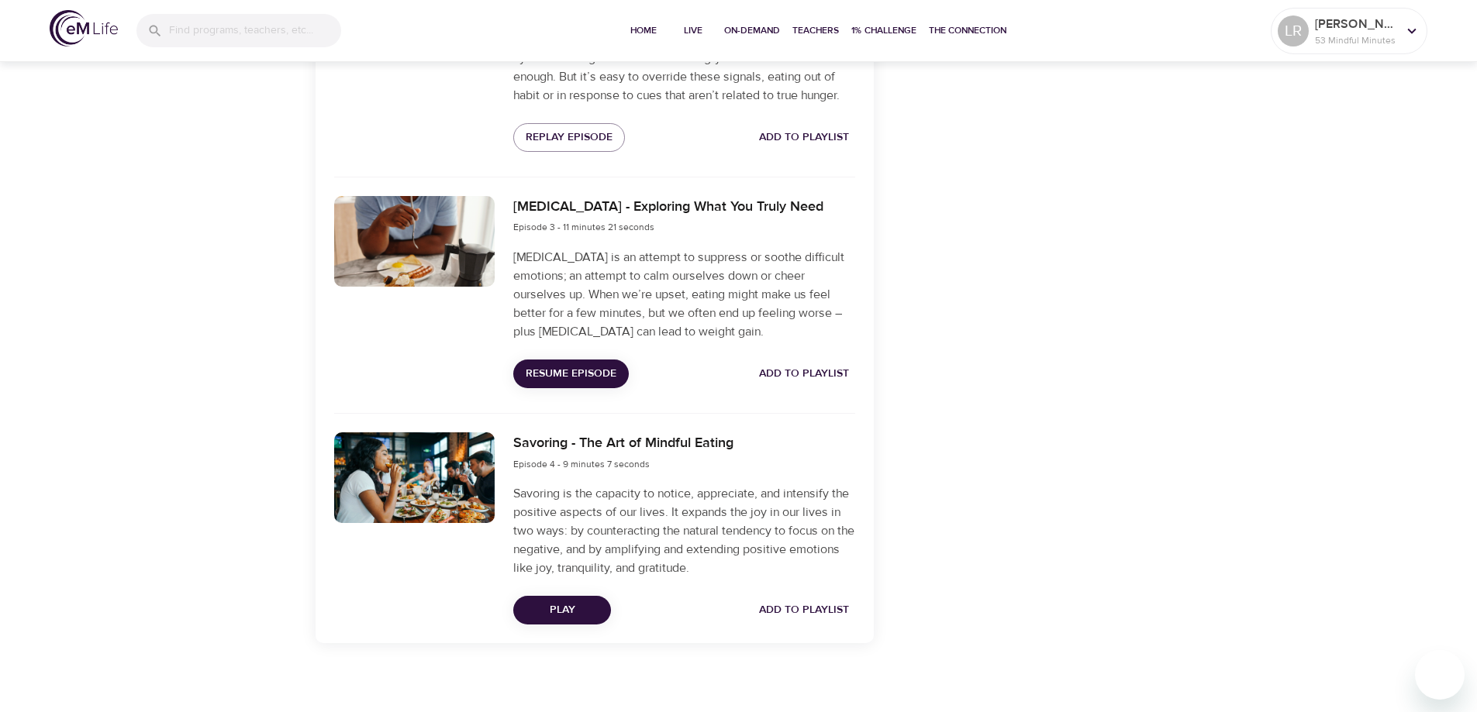
click at [556, 380] on span "Resume Episode" at bounding box center [571, 373] width 91 height 19
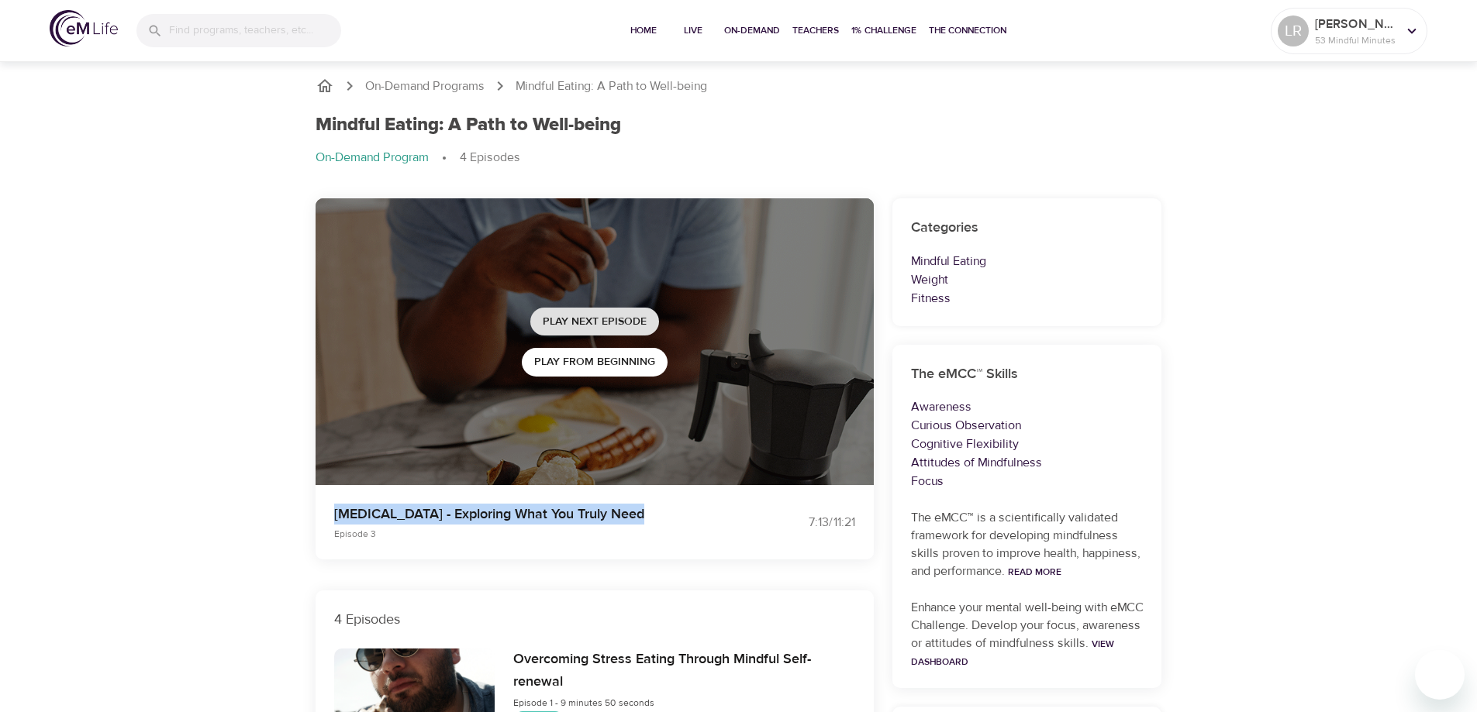
click at [602, 319] on span "Play Next Episode" at bounding box center [595, 321] width 104 height 19
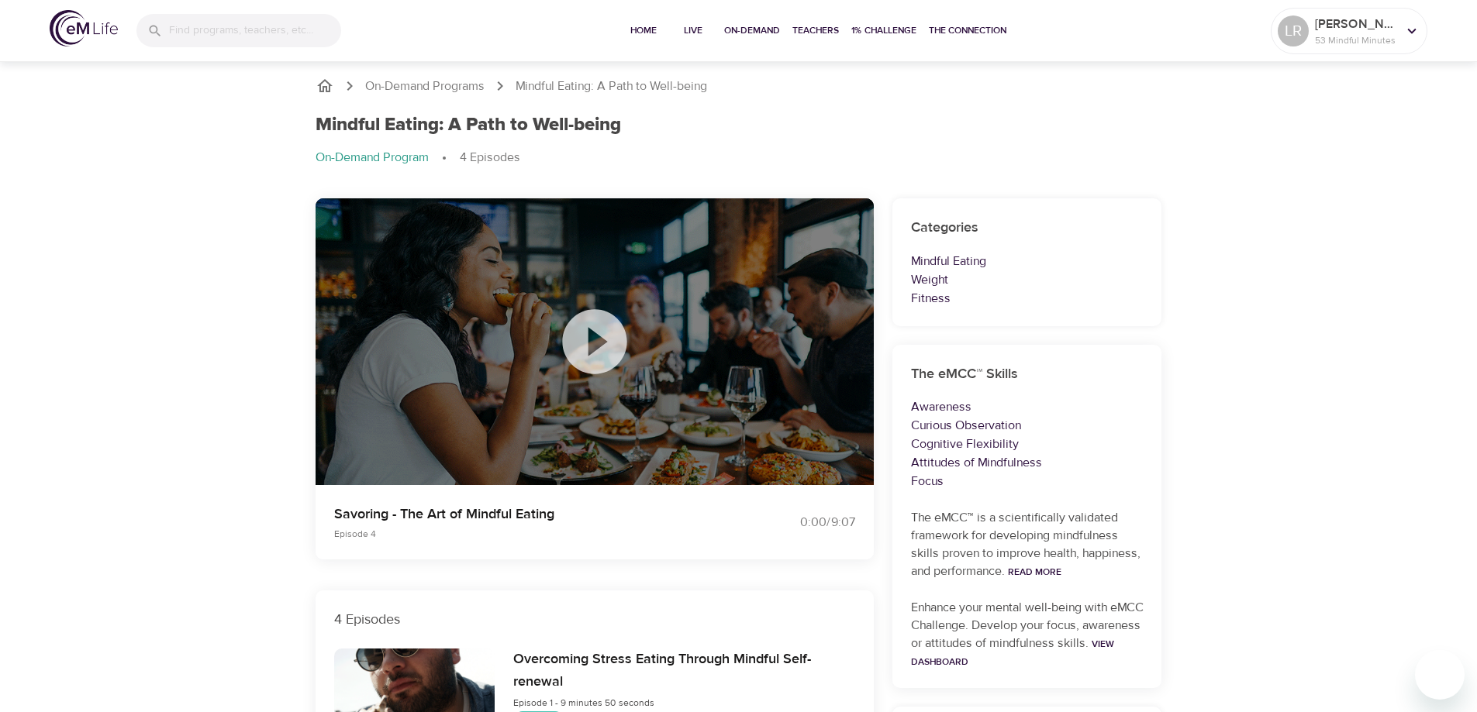
click at [582, 336] on icon at bounding box center [594, 341] width 64 height 64
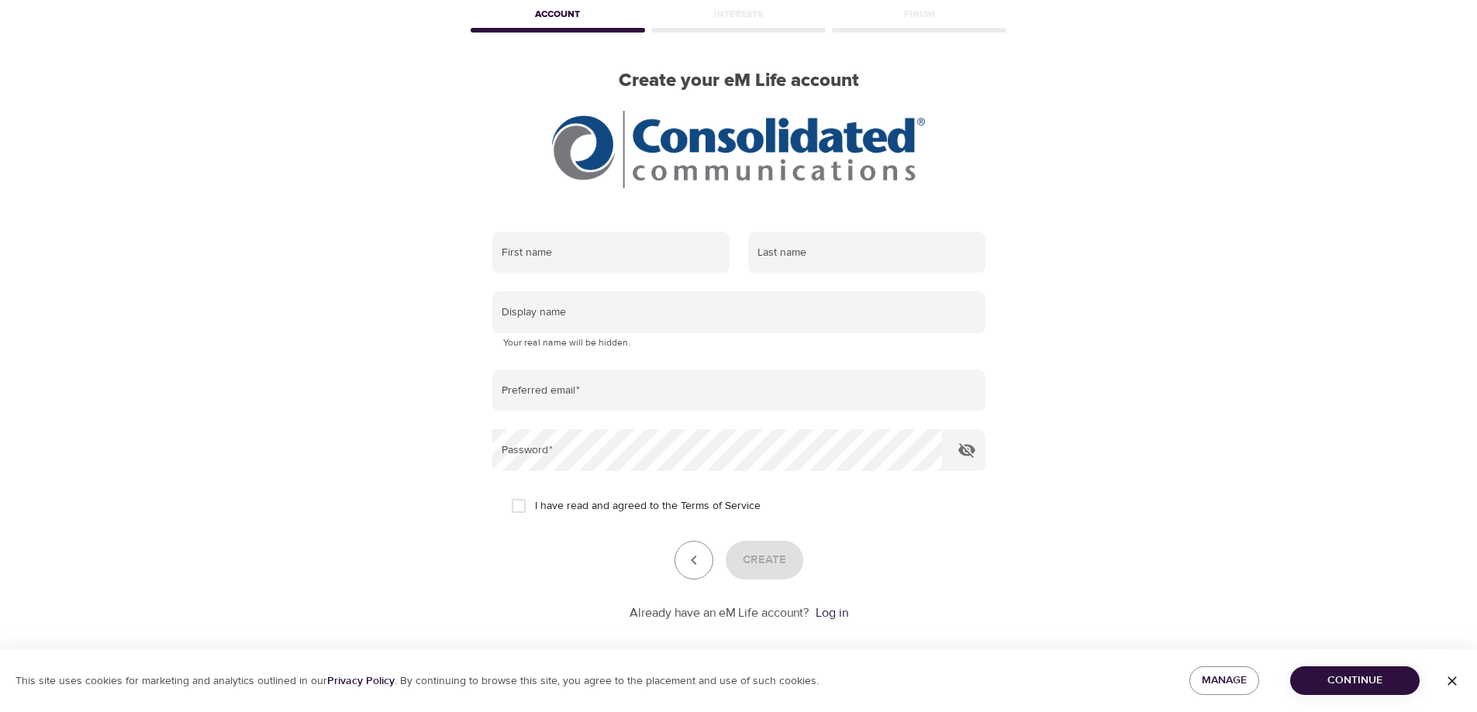
scroll to position [92, 0]
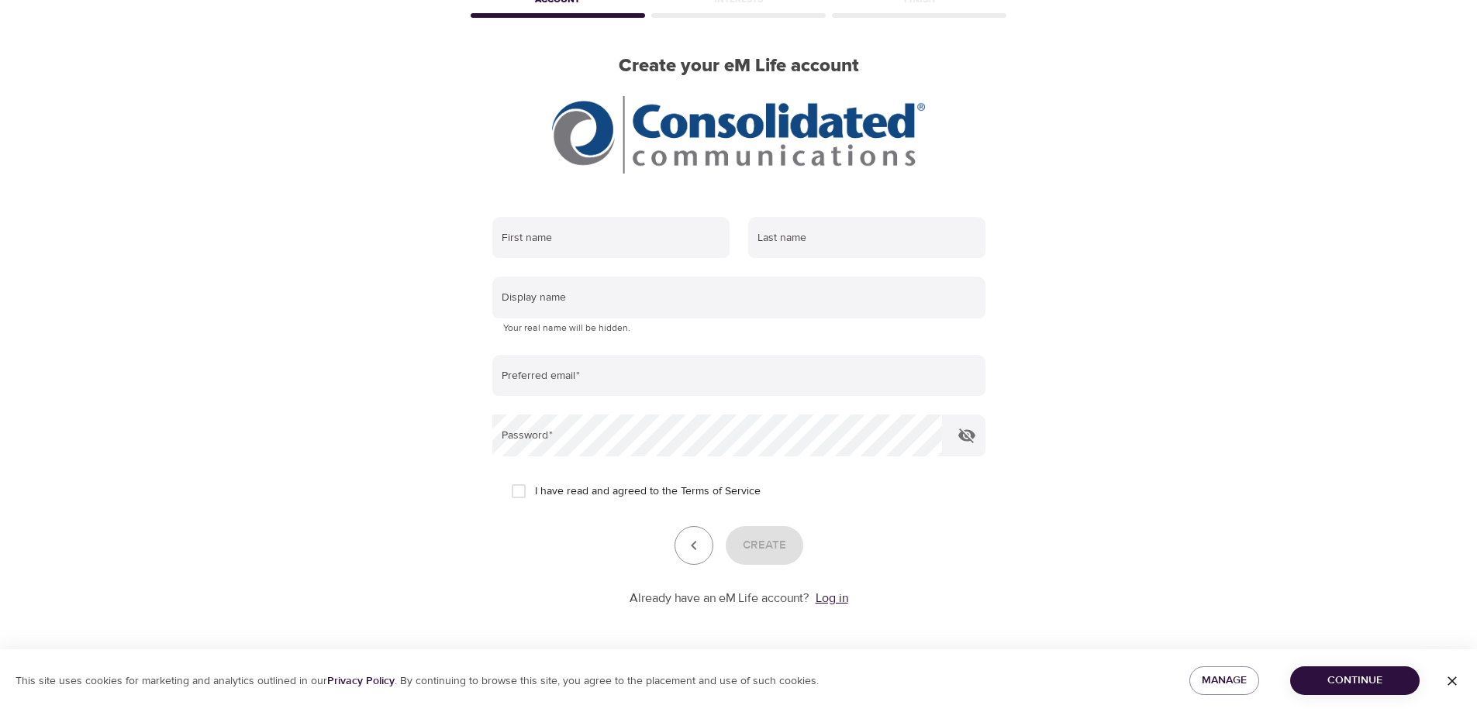
click at [828, 598] on link "Log in" at bounding box center [831, 599] width 33 height 16
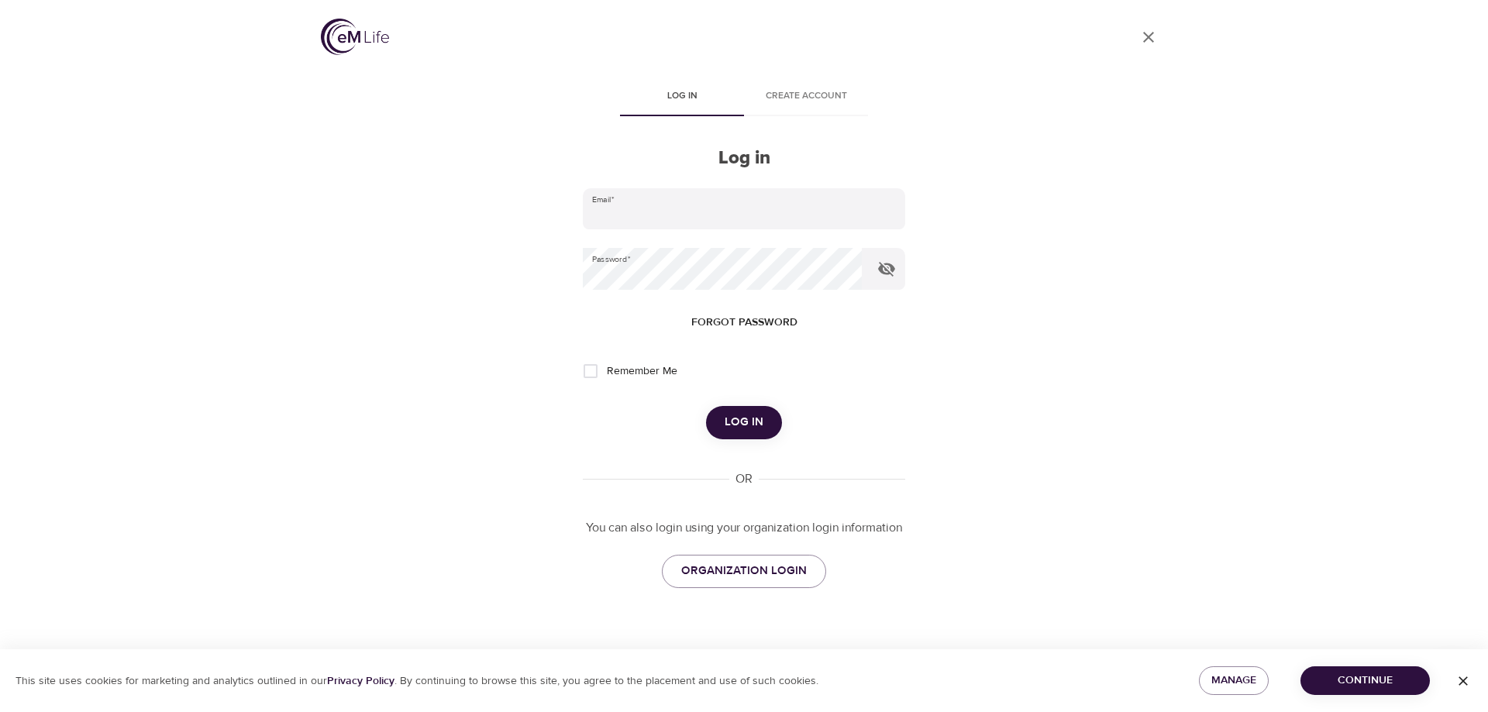
type input "[PERSON_NAME][EMAIL_ADDRESS][PERSON_NAME][DOMAIN_NAME]"
click at [737, 415] on span "Log in" at bounding box center [744, 422] width 39 height 20
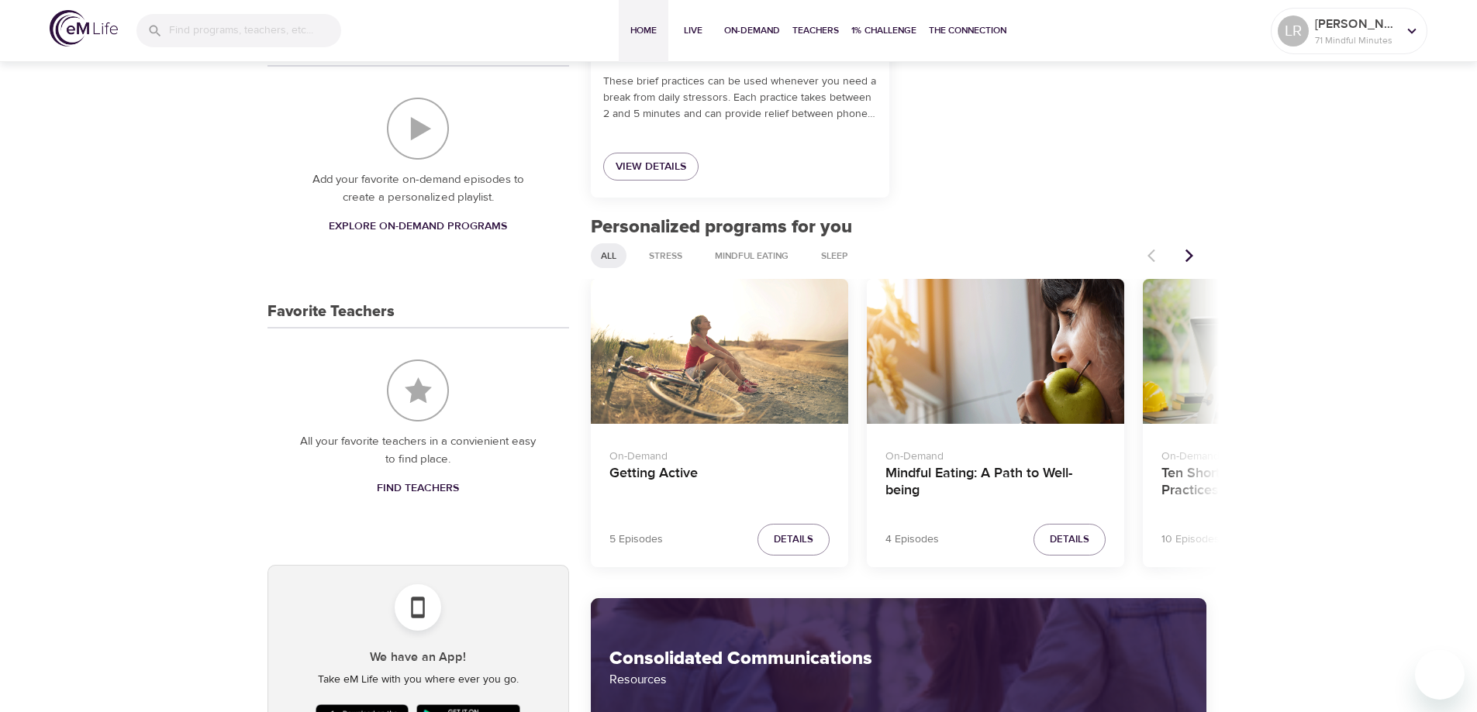
scroll to position [543, 0]
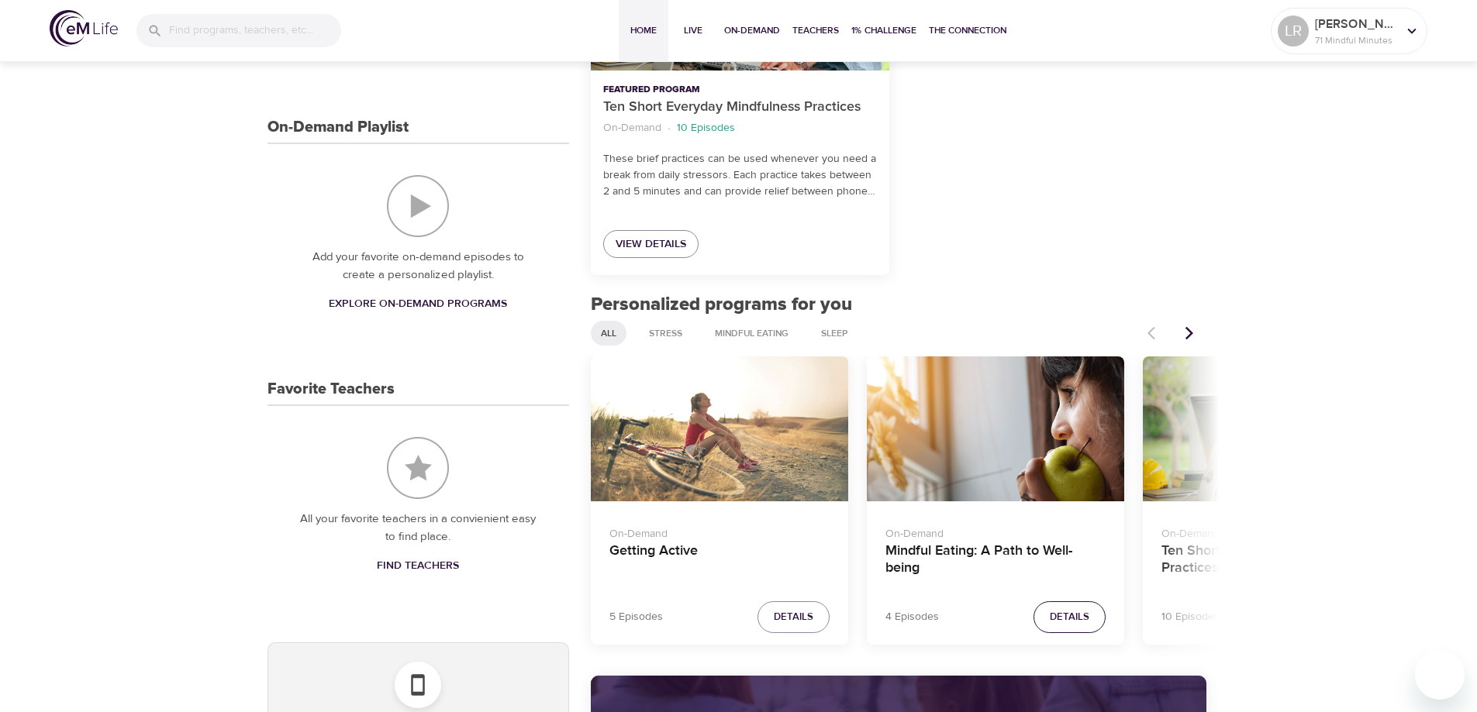
click at [1075, 620] on span "Details" at bounding box center [1070, 618] width 40 height 18
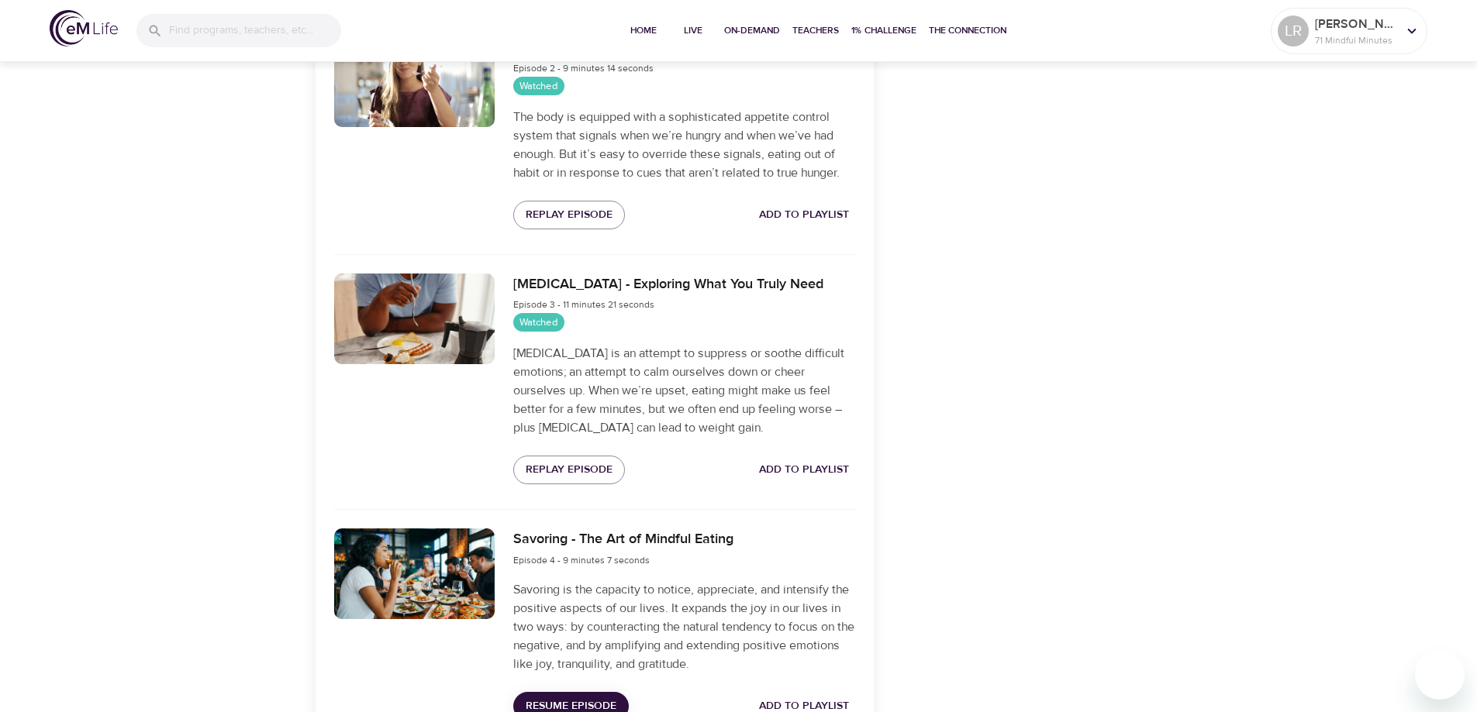
scroll to position [930, 0]
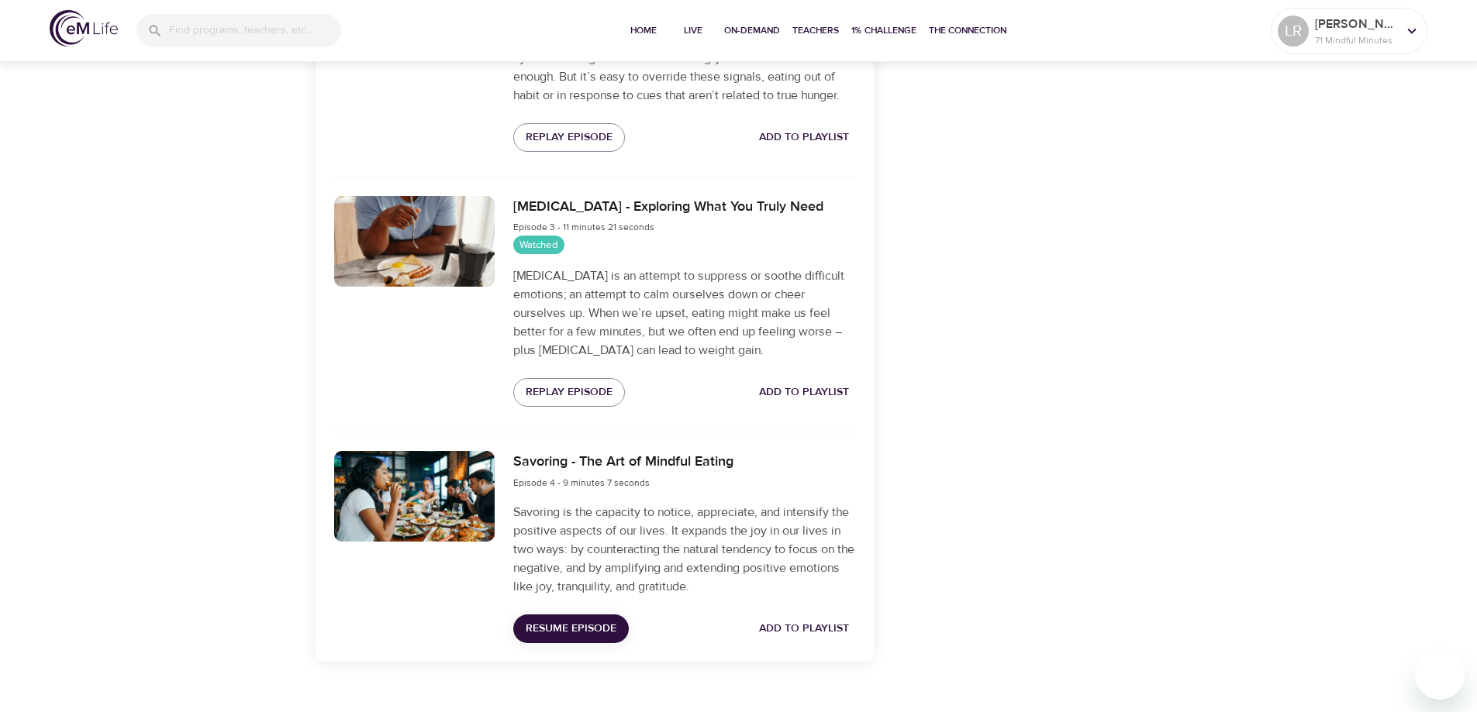
click at [551, 628] on span "Resume Episode" at bounding box center [571, 628] width 91 height 19
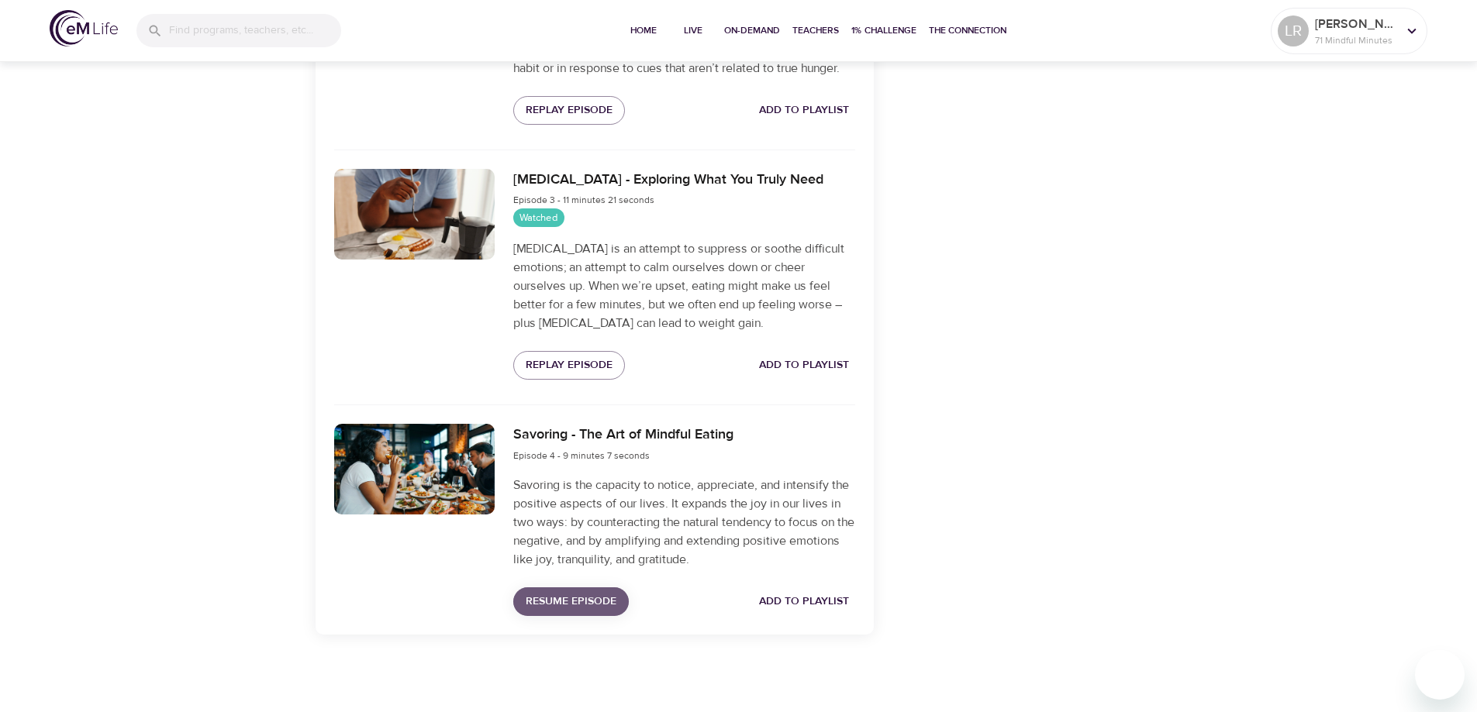
click at [543, 598] on span "Resume Episode" at bounding box center [571, 601] width 91 height 19
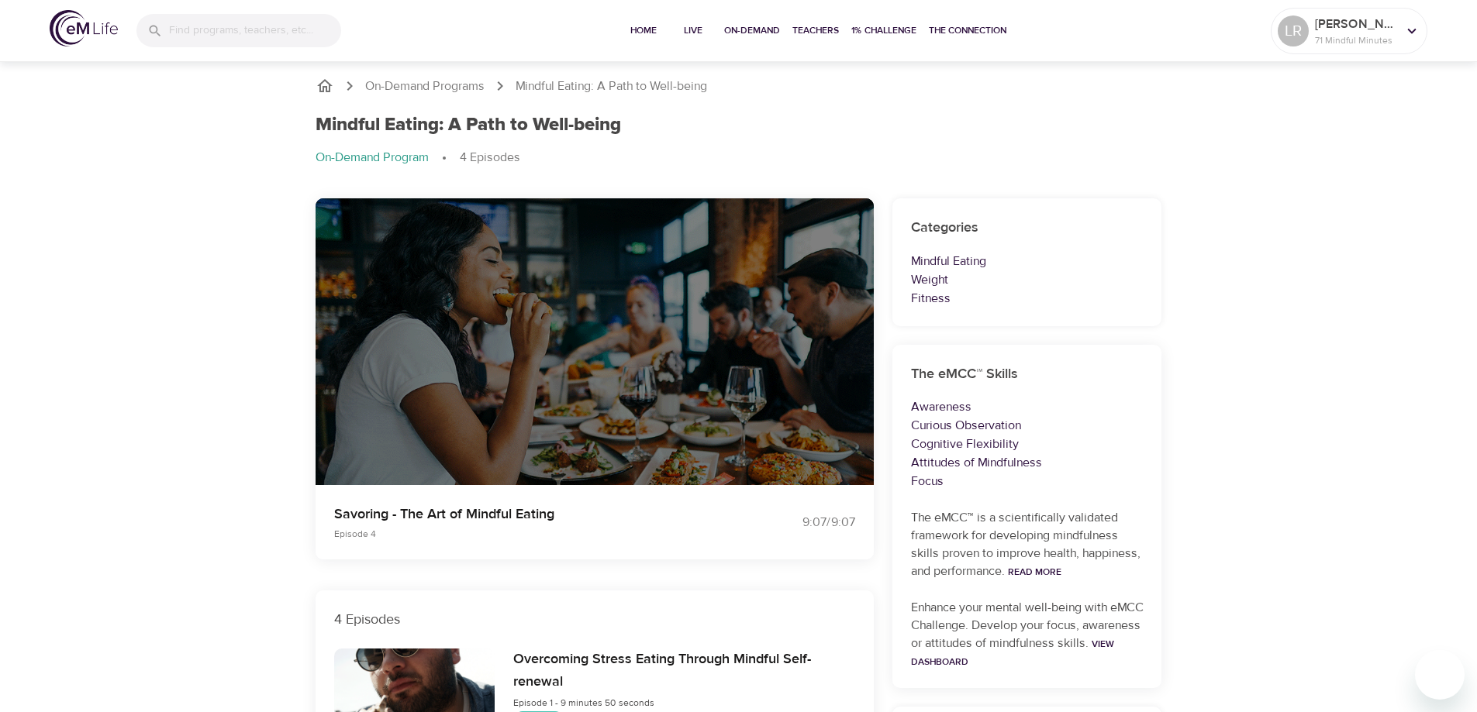
click at [596, 350] on div at bounding box center [594, 342] width 558 height 288
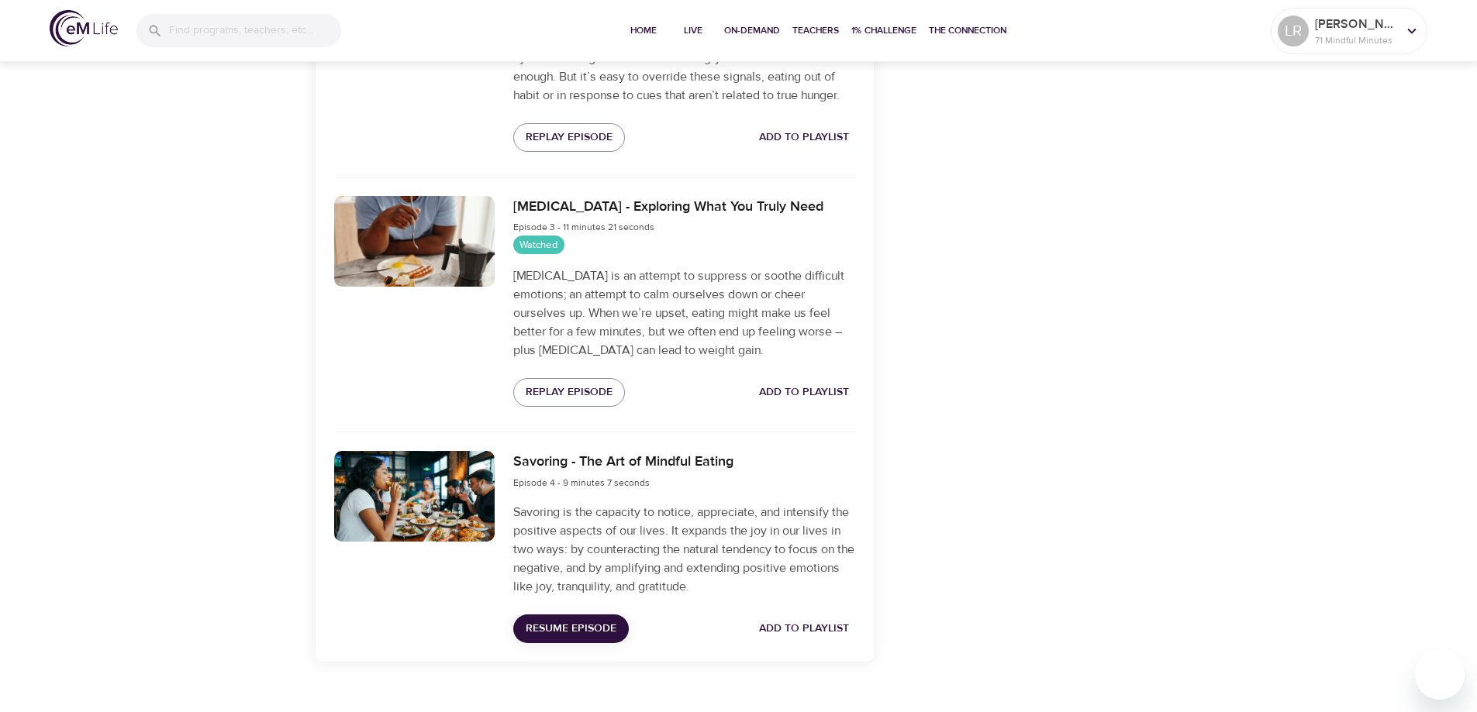
scroll to position [957, 0]
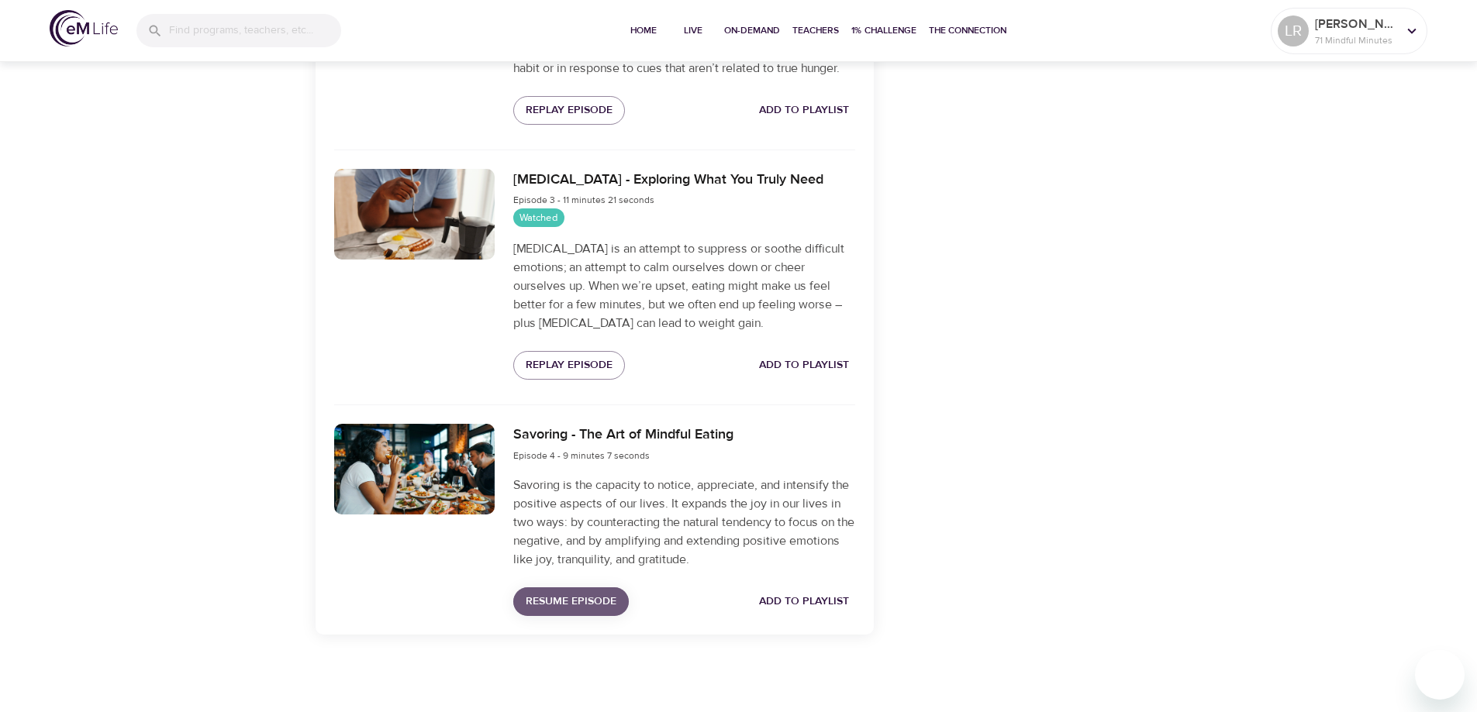
click at [573, 595] on span "Resume Episode" at bounding box center [571, 601] width 91 height 19
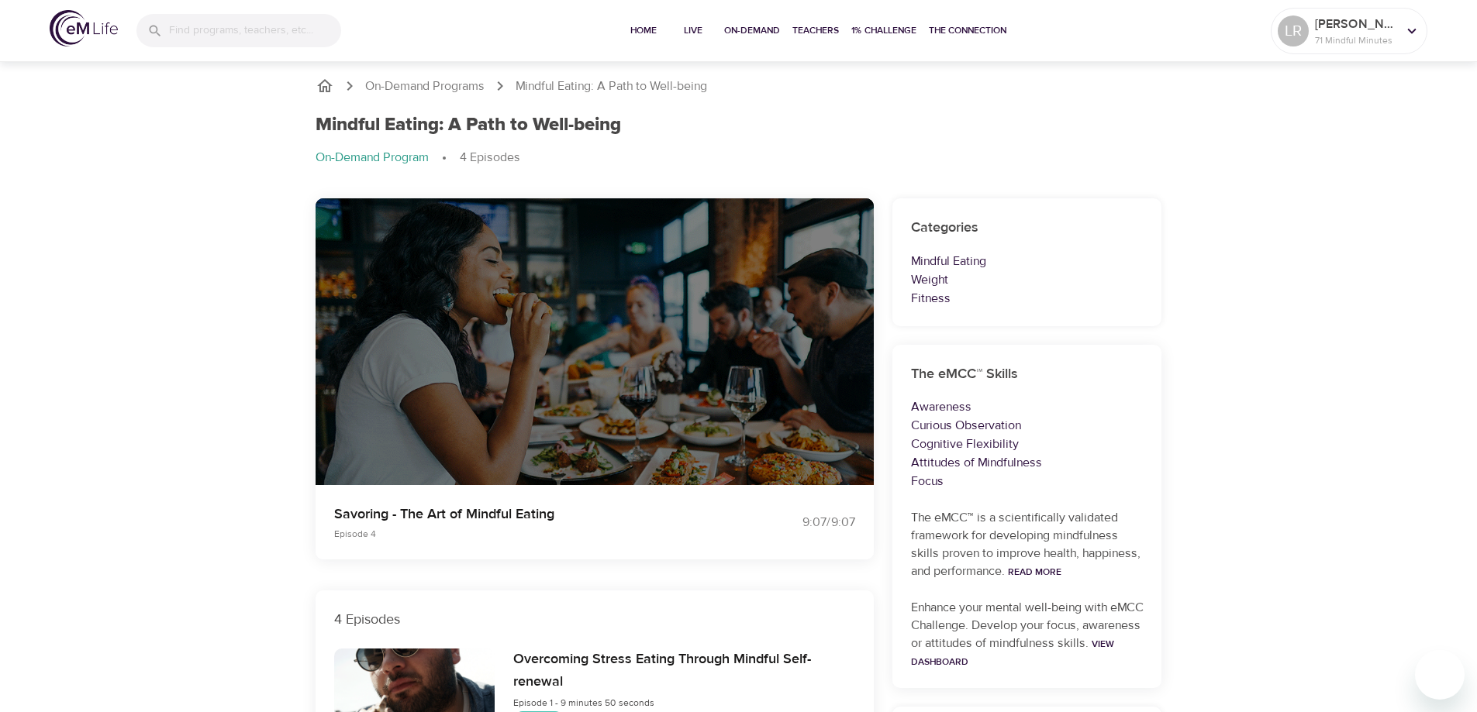
click at [526, 316] on div at bounding box center [594, 342] width 558 height 288
click at [560, 332] on div at bounding box center [594, 342] width 558 height 288
click at [402, 153] on p "On-Demand Program" at bounding box center [371, 158] width 113 height 18
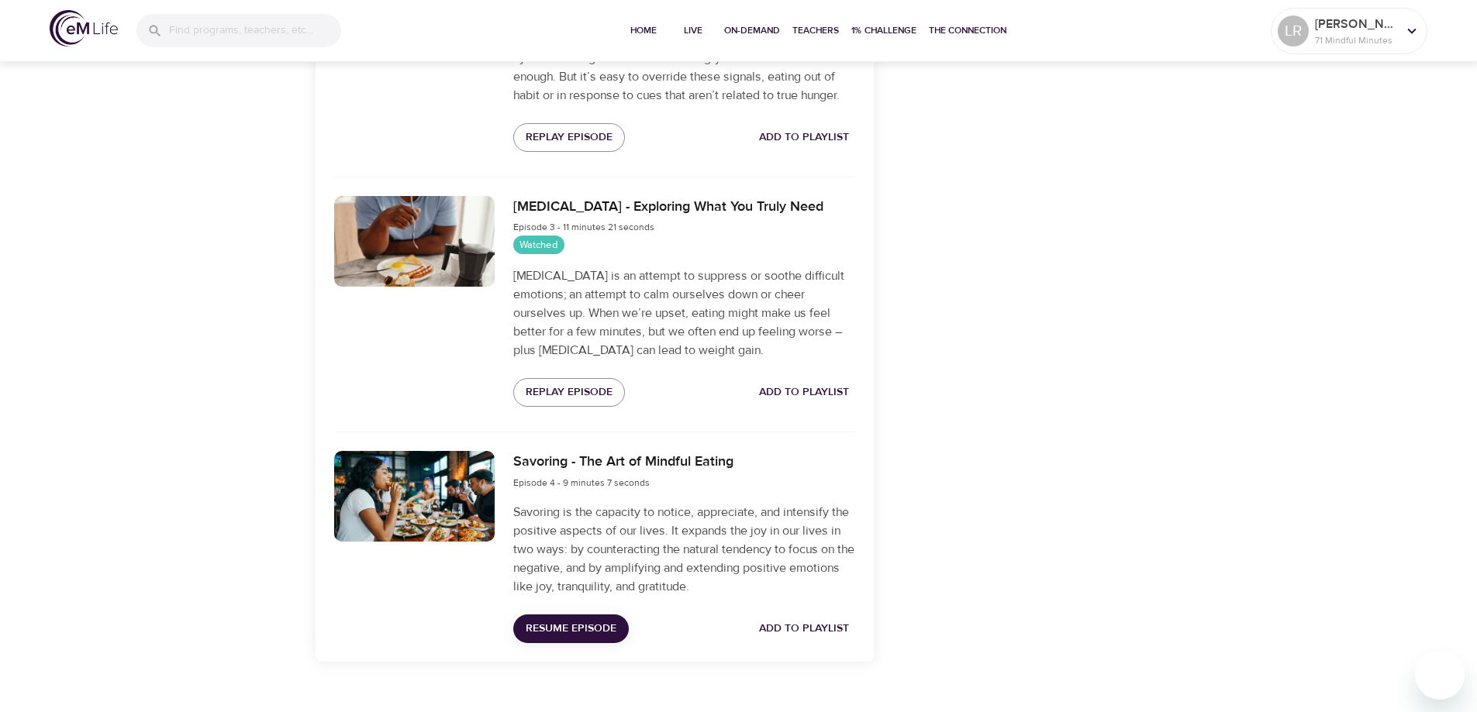
scroll to position [957, 0]
